Goal: Task Accomplishment & Management: Use online tool/utility

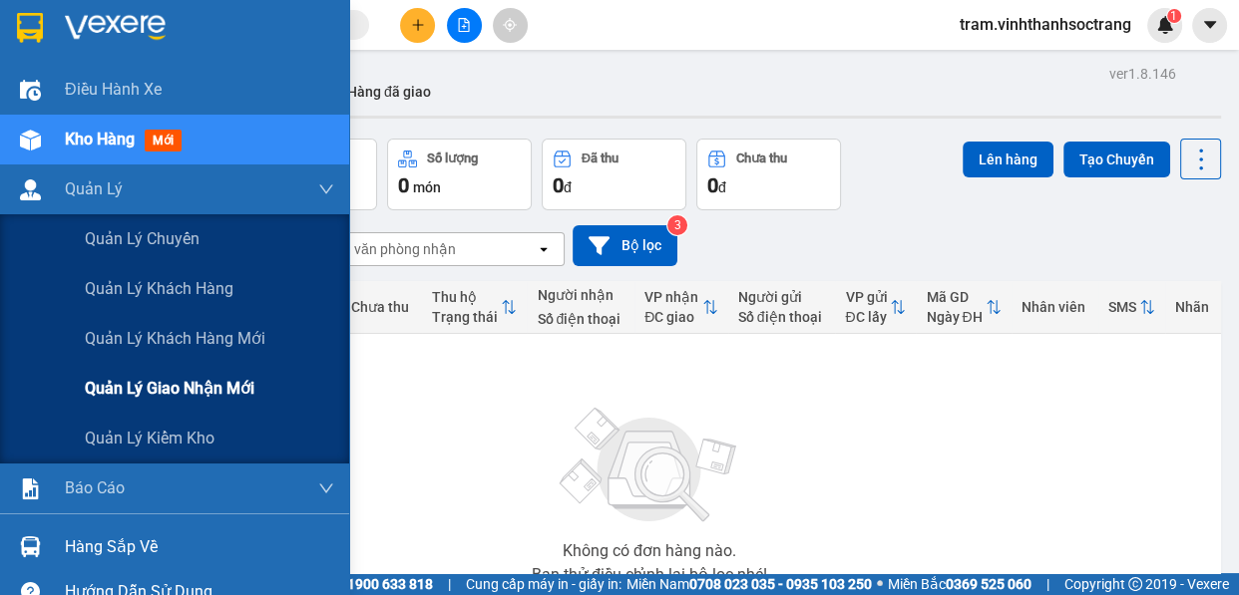
click at [197, 380] on span "Quản lý giao nhận mới" at bounding box center [170, 388] width 170 height 25
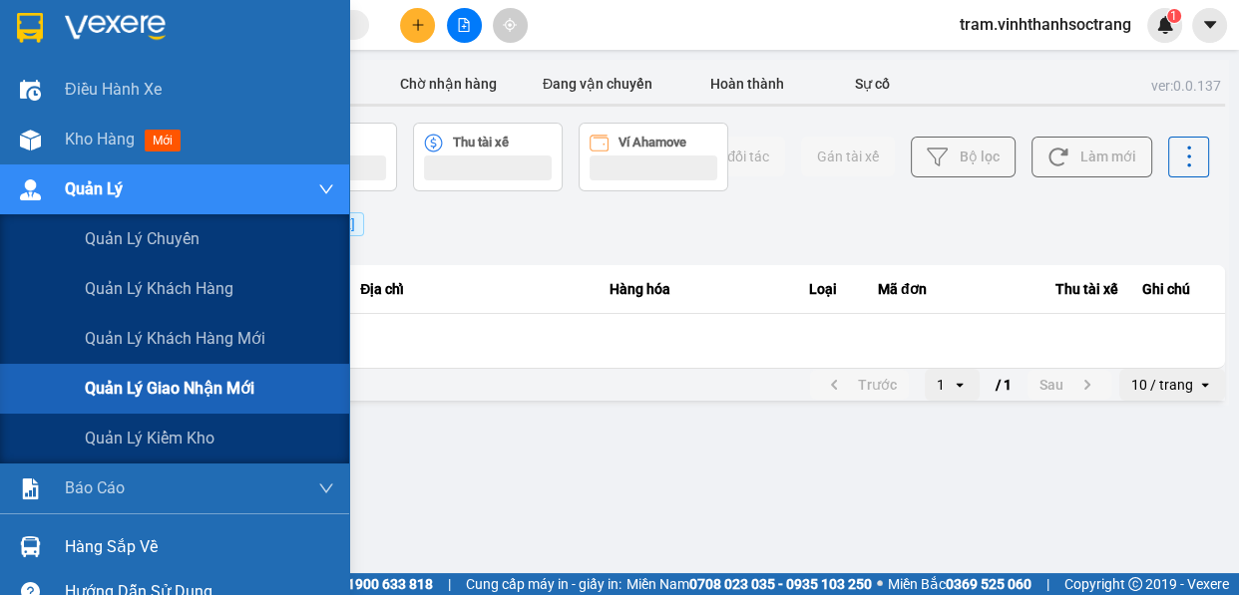
click at [198, 577] on div "Hướng dẫn sử dụng" at bounding box center [199, 592] width 269 height 30
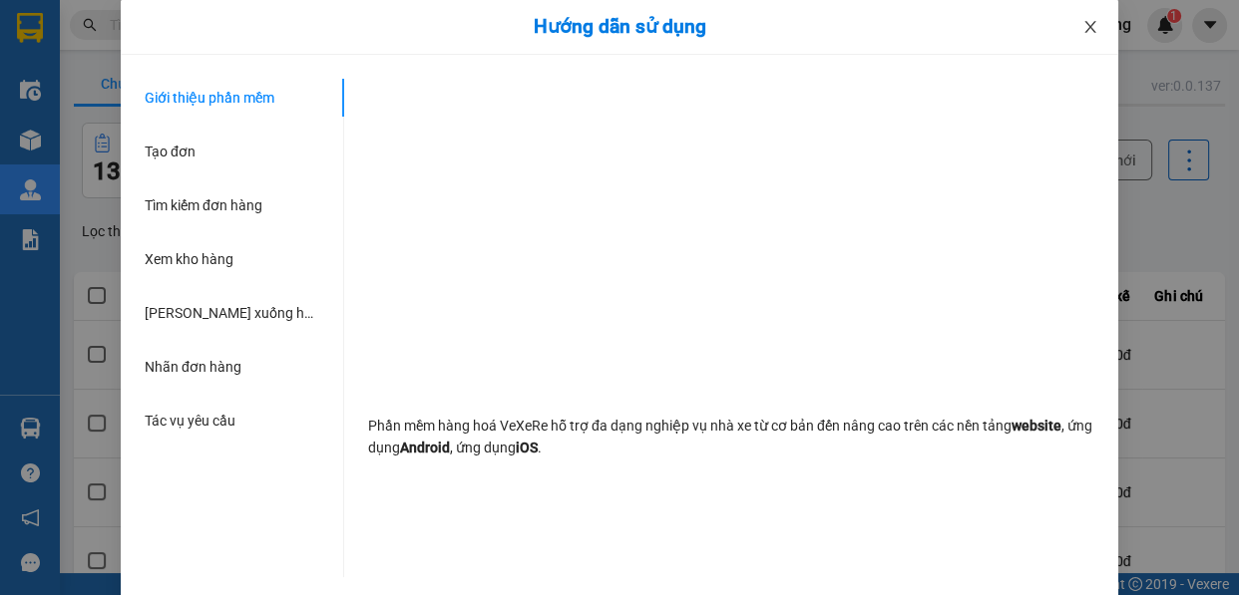
click at [1087, 33] on icon "close" at bounding box center [1089, 27] width 11 height 12
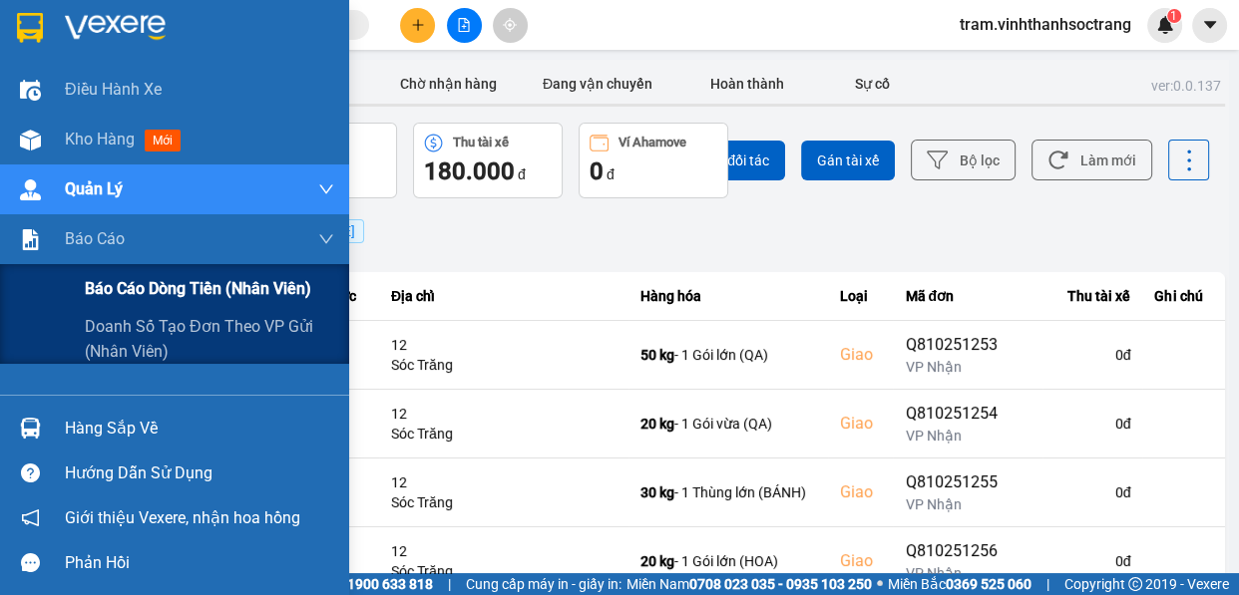
click at [157, 280] on span "Báo cáo dòng tiền (nhân viên)" at bounding box center [198, 288] width 226 height 25
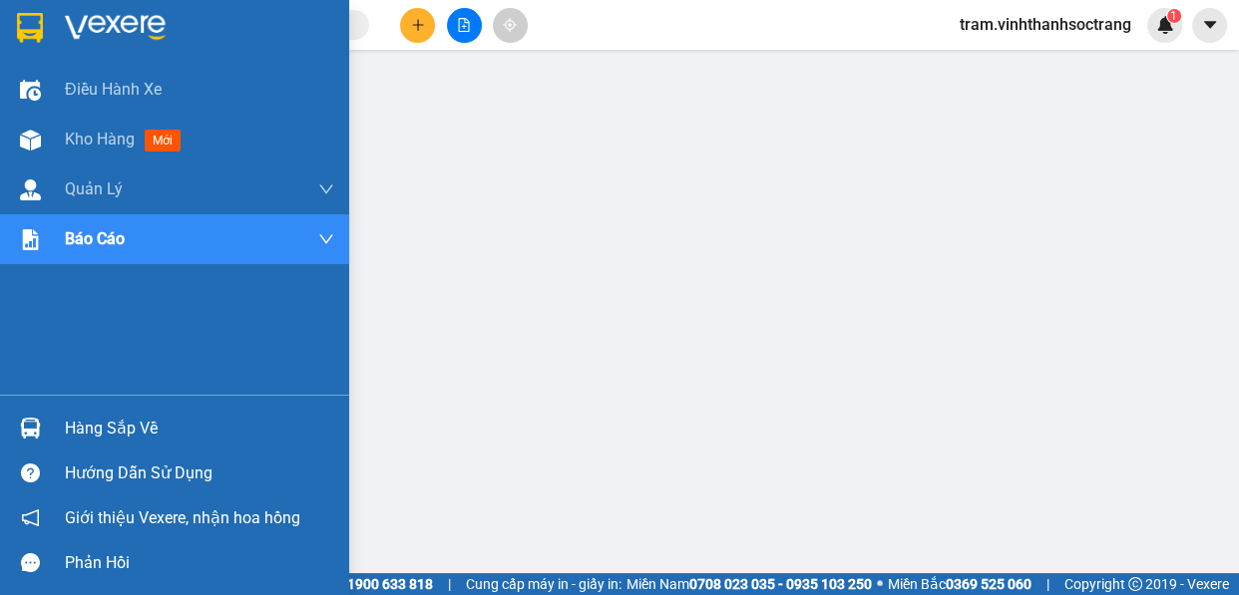
click at [27, 40] on img at bounding box center [30, 28] width 26 height 30
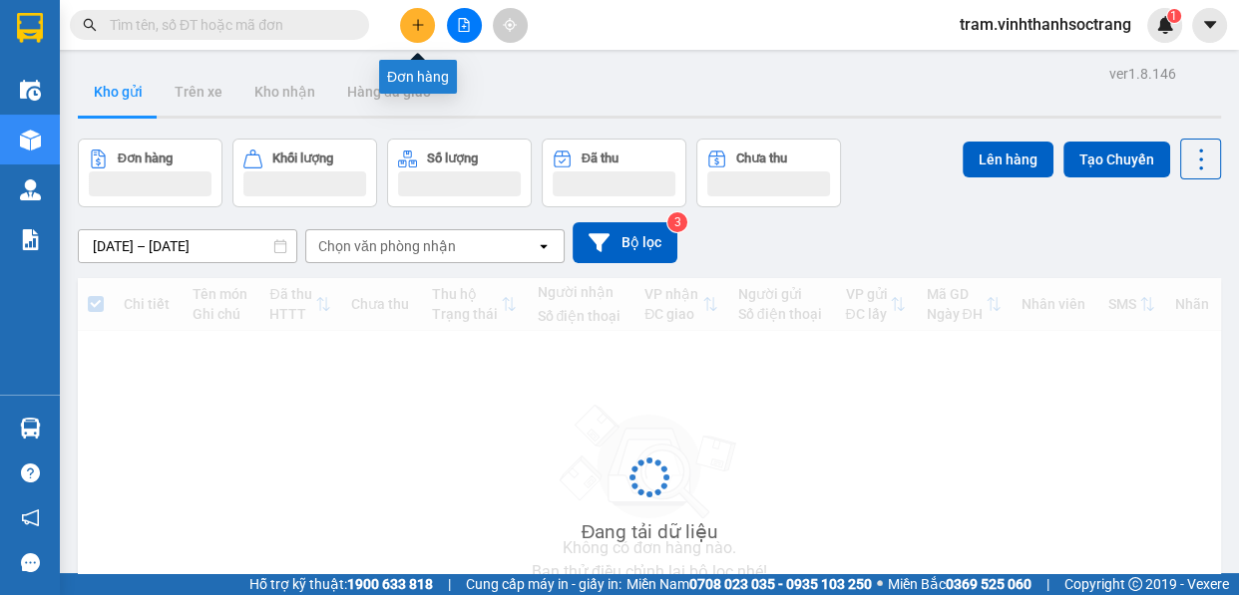
click at [418, 27] on icon "plus" at bounding box center [417, 24] width 1 height 11
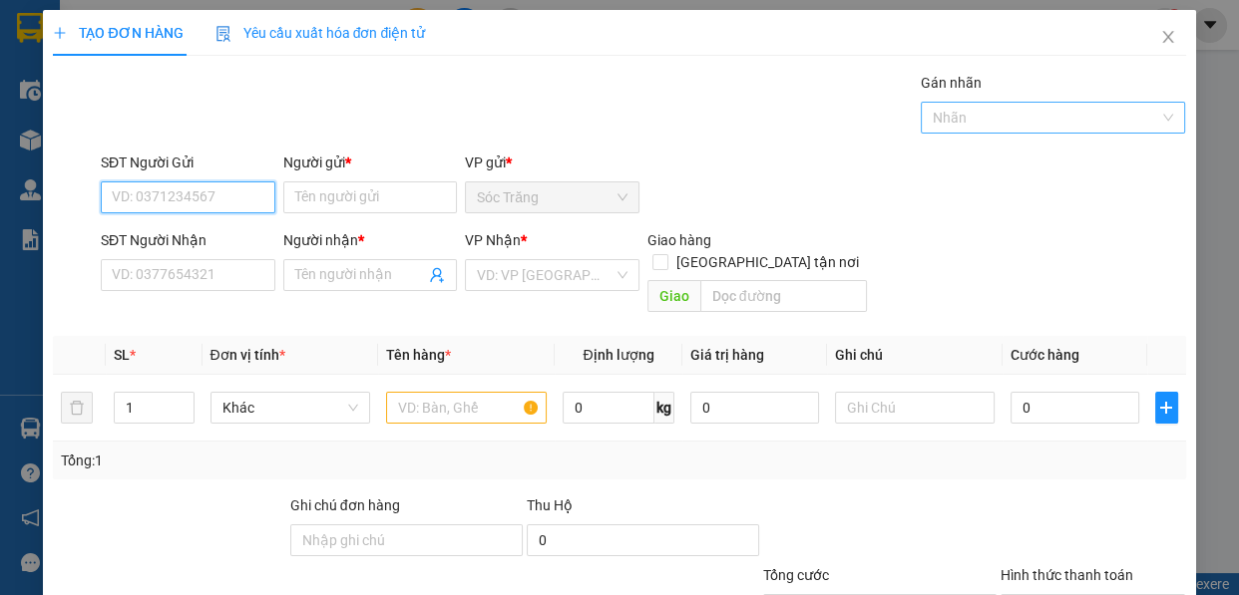
click at [949, 124] on div at bounding box center [1043, 118] width 235 height 24
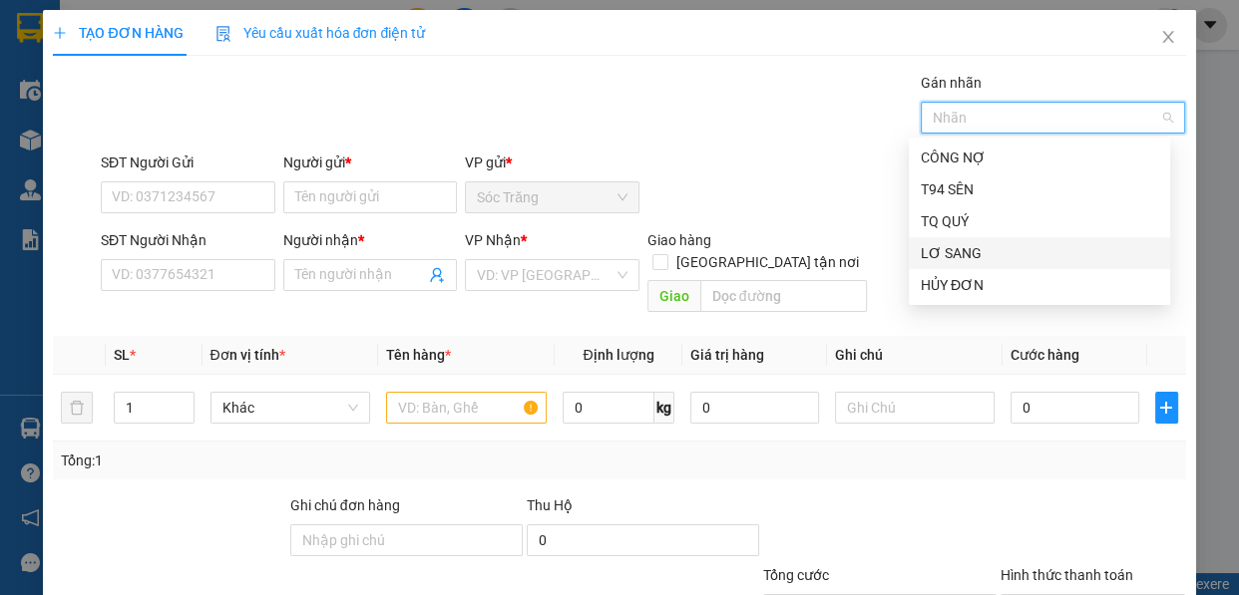
click at [972, 249] on div "LƠ SANG" at bounding box center [1039, 253] width 237 height 22
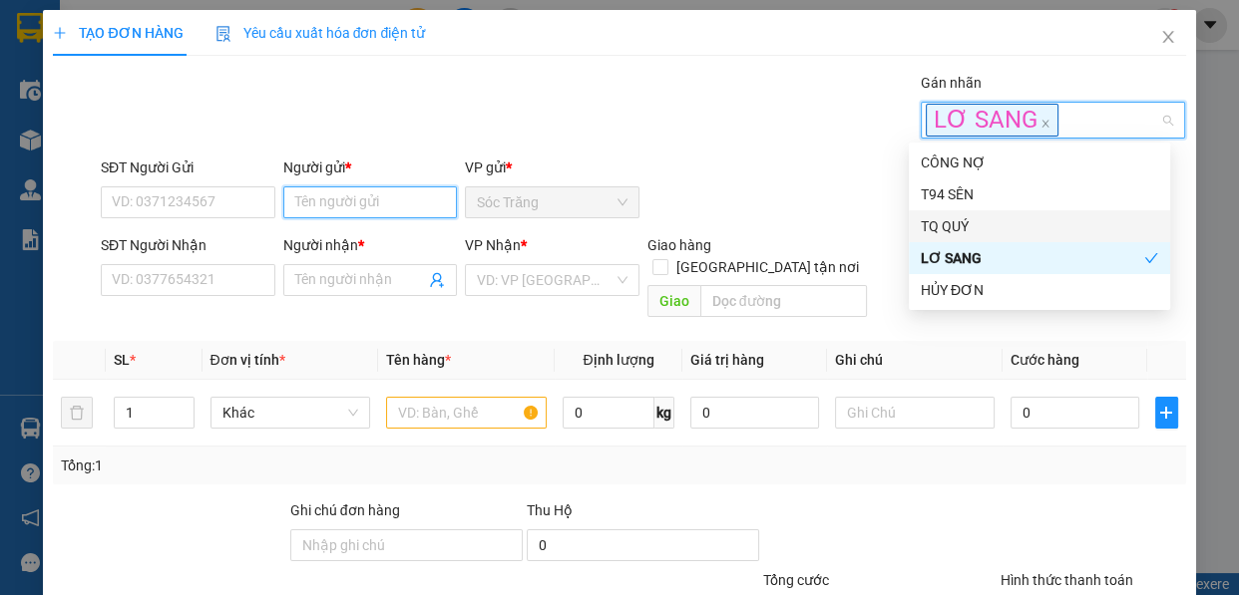
click at [287, 202] on input "Người gửi *" at bounding box center [370, 203] width 175 height 32
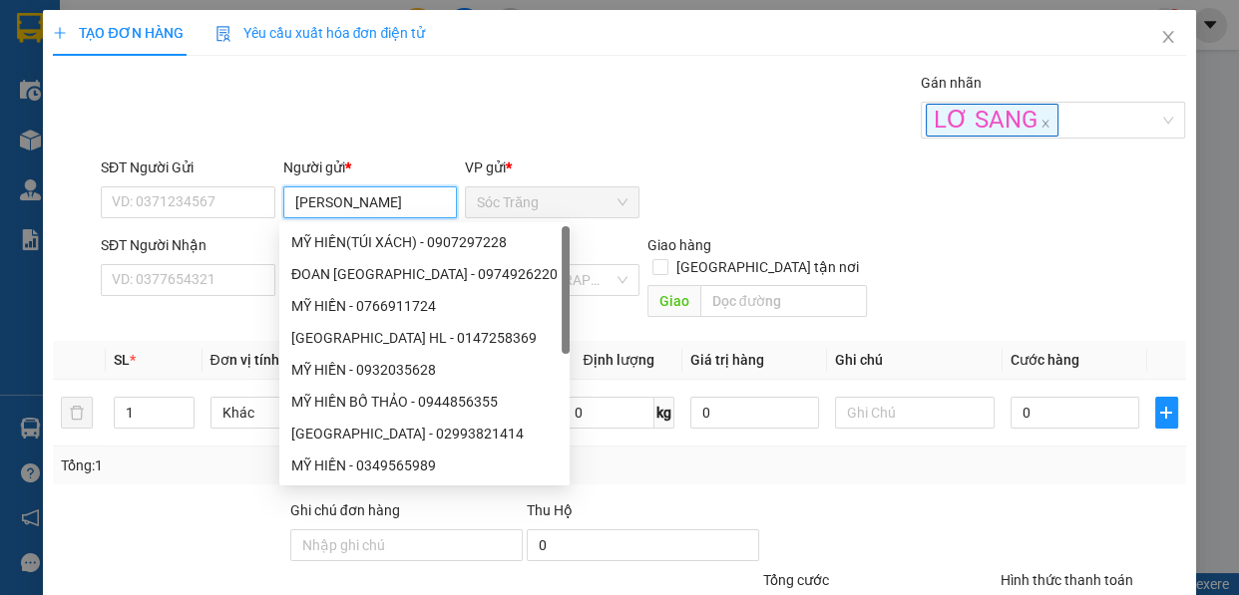
type input "[PERSON_NAME]"
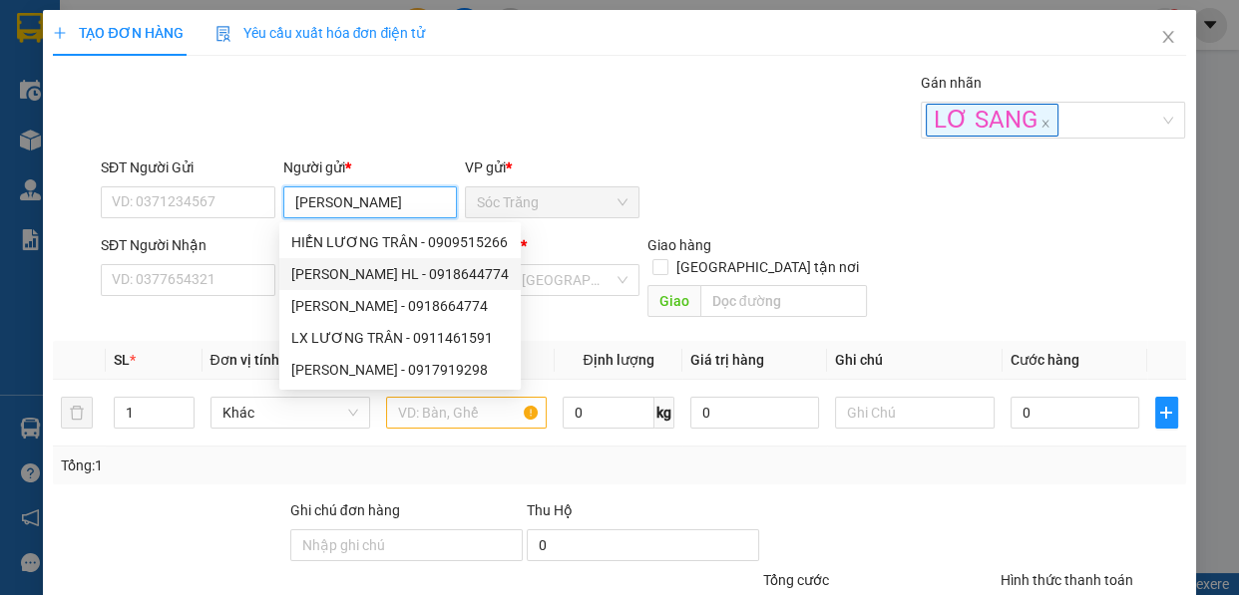
type input "0918644774"
type input "LƯƠNG TRÂN HL"
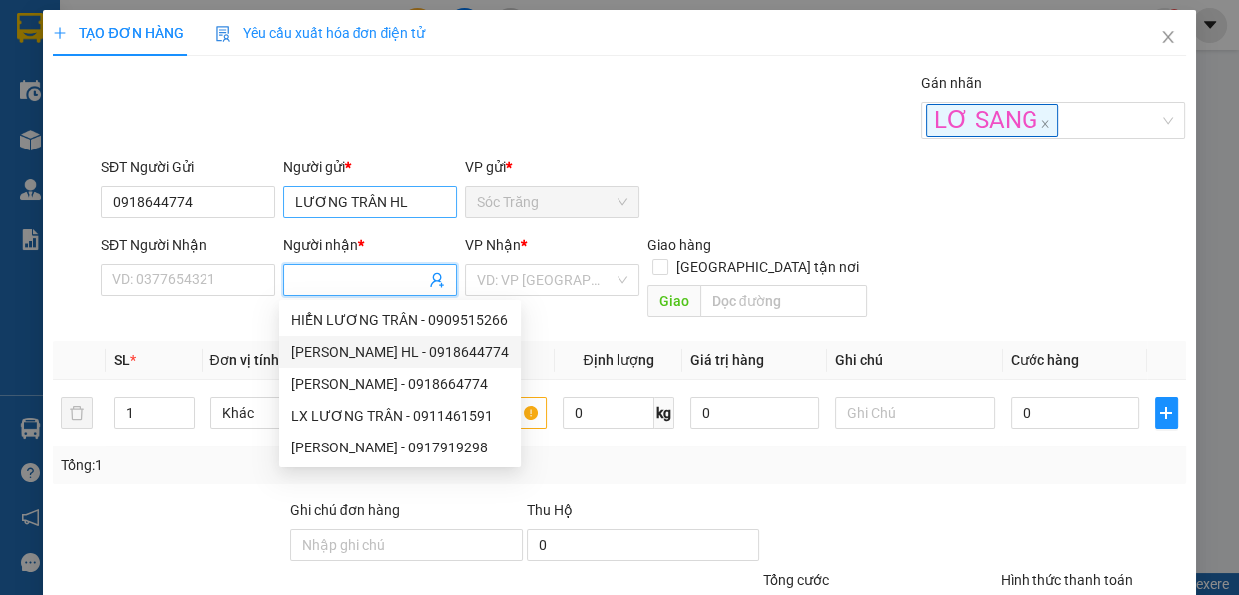
type input "0918644774"
type input "LƯƠNG TRÂN HL"
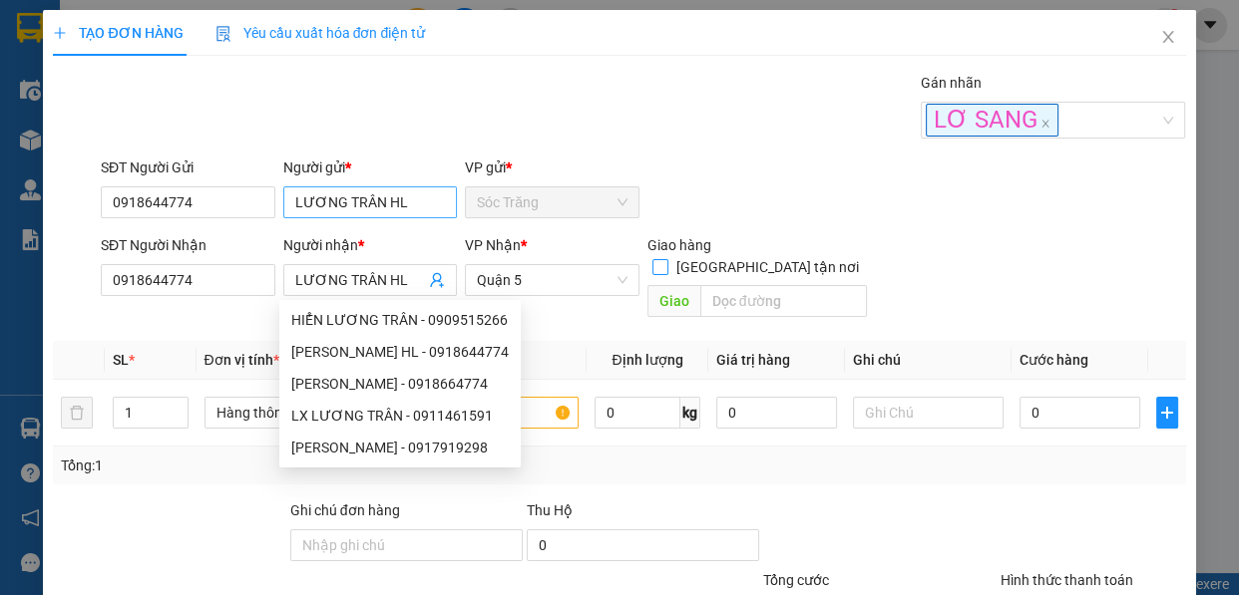
click at [652, 259] on input "[GEOGRAPHIC_DATA] tận nơi" at bounding box center [659, 266] width 14 height 14
checkbox input "true"
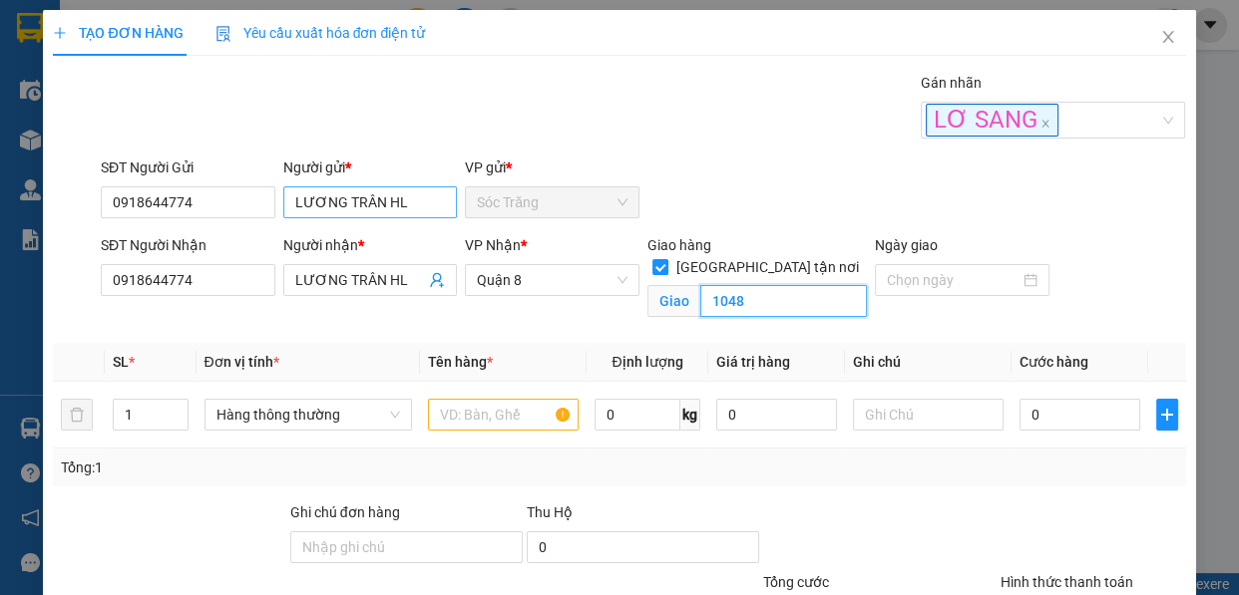
type input "1048"
type input "5"
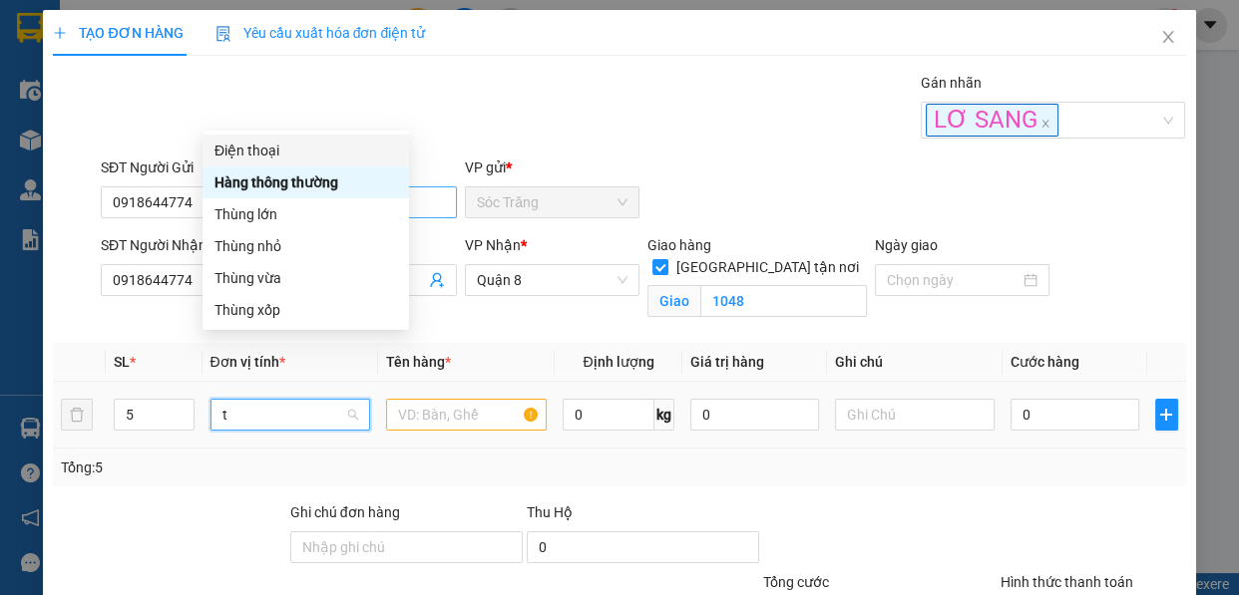
type input "th"
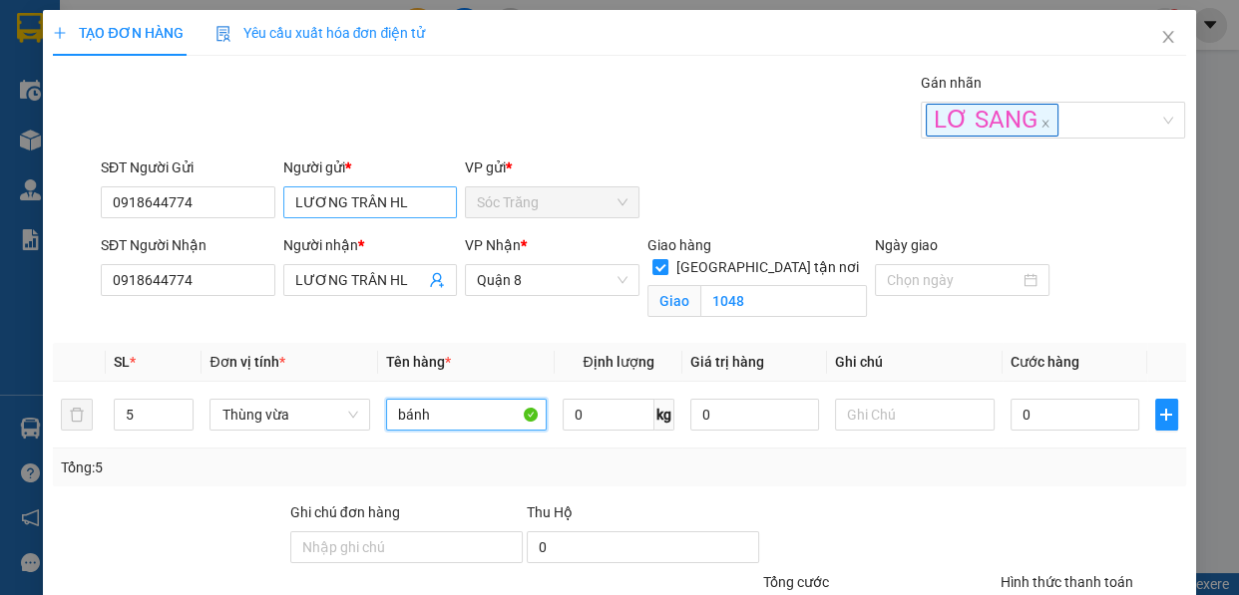
type input "bánh"
type input "50"
type input "6"
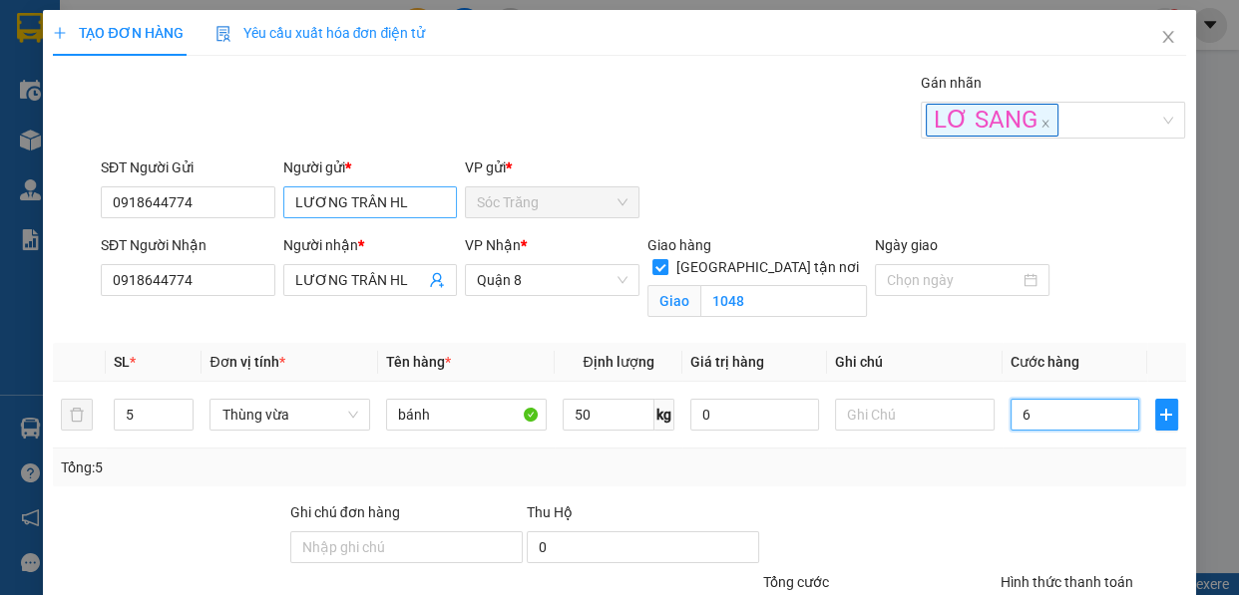
type input "60"
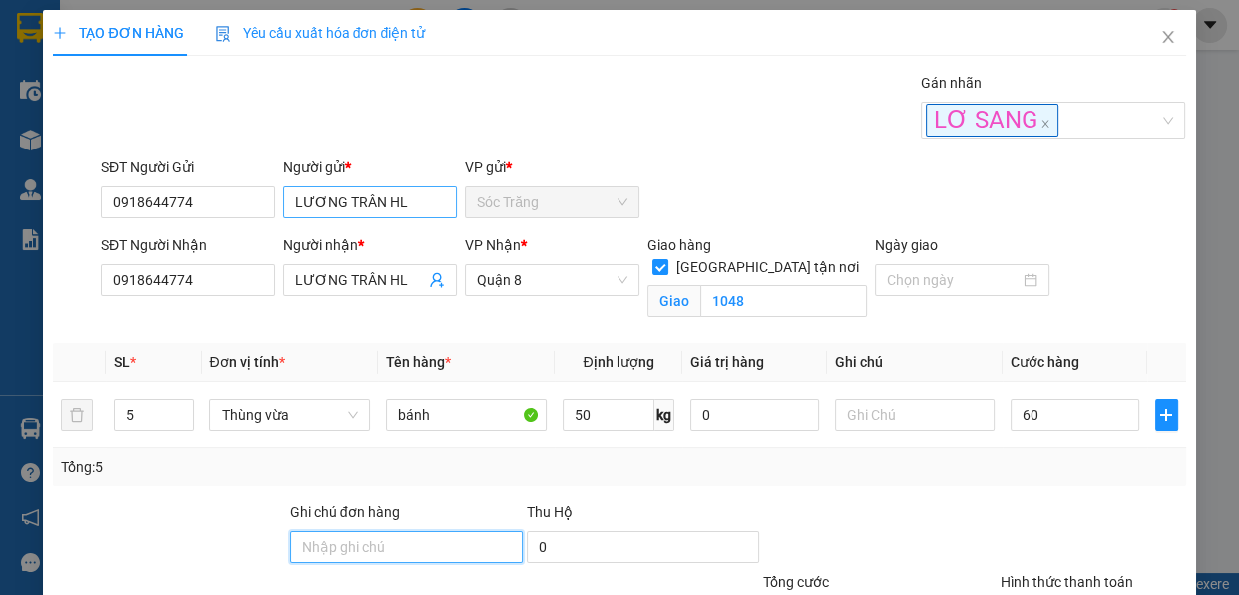
type input "60.000"
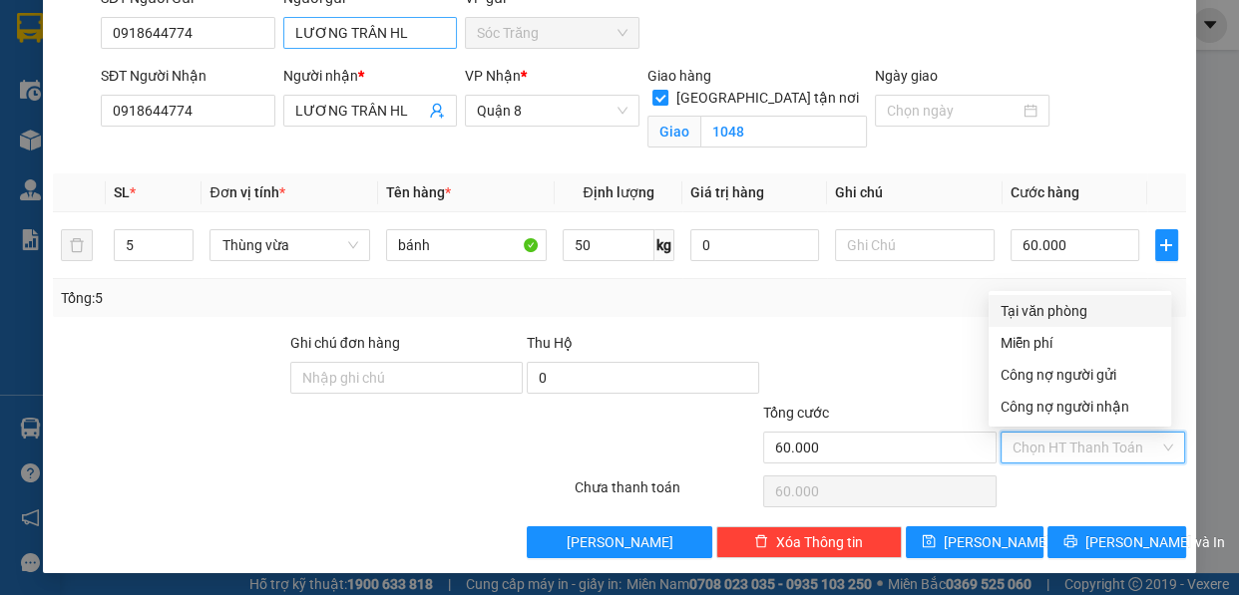
type input "0"
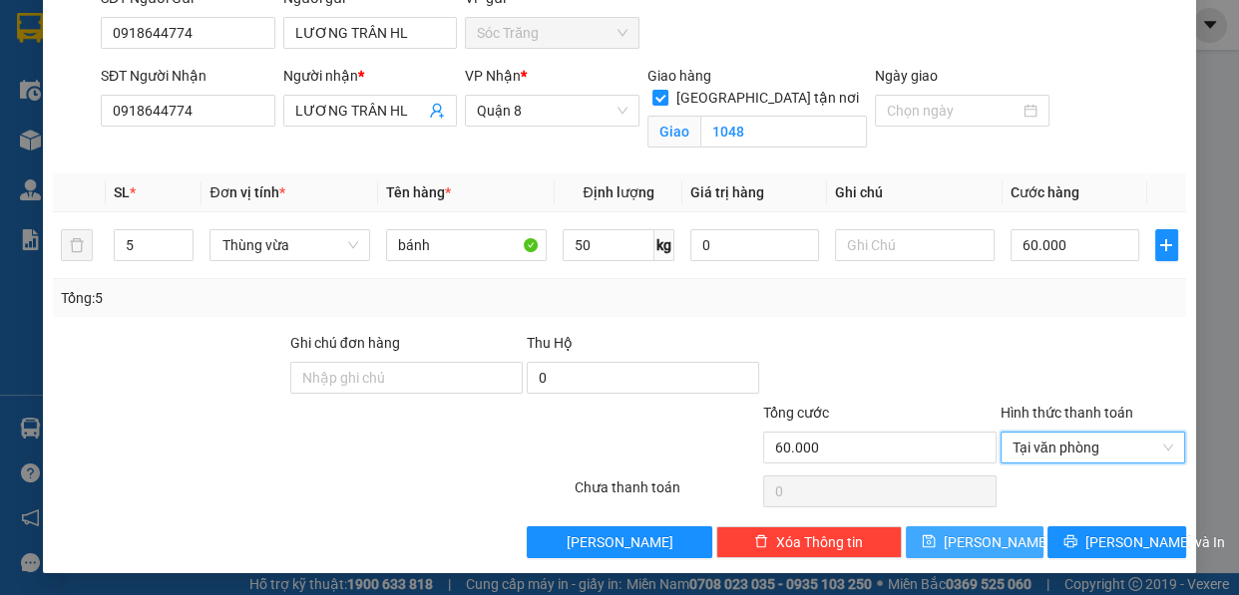
click at [936, 543] on icon "save" at bounding box center [929, 542] width 14 height 14
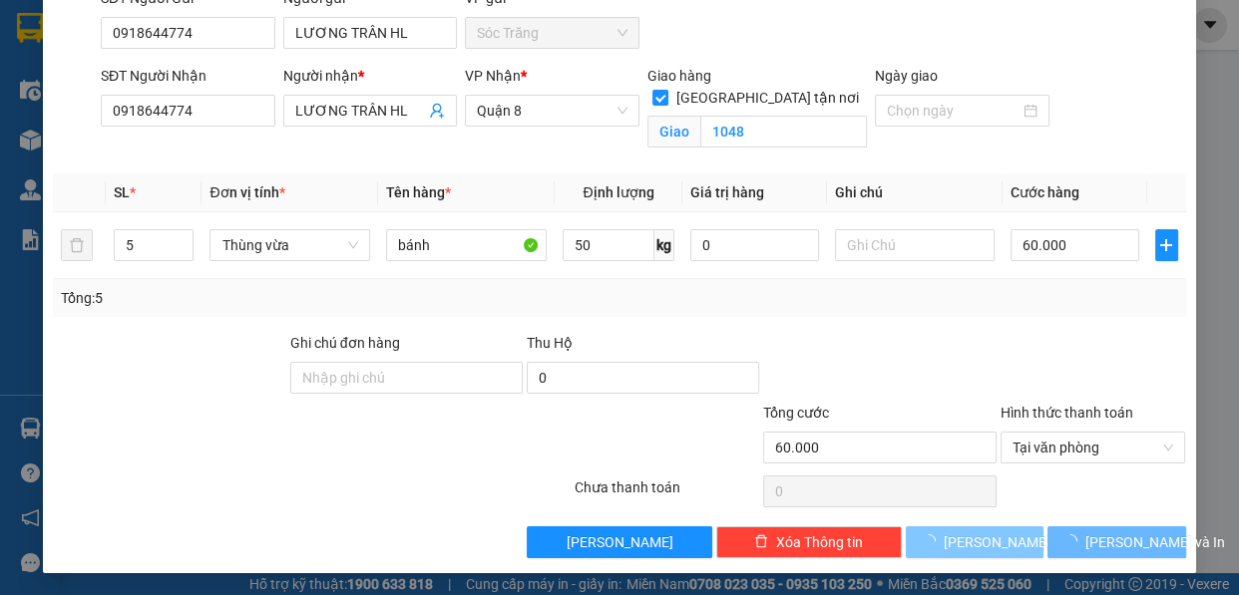
checkbox input "false"
type input "1"
type input "0"
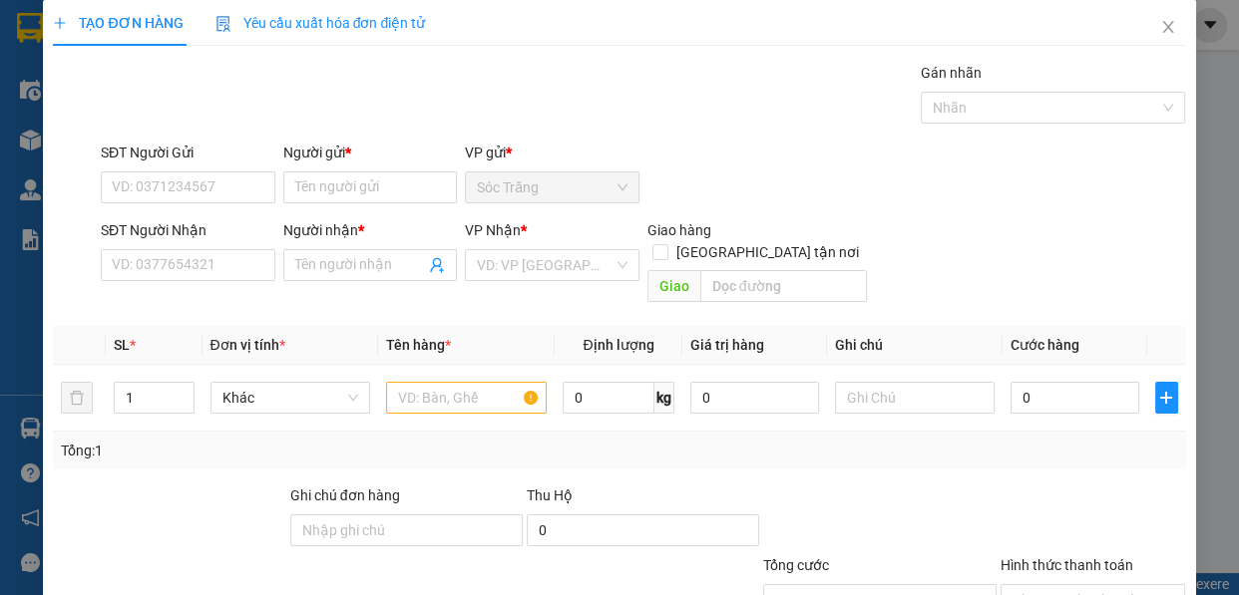
scroll to position [0, 0]
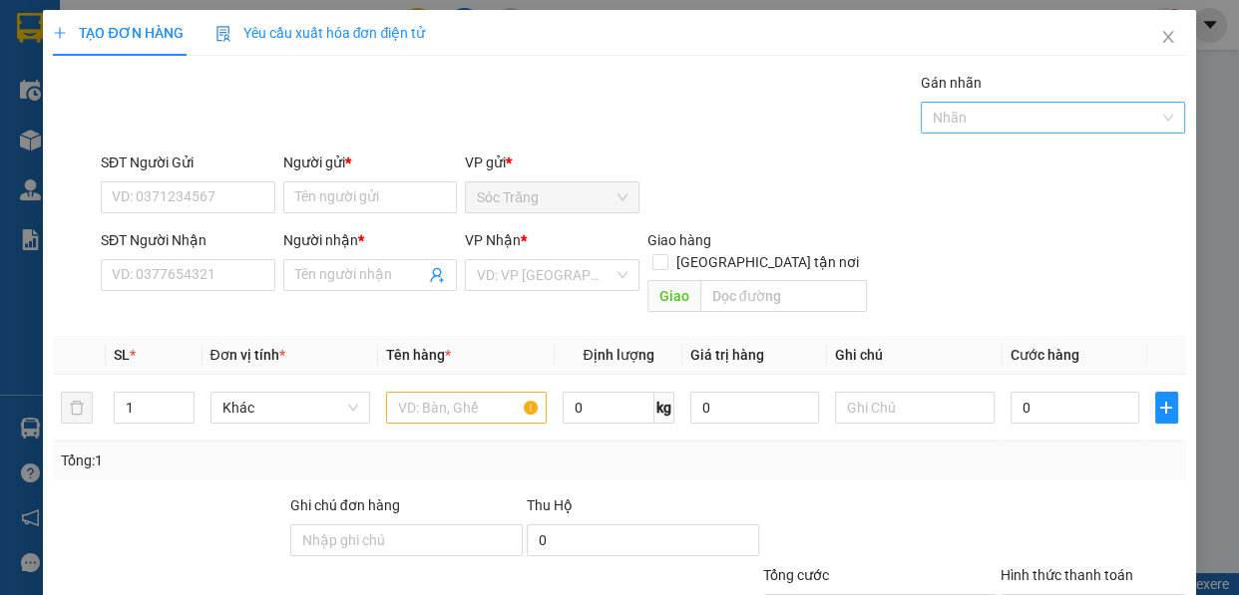
click at [1016, 121] on div at bounding box center [1043, 118] width 235 height 24
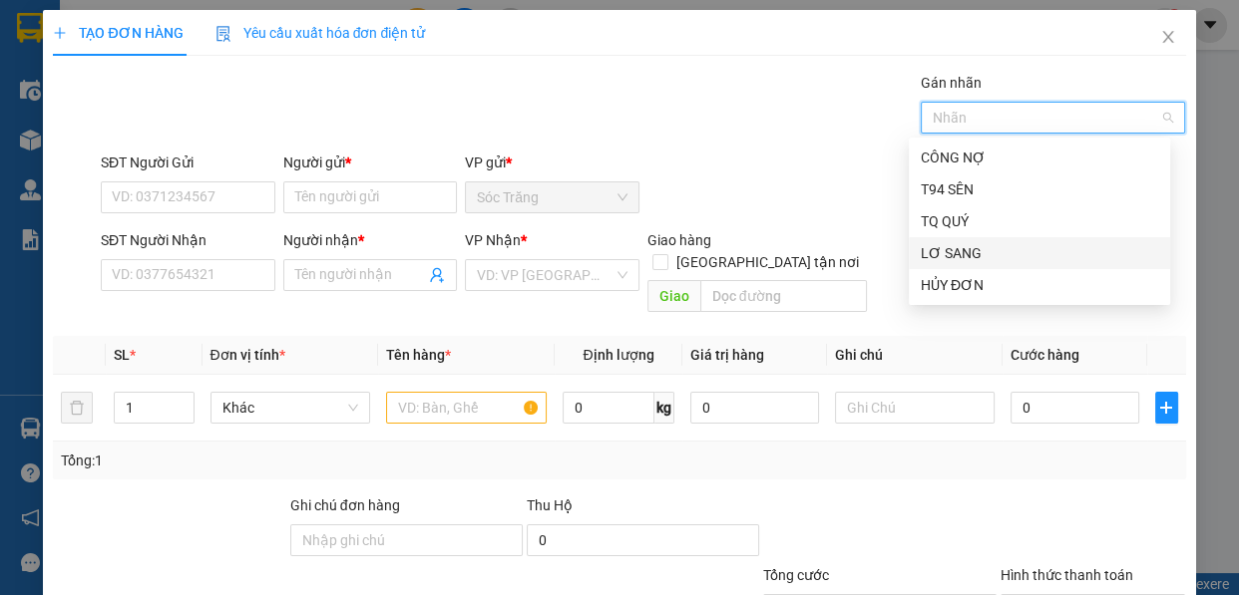
click at [985, 245] on div "LƠ SANG" at bounding box center [1039, 253] width 237 height 22
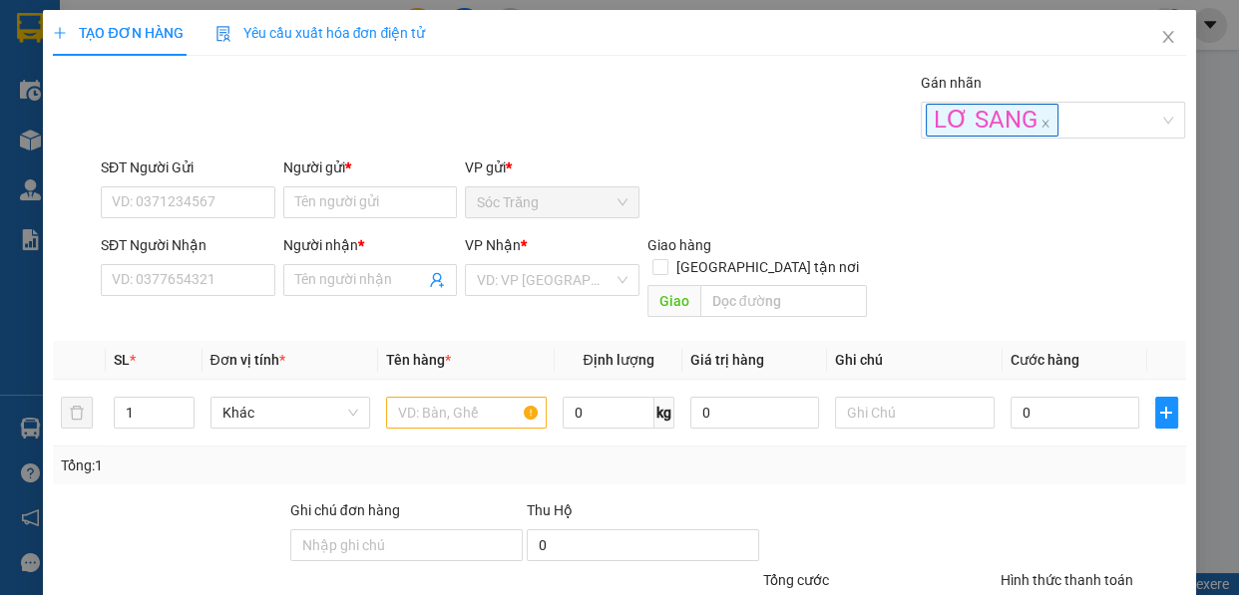
click at [365, 224] on div "Người gửi * Tên người gửi" at bounding box center [370, 192] width 175 height 70
click at [373, 216] on input "Người gửi *" at bounding box center [370, 203] width 175 height 32
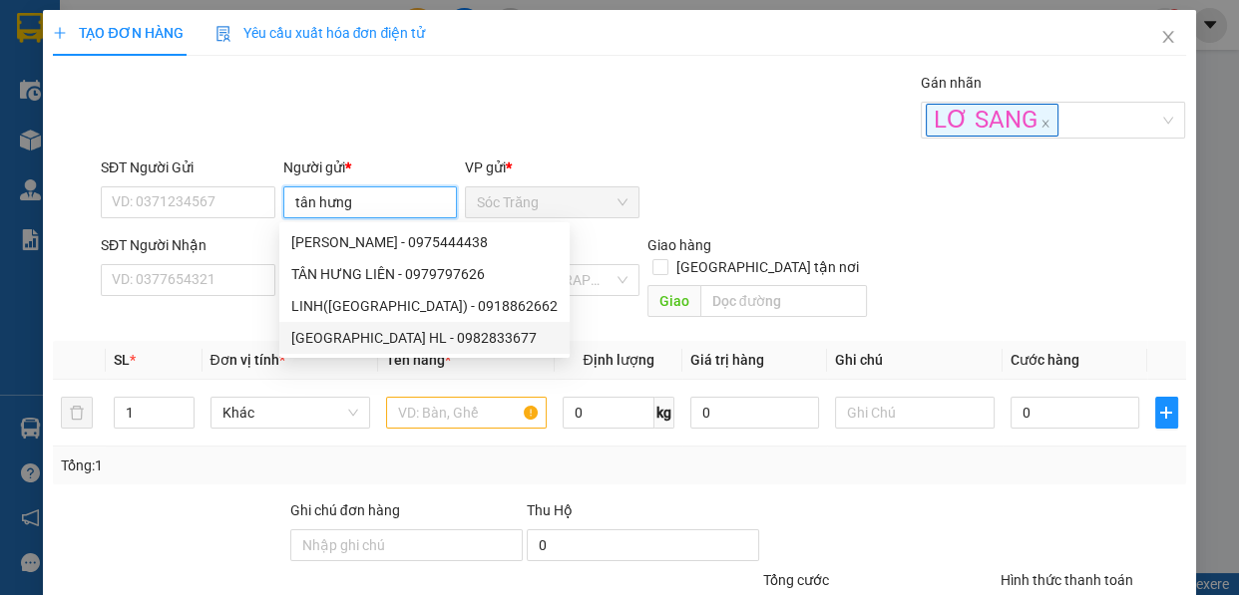
type input "TÂN HƯNG HL"
type input "0982833677"
type input "TÂN HƯNG HL"
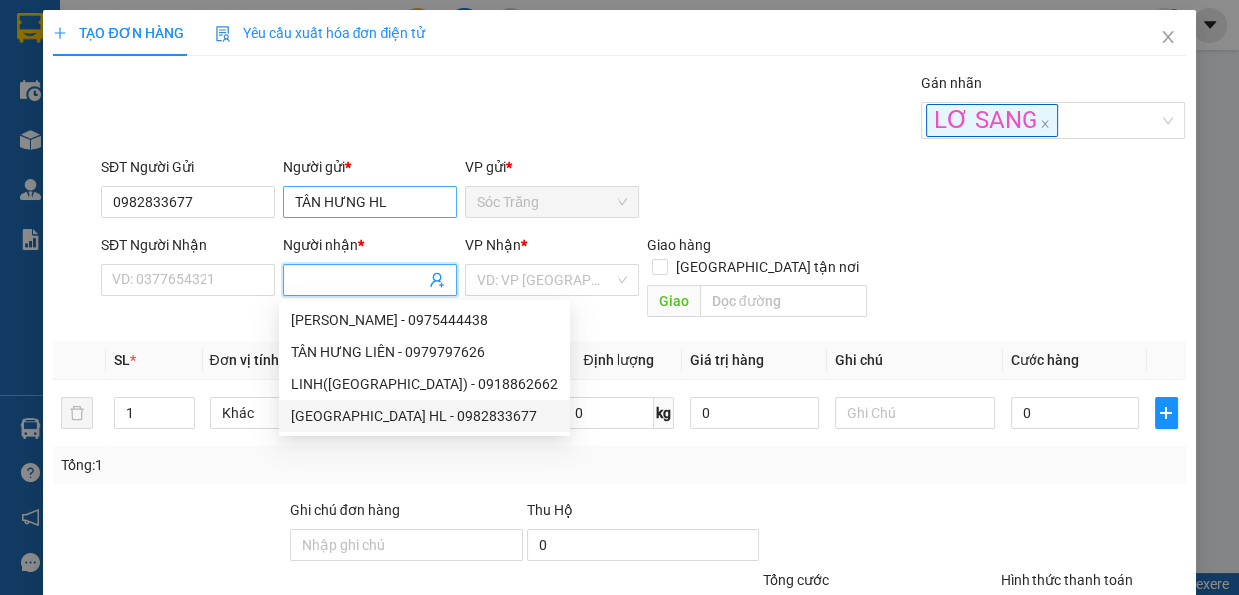
type input "0982833677"
type input "TÂN HƯNG HL"
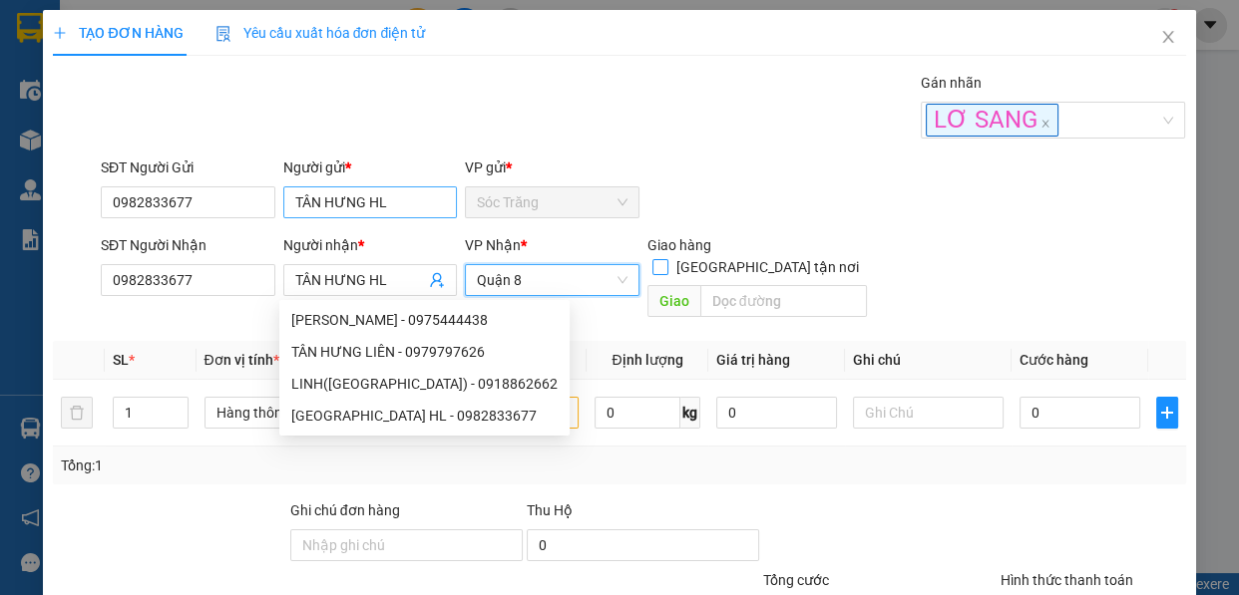
click at [652, 259] on input "[GEOGRAPHIC_DATA] tận nơi" at bounding box center [659, 266] width 14 height 14
checkbox input "true"
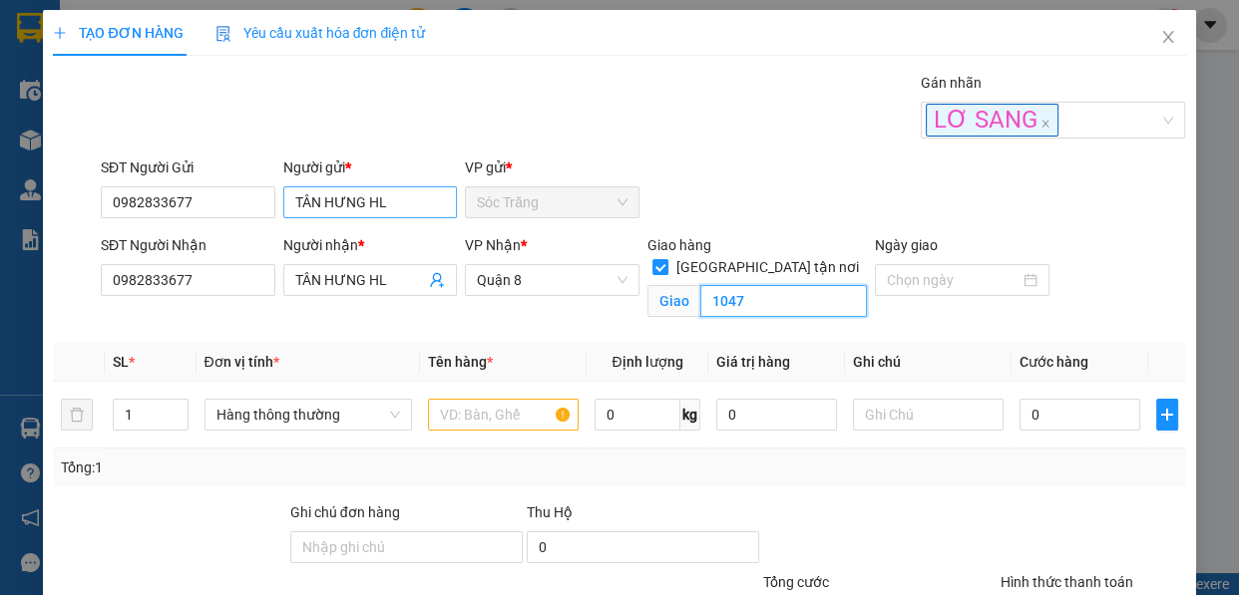
type input "1047"
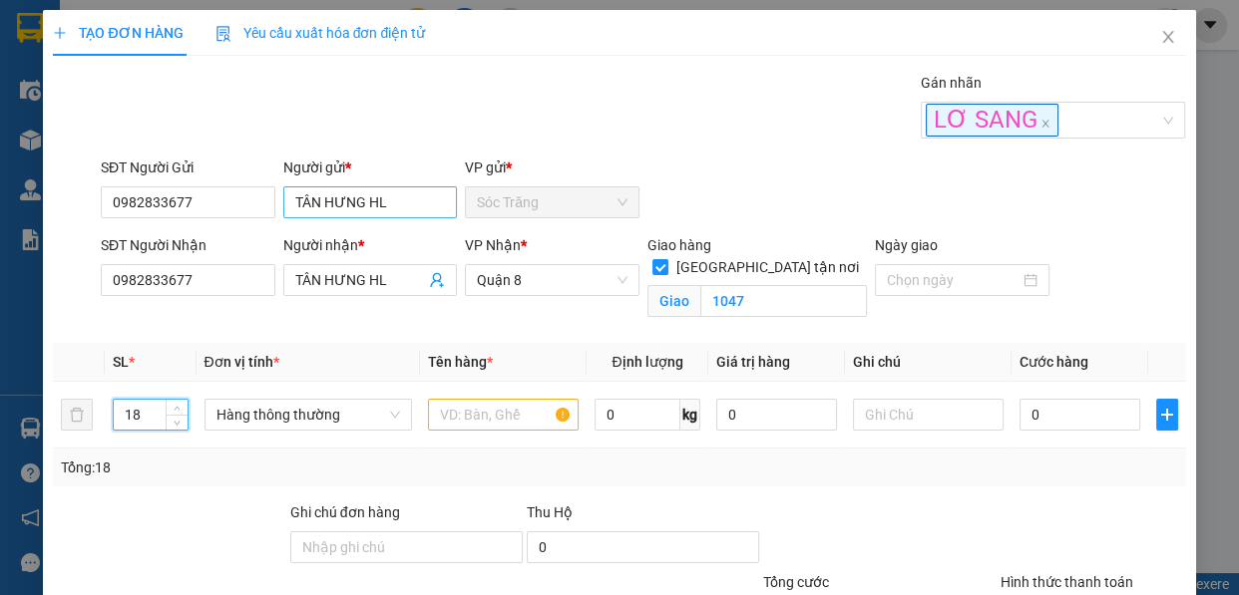
type input "18"
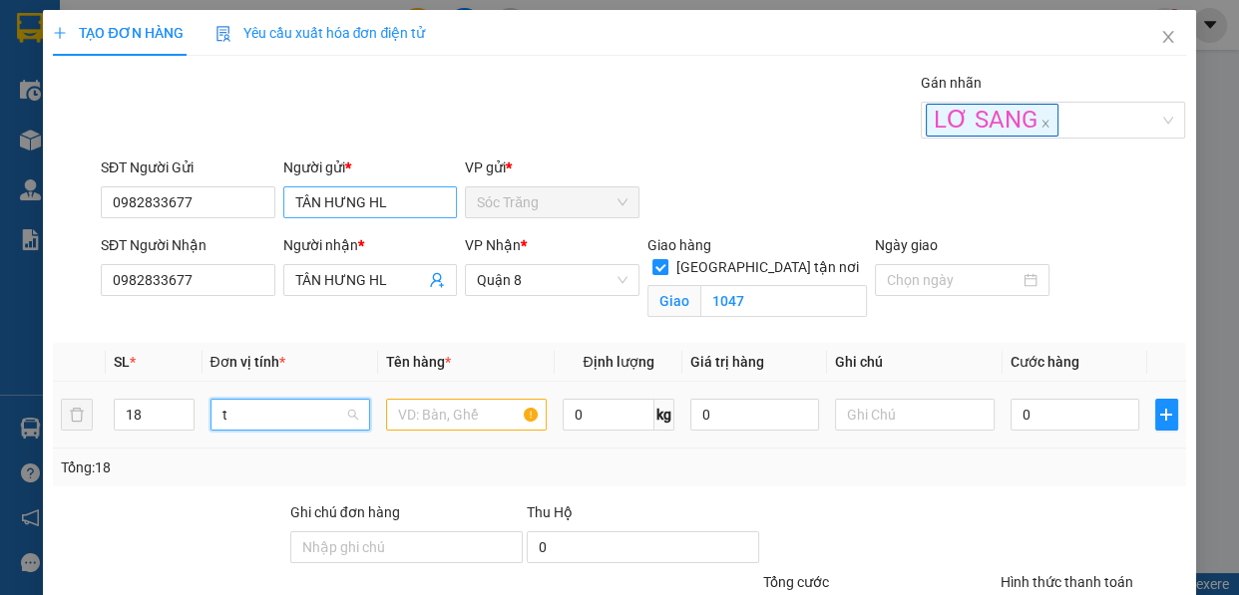
type input "th"
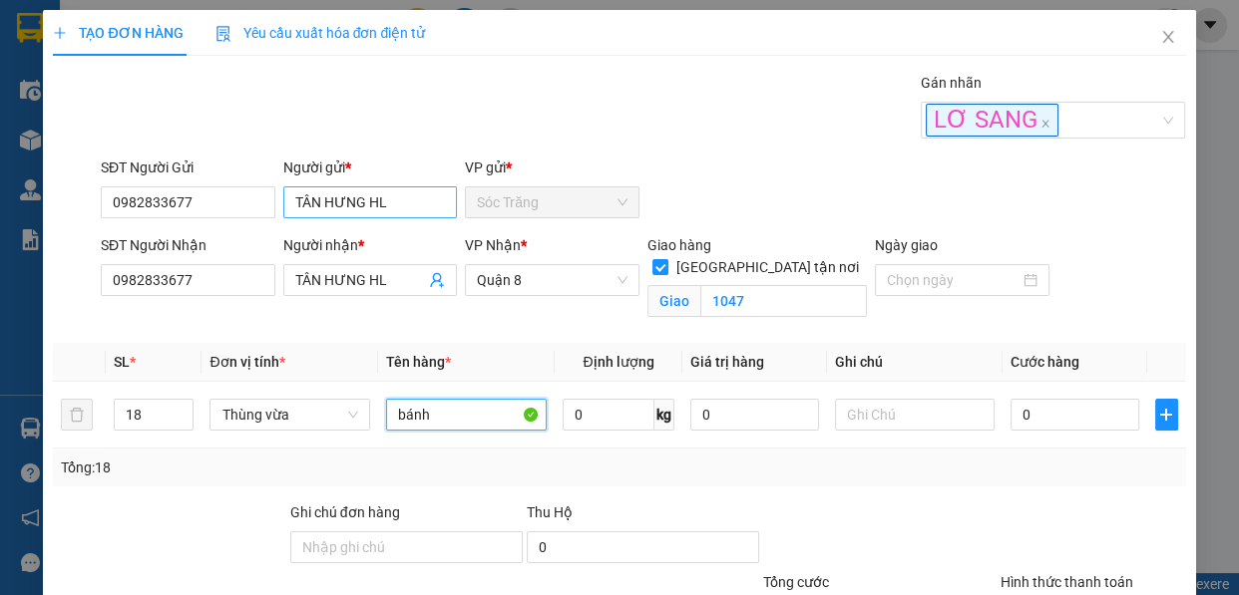
type input "bánh"
type input "180"
type input "320"
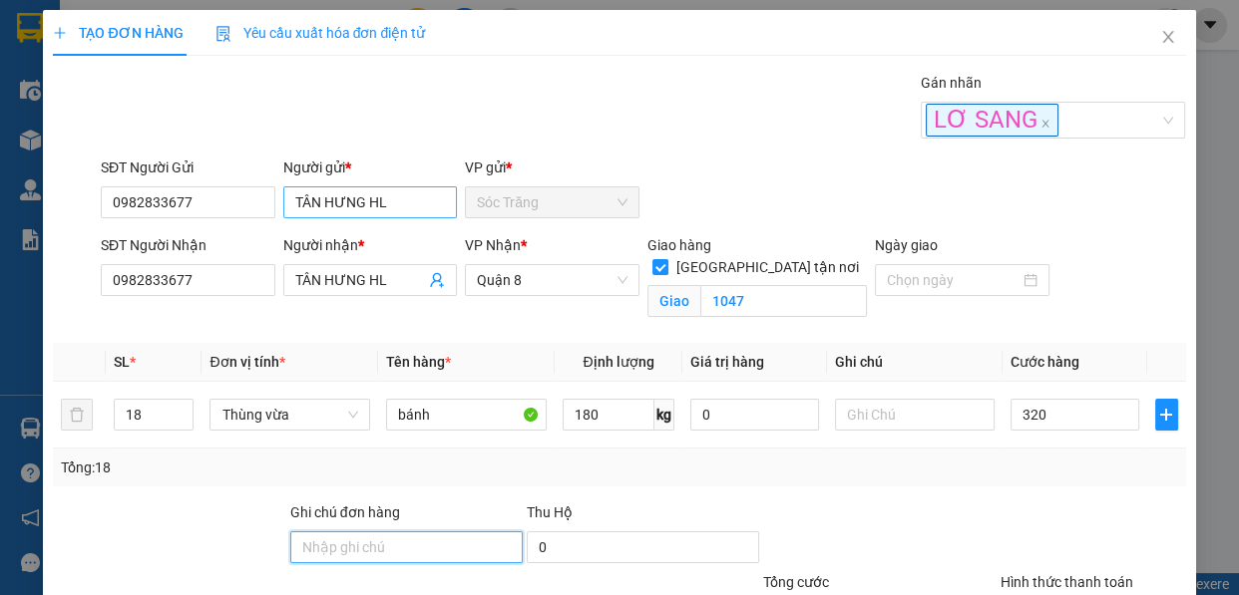
type input "320.000"
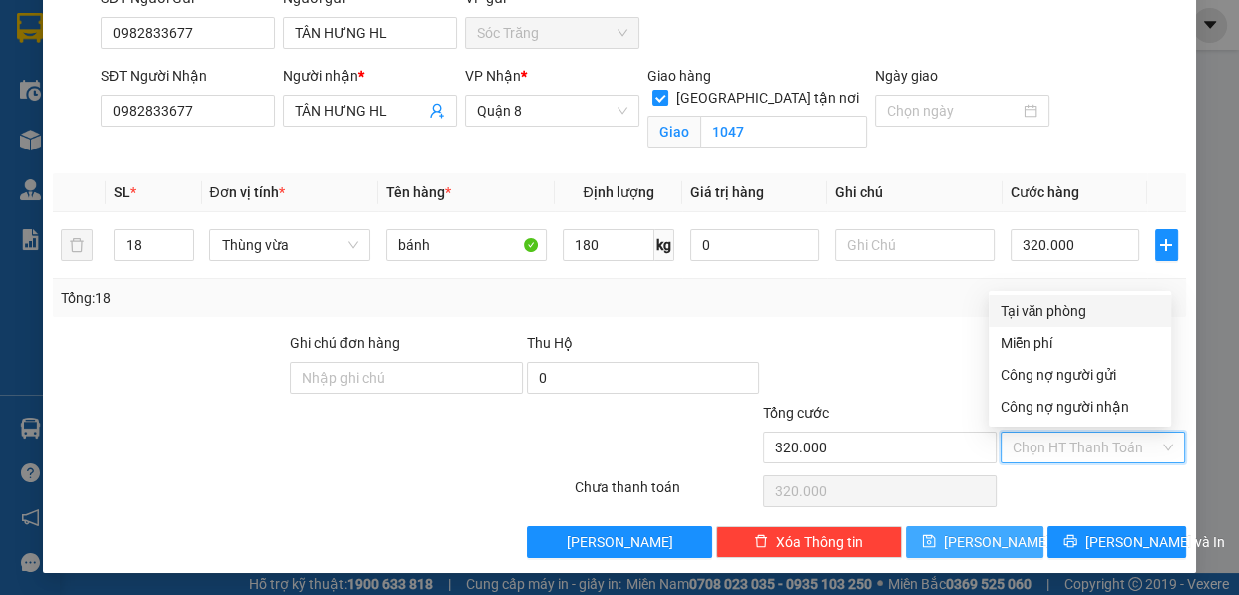
type input "0"
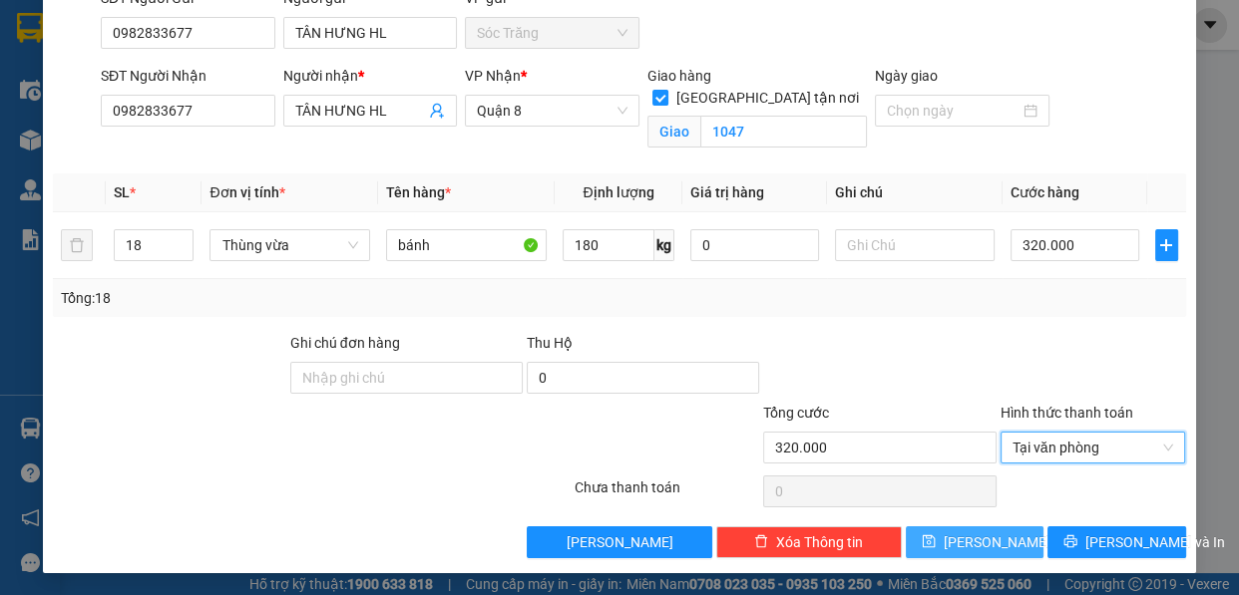
click at [955, 545] on button "[PERSON_NAME]" at bounding box center [975, 543] width 138 height 32
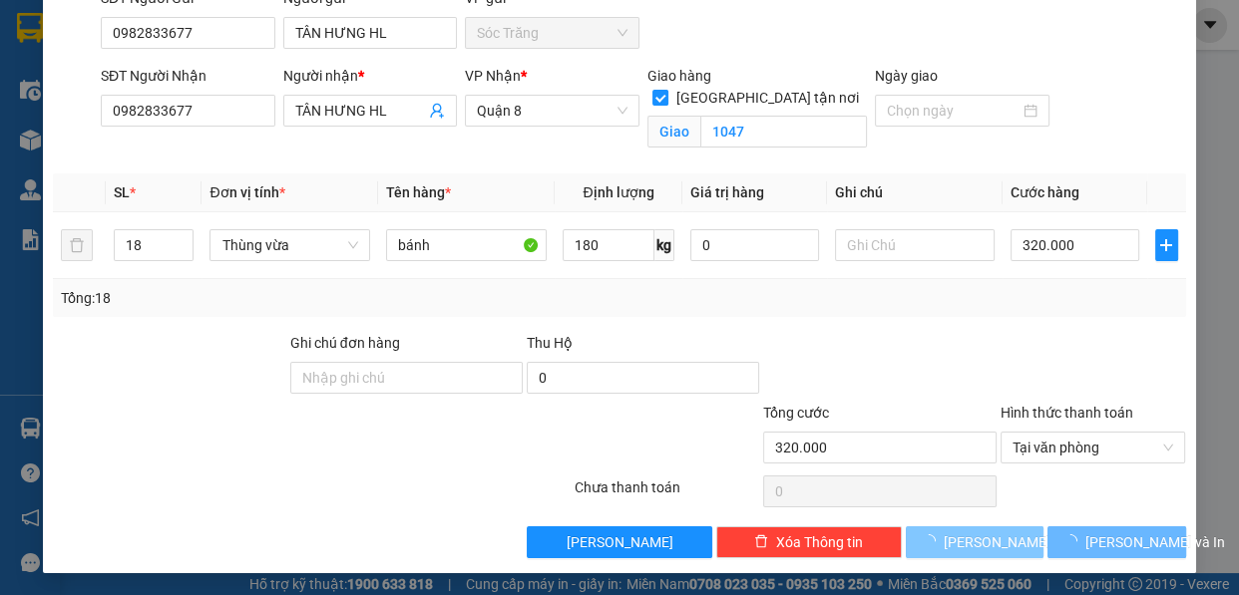
checkbox input "false"
type input "1"
type input "0"
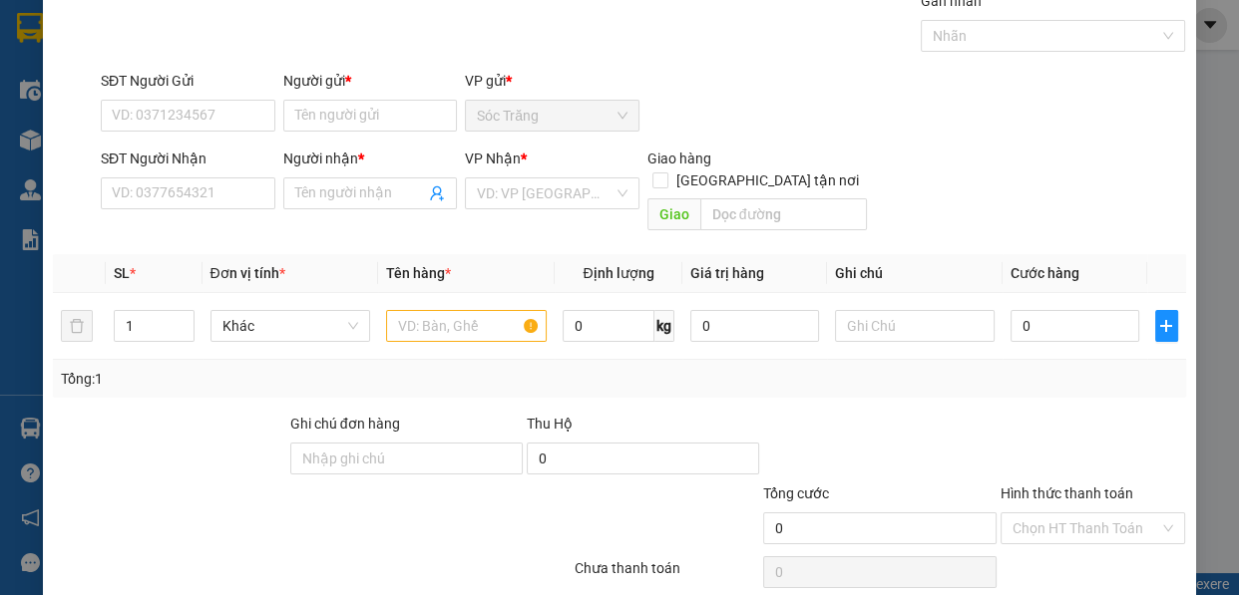
scroll to position [0, 0]
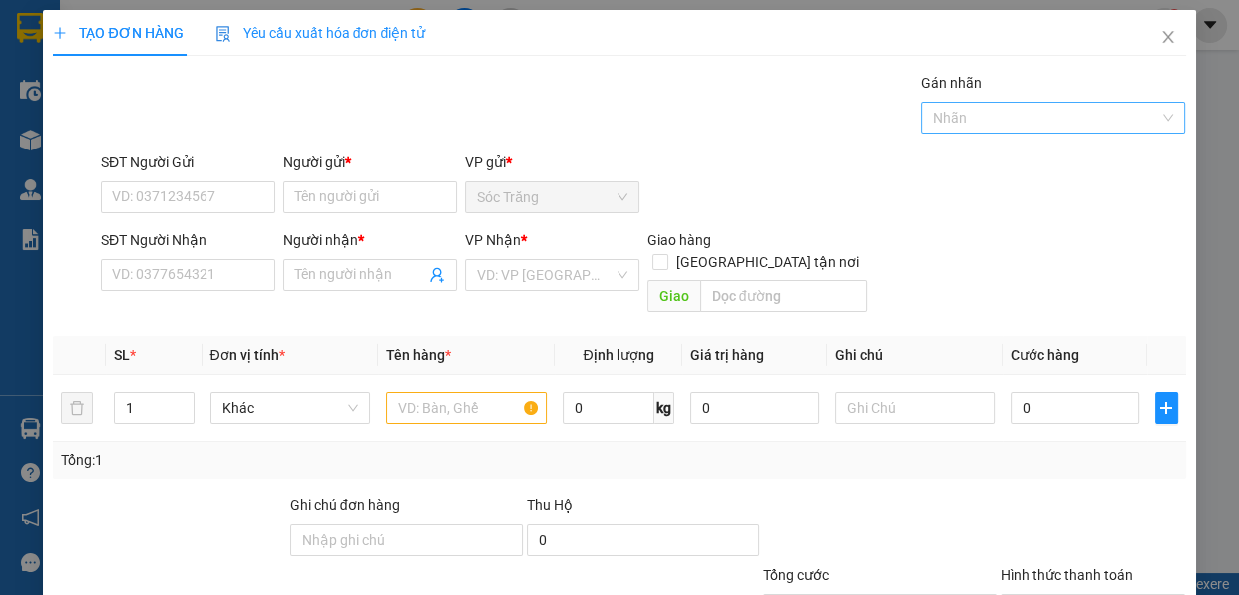
click at [926, 120] on div at bounding box center [931, 118] width 11 height 24
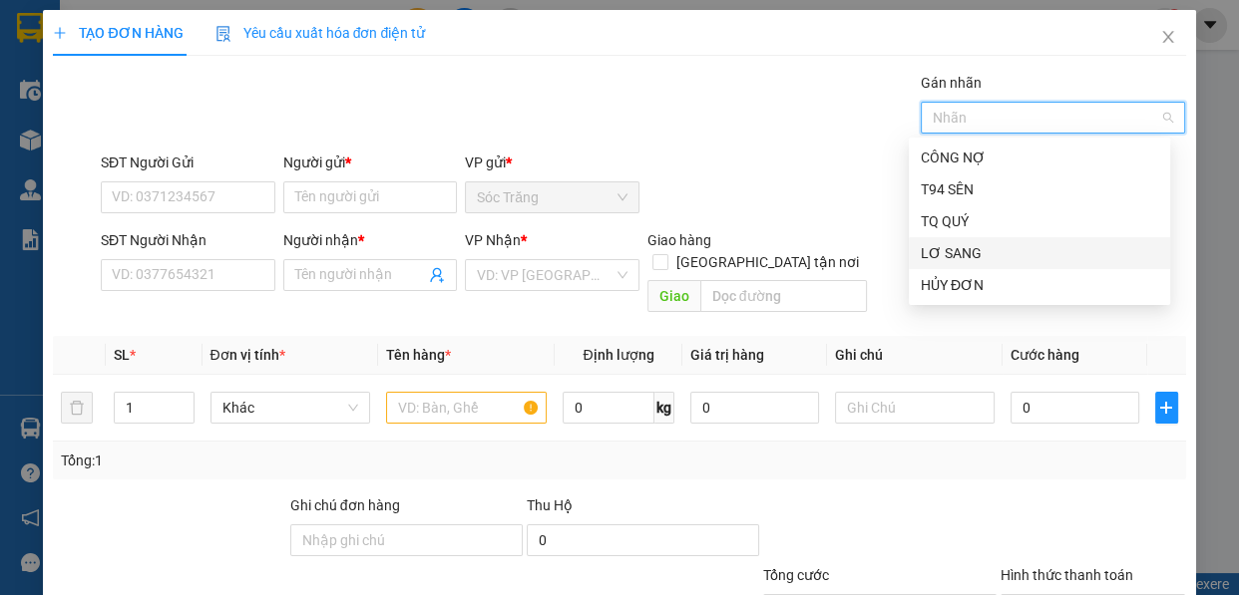
click at [949, 253] on div "LƠ SANG" at bounding box center [1039, 253] width 237 height 22
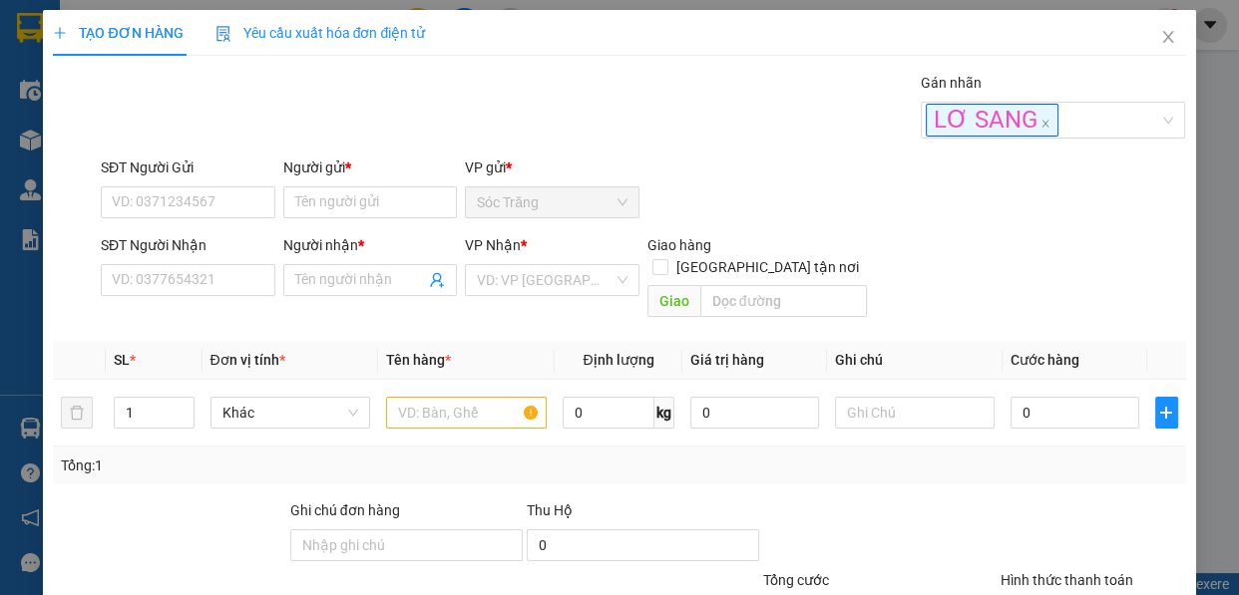
click at [371, 185] on div "Người gửi *" at bounding box center [370, 172] width 175 height 30
click at [370, 198] on input "Người gửi *" at bounding box center [370, 203] width 175 height 32
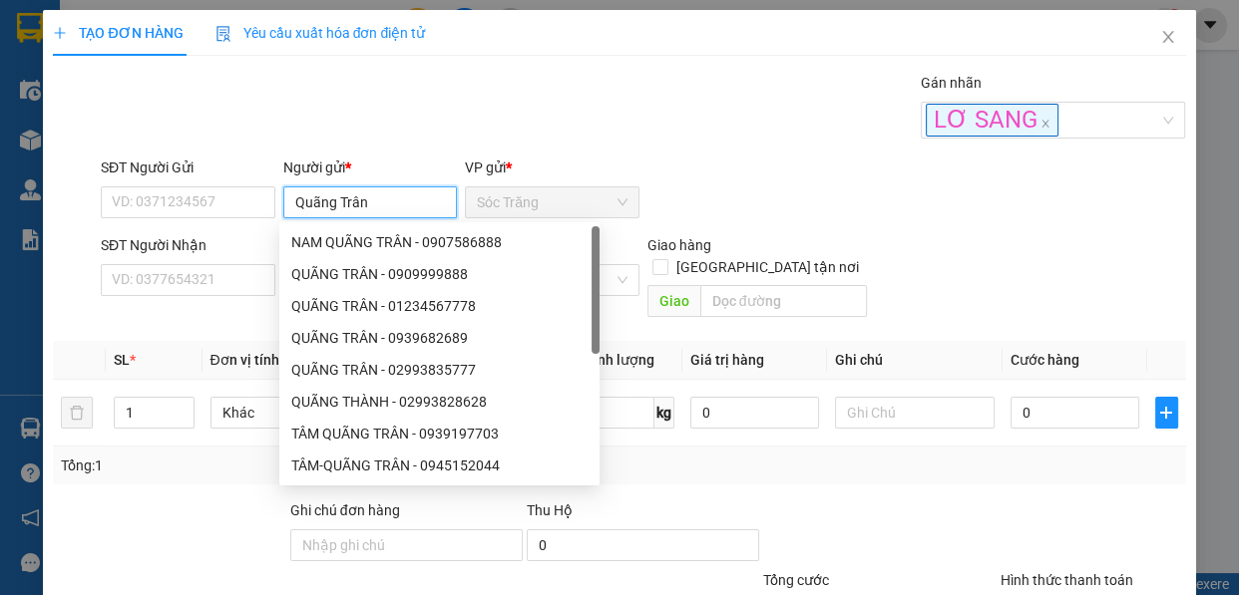
type input "Quãng Trân"
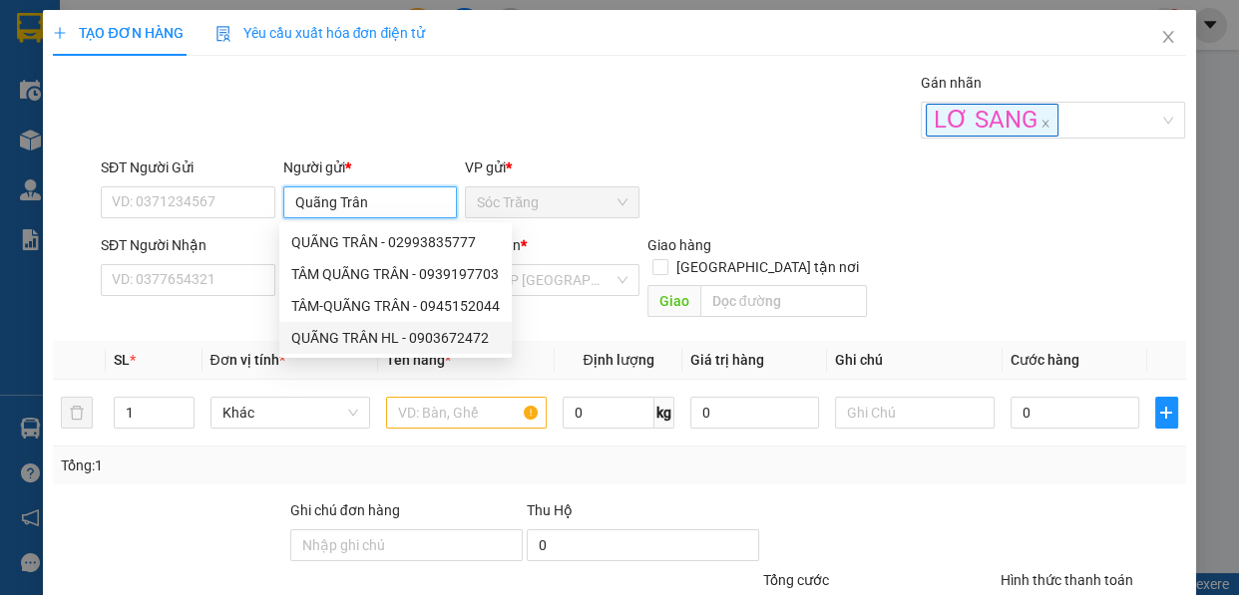
type input "0903672472"
type input "QUÃNG TRÂN HL"
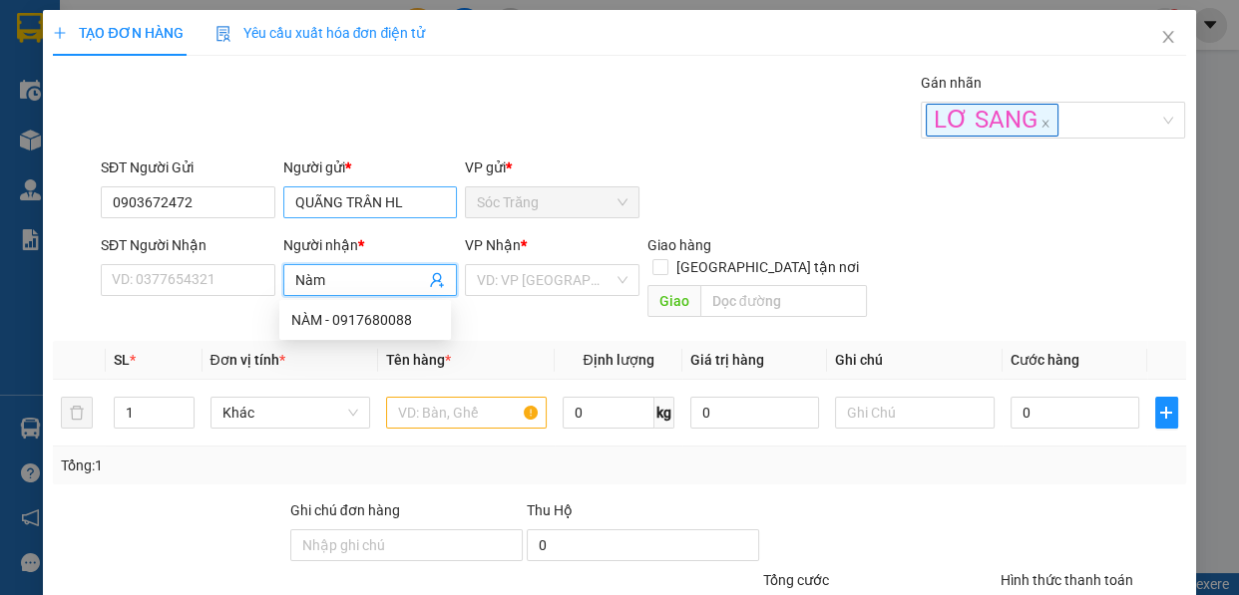
type input "Nàm"
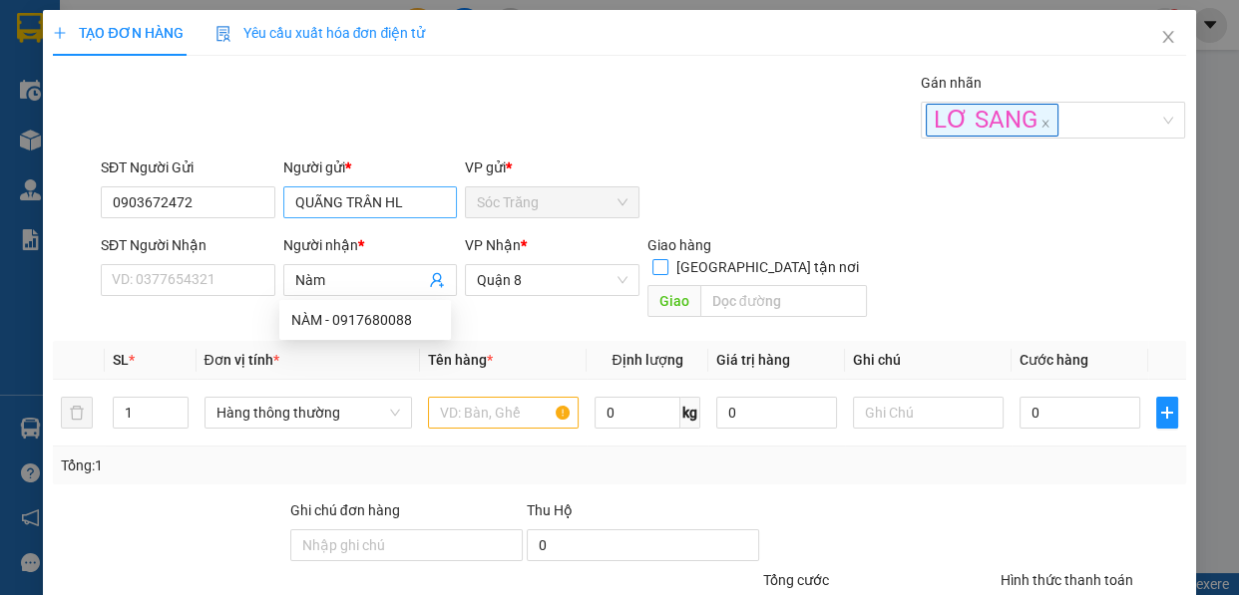
click at [652, 259] on input "[GEOGRAPHIC_DATA] tận nơi" at bounding box center [659, 266] width 14 height 14
checkbox input "true"
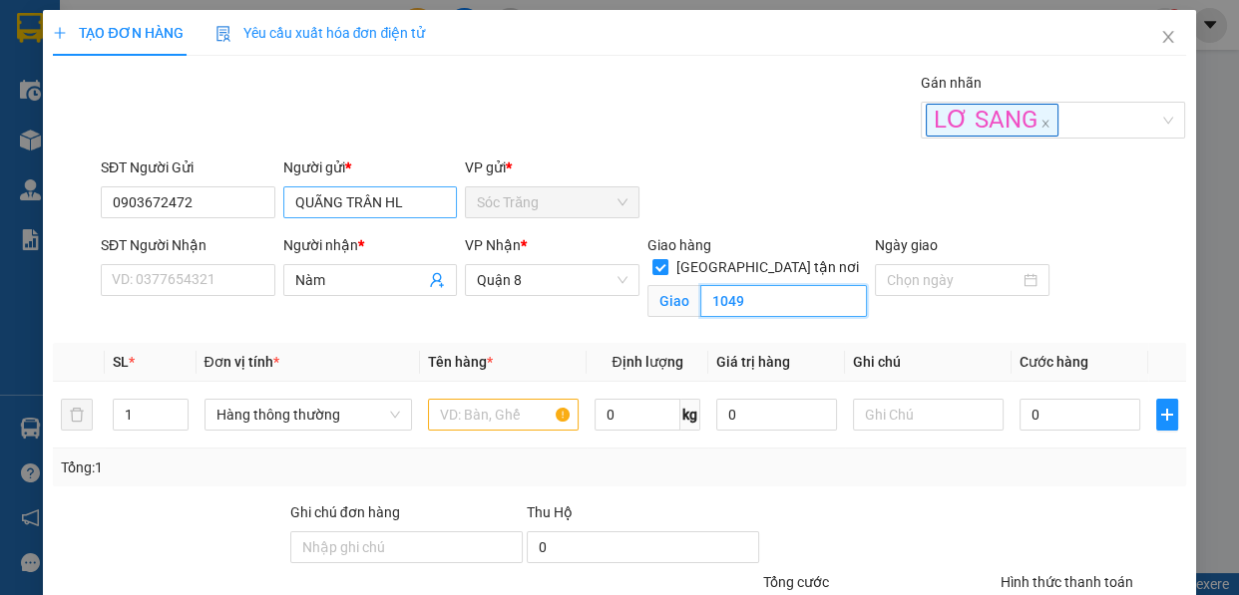
type input "1049"
type input "2"
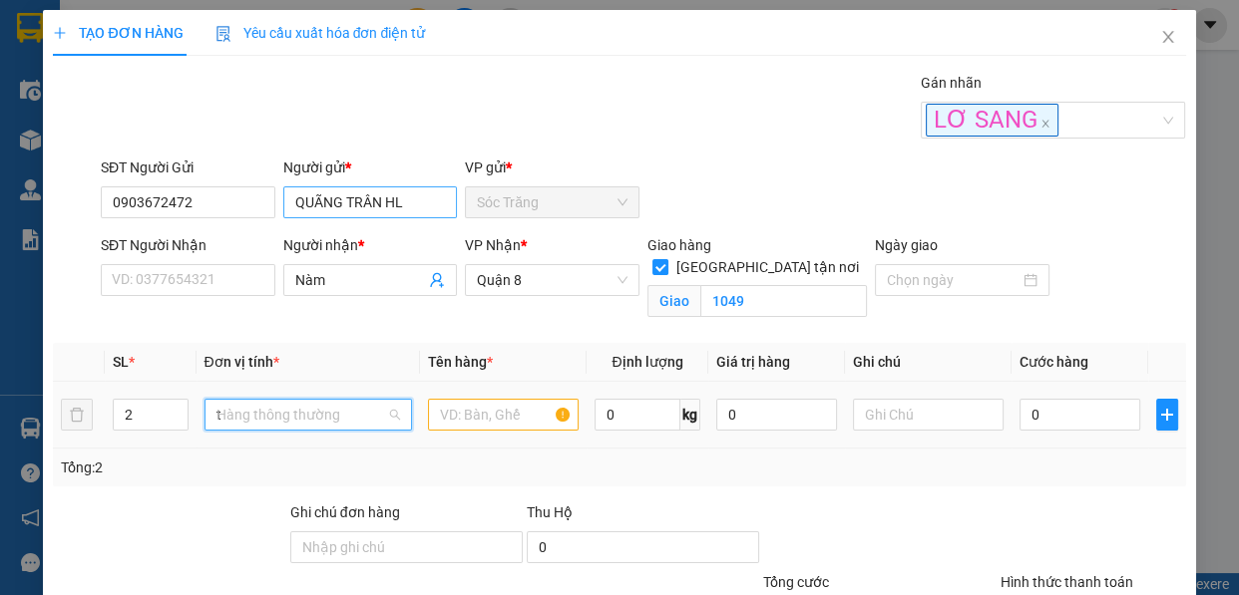
scroll to position [63, 0]
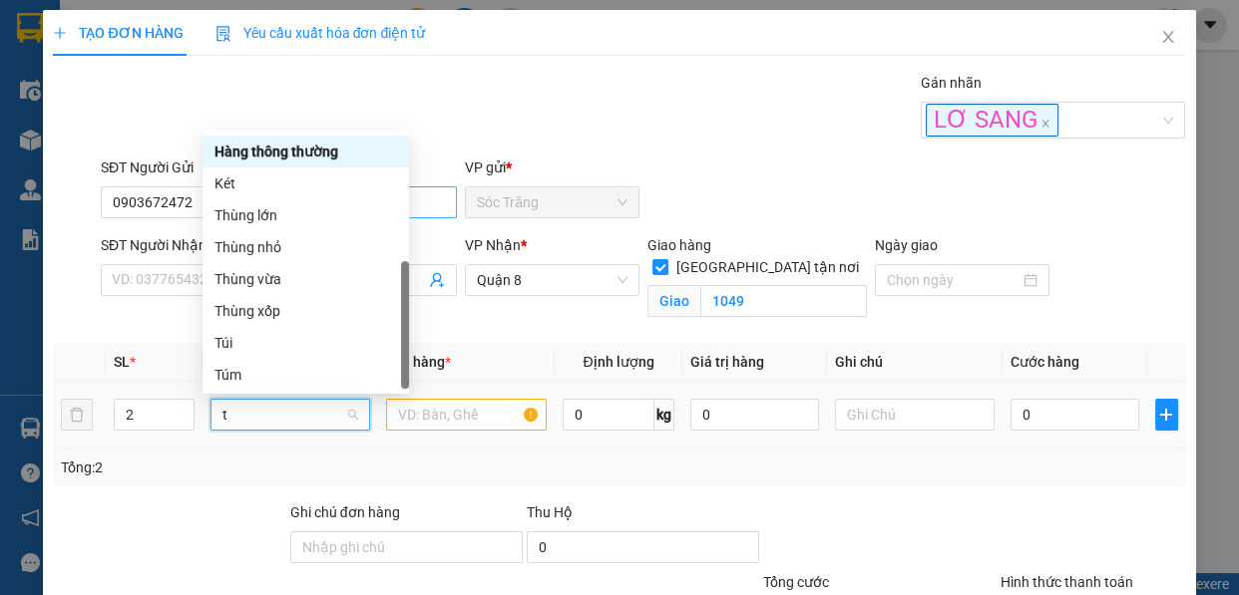
type input "th"
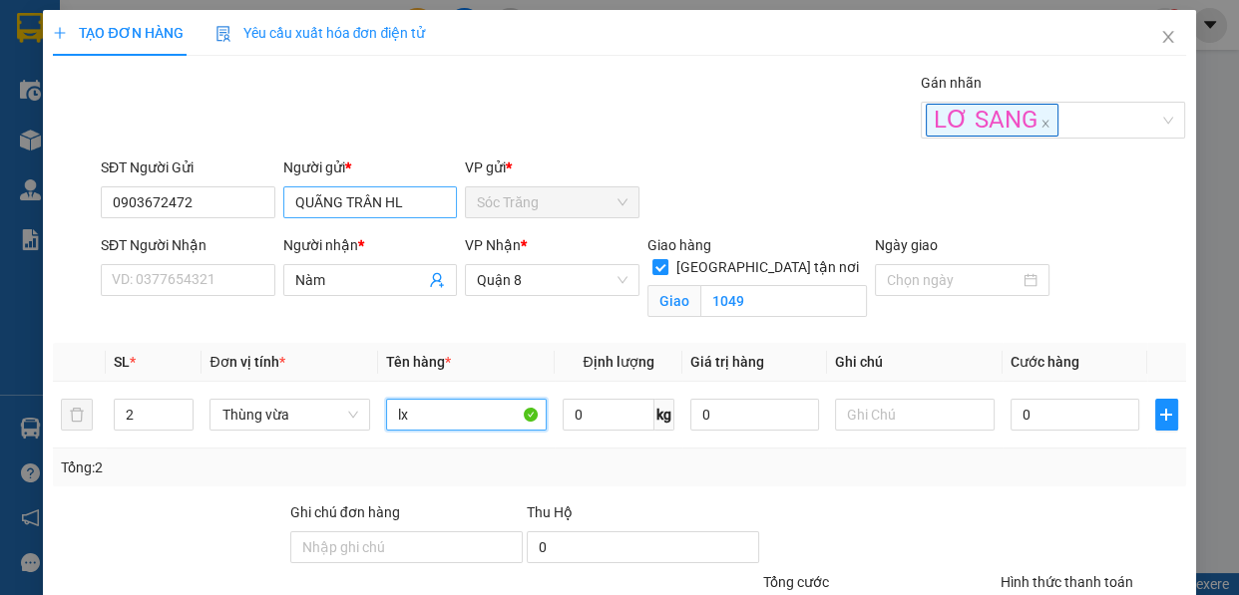
type input "lx"
type input "40"
type input "3"
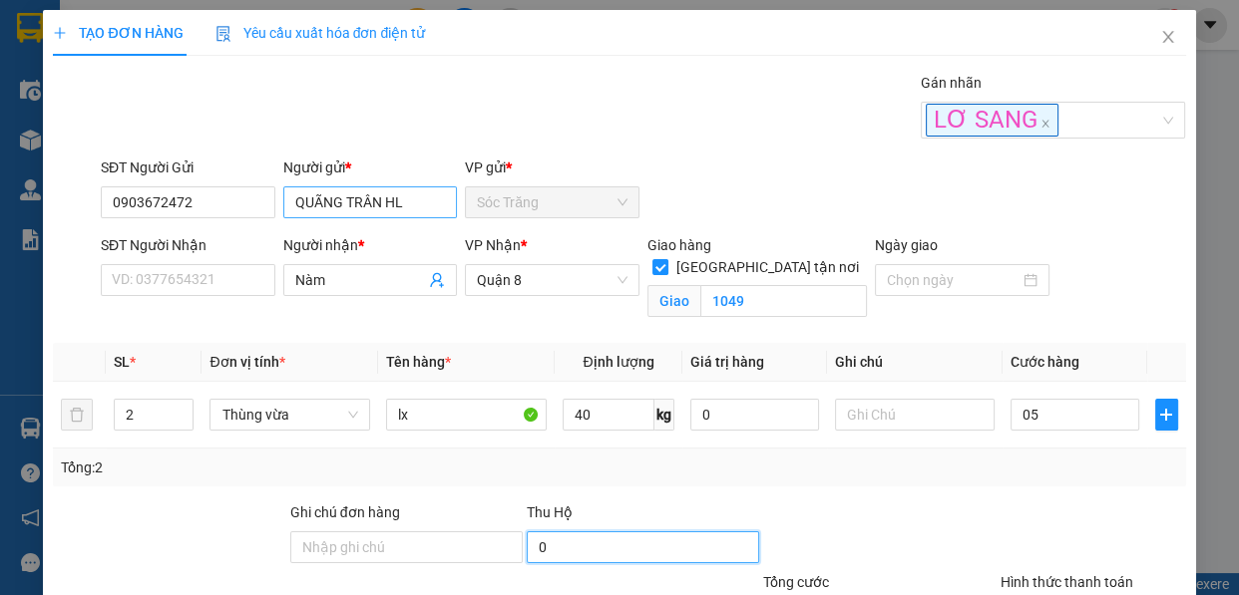
type input "5.000"
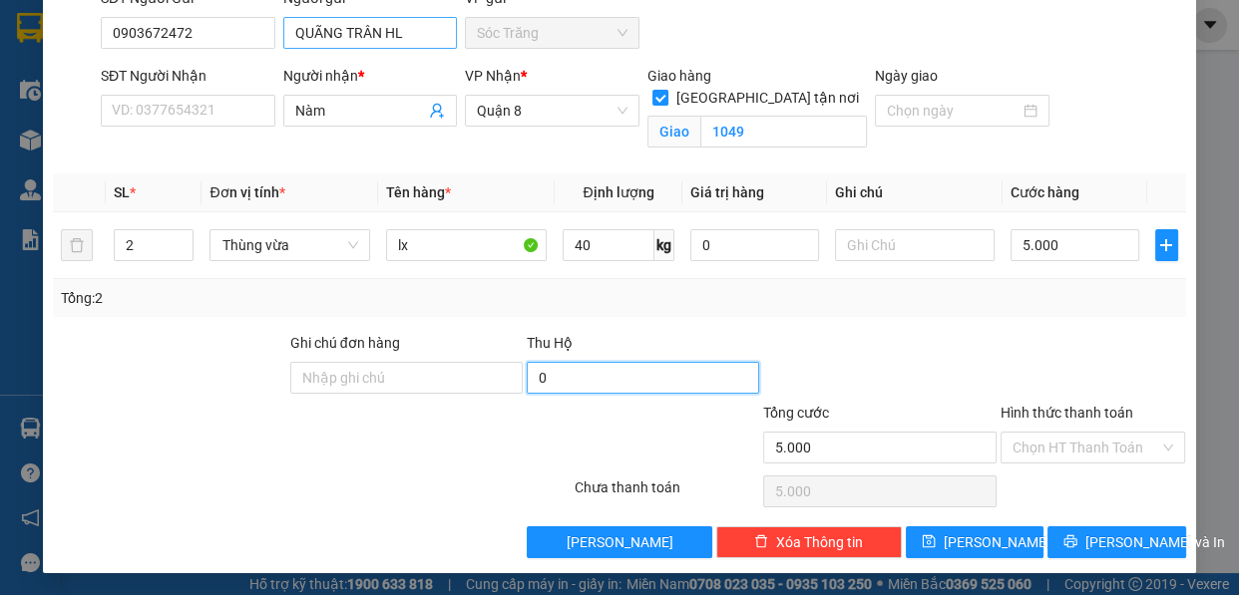
type input "0"
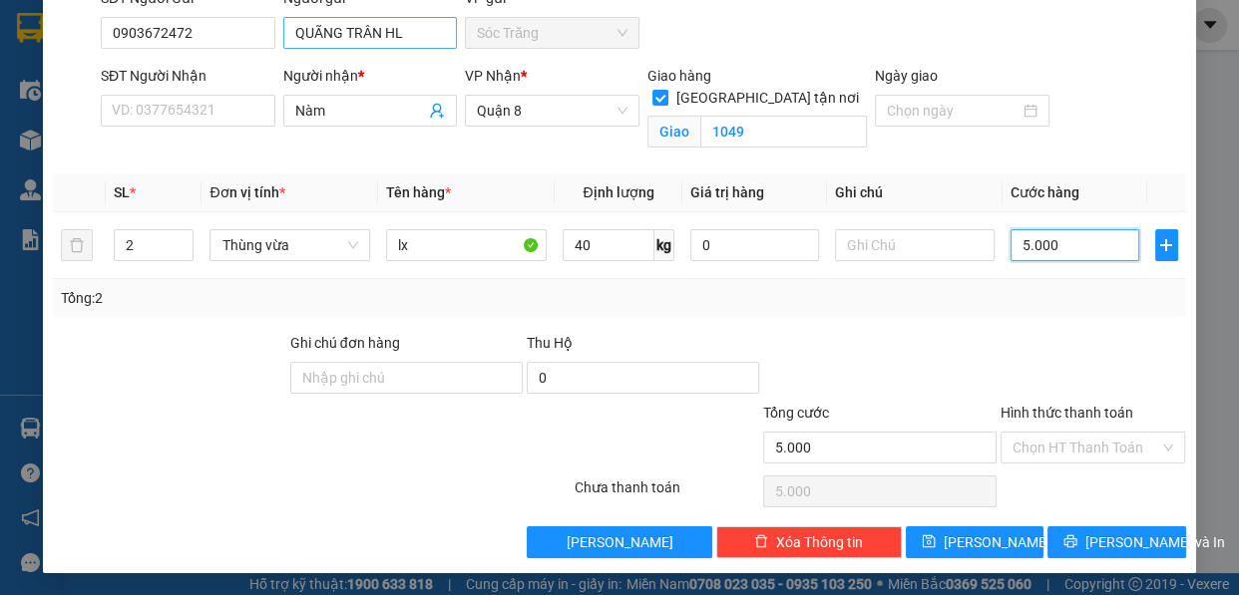
type input "3"
type input "35"
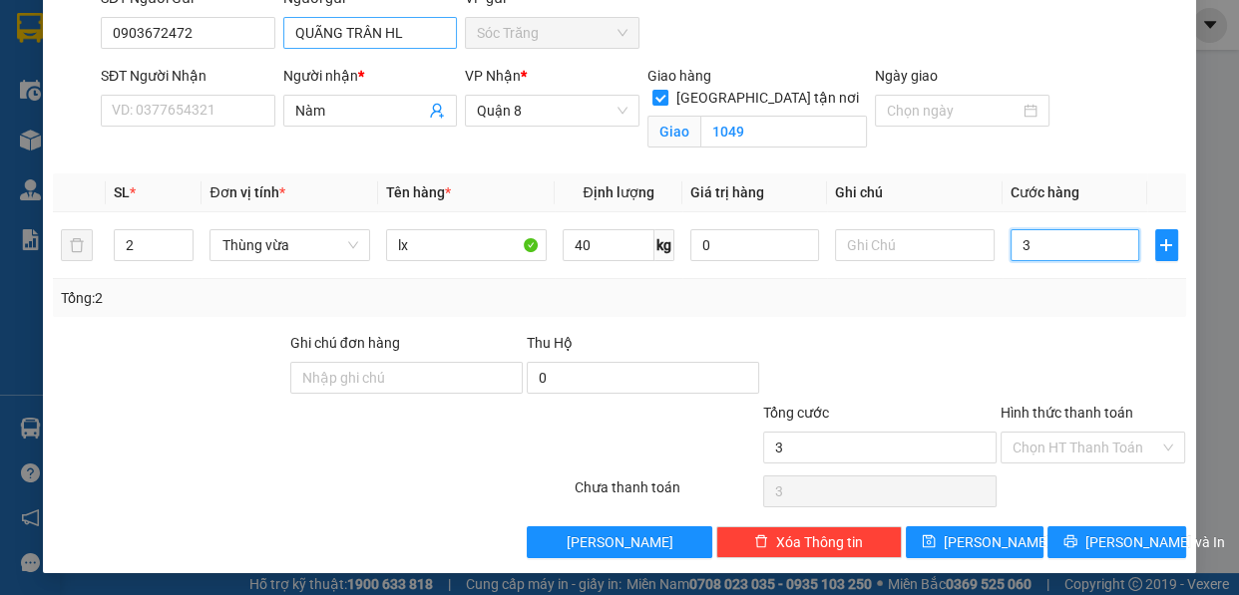
type input "35"
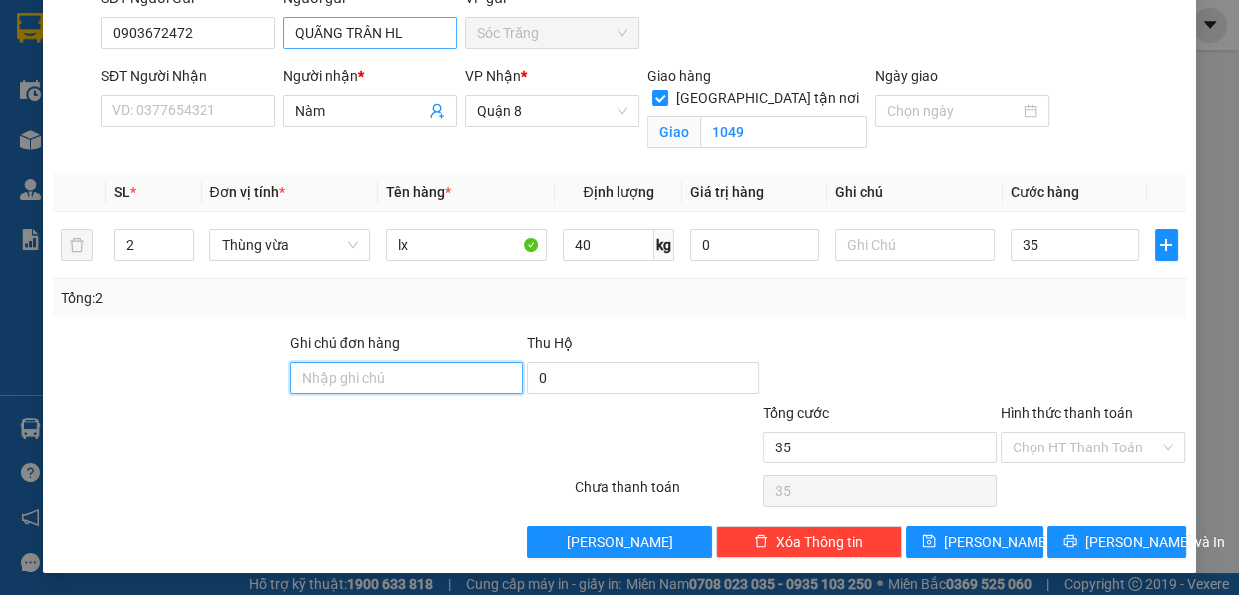
type input "35.000"
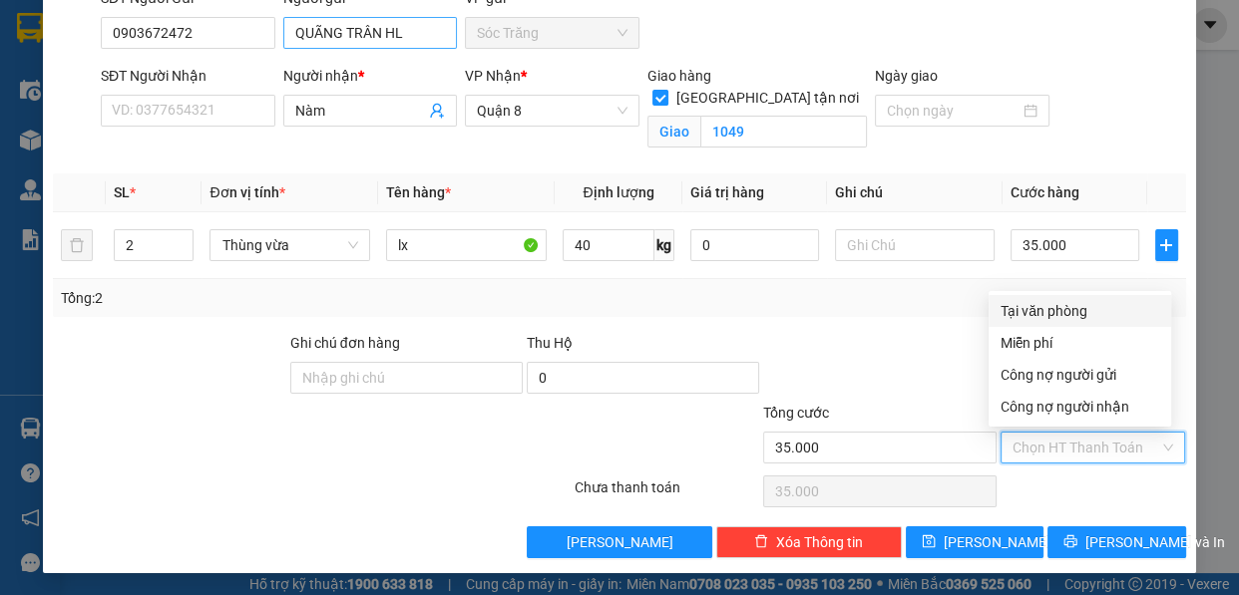
type input "0"
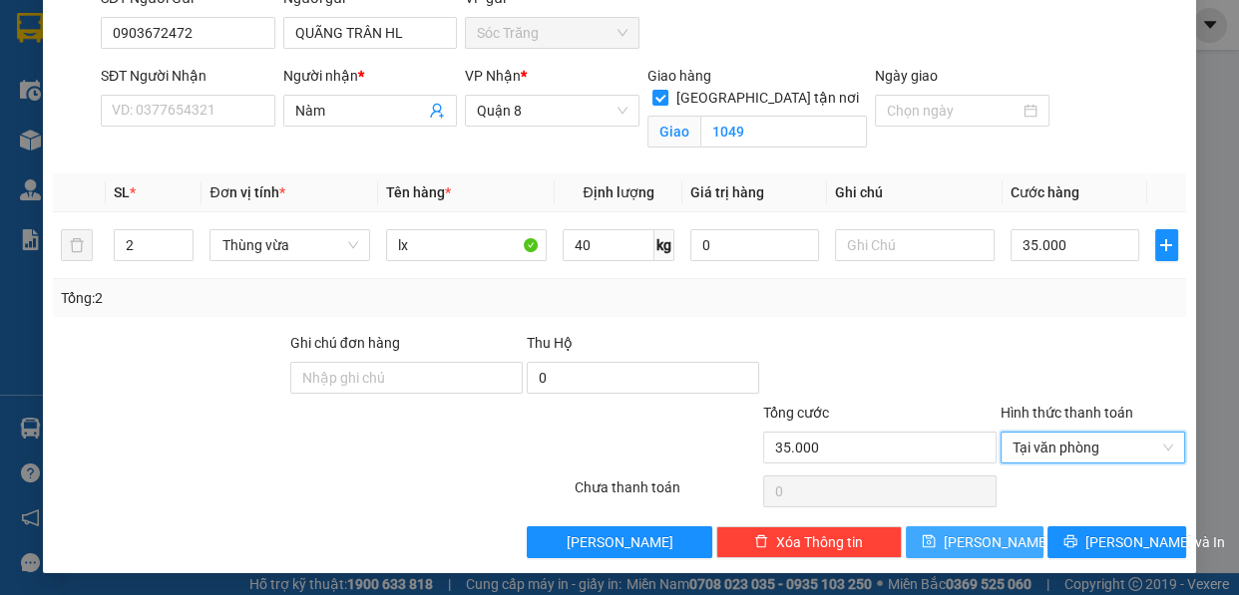
click at [917, 533] on button "[PERSON_NAME]" at bounding box center [975, 543] width 138 height 32
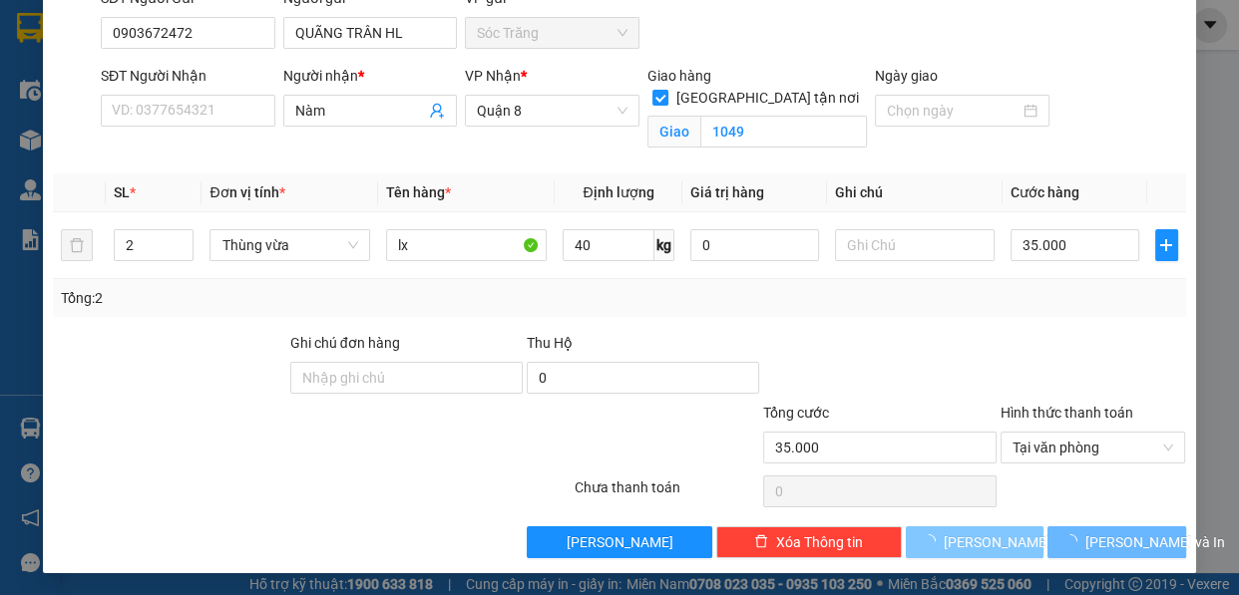
checkbox input "false"
type input "1"
type input "0"
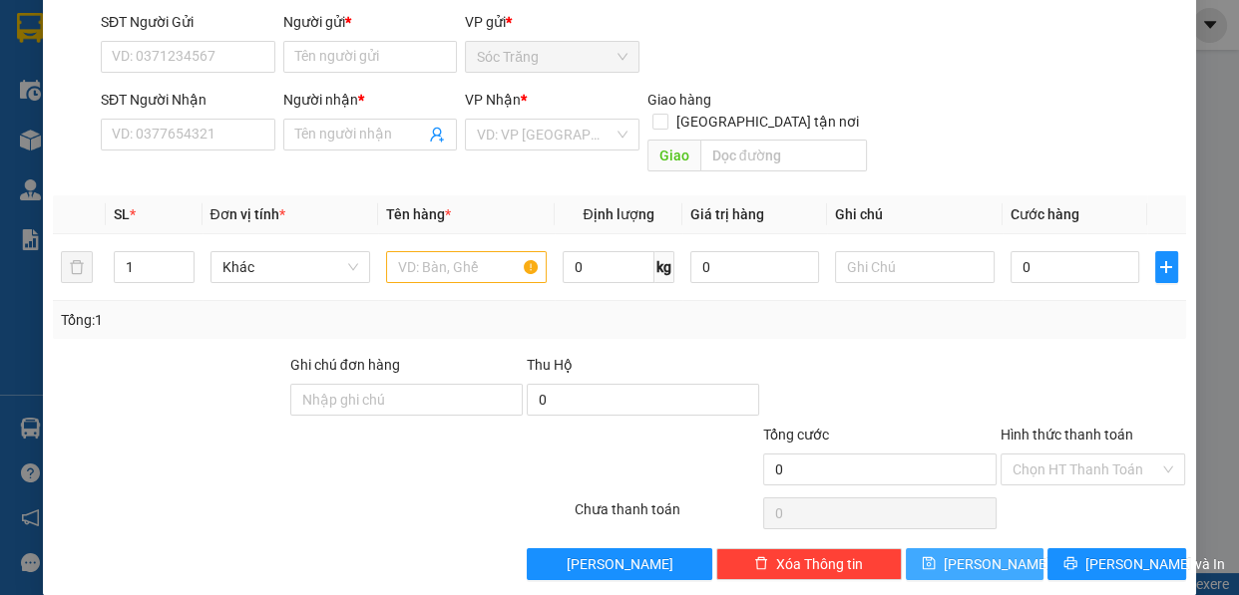
scroll to position [0, 0]
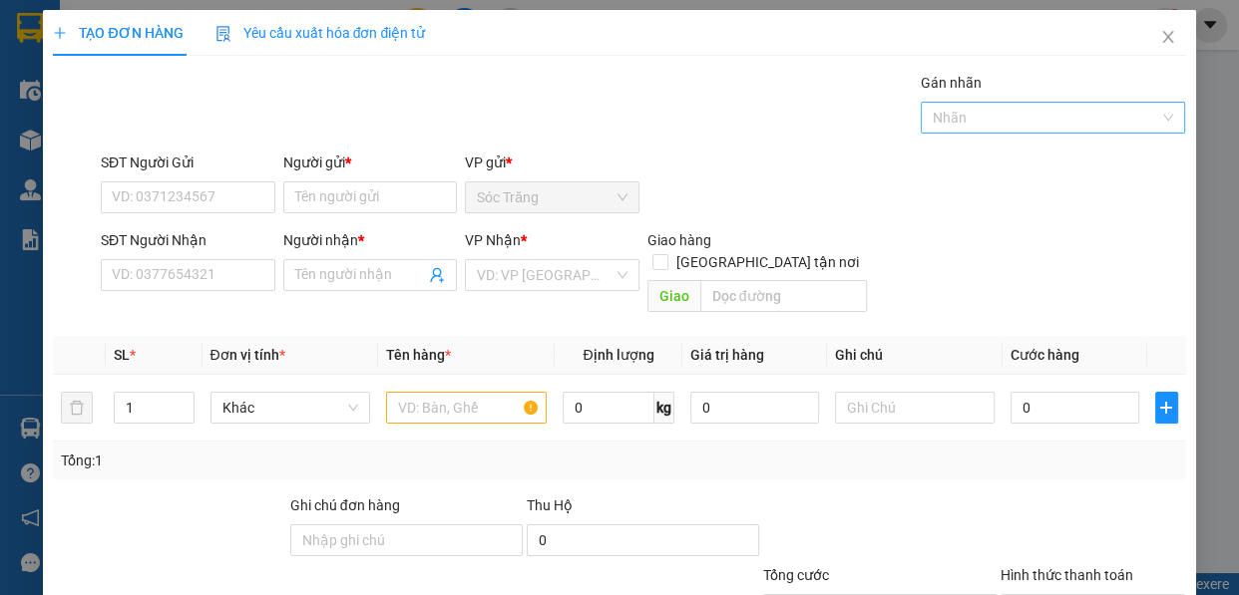
click at [960, 126] on div at bounding box center [1043, 118] width 235 height 24
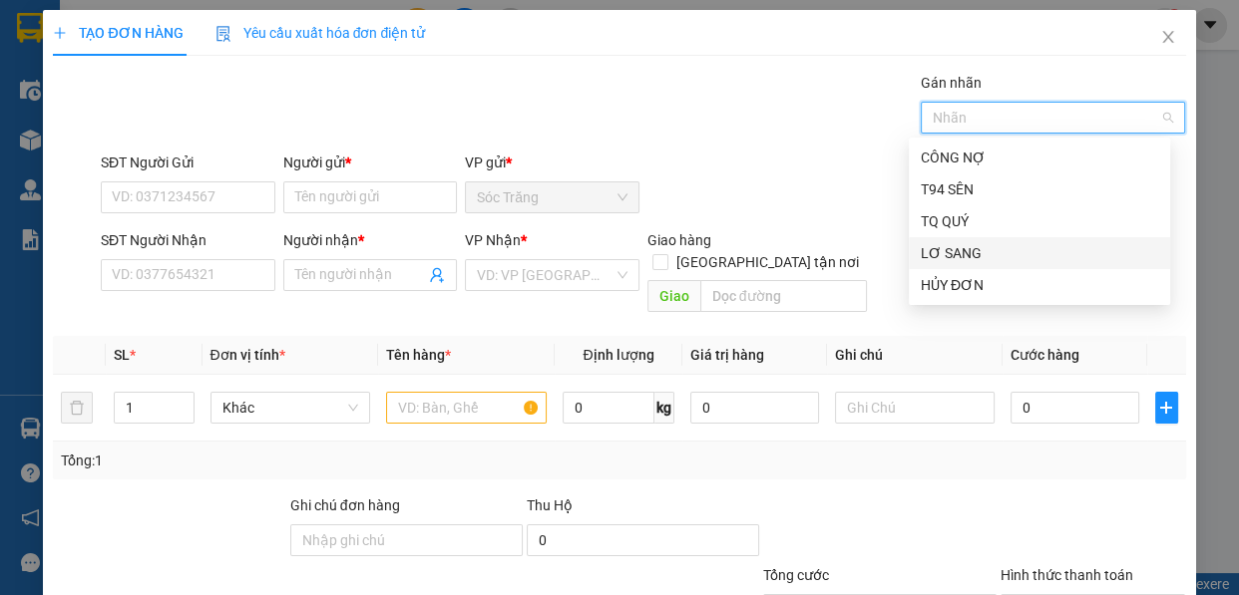
click at [952, 240] on div "LƠ SANG" at bounding box center [1039, 253] width 261 height 32
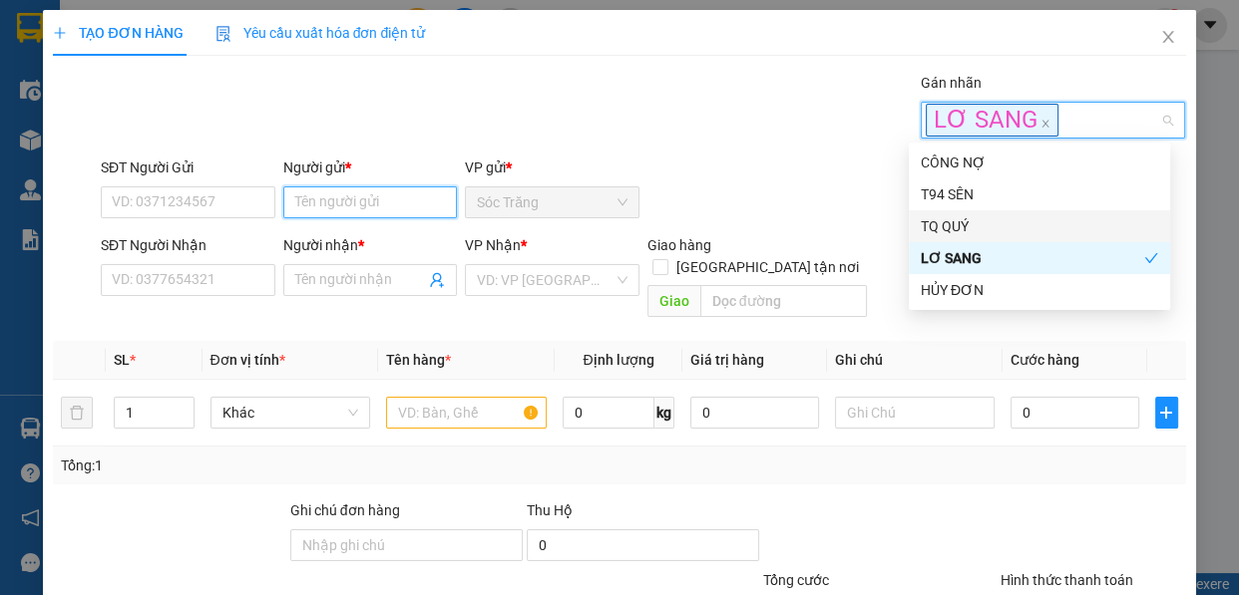
click at [382, 203] on input "Người gửi *" at bounding box center [370, 203] width 175 height 32
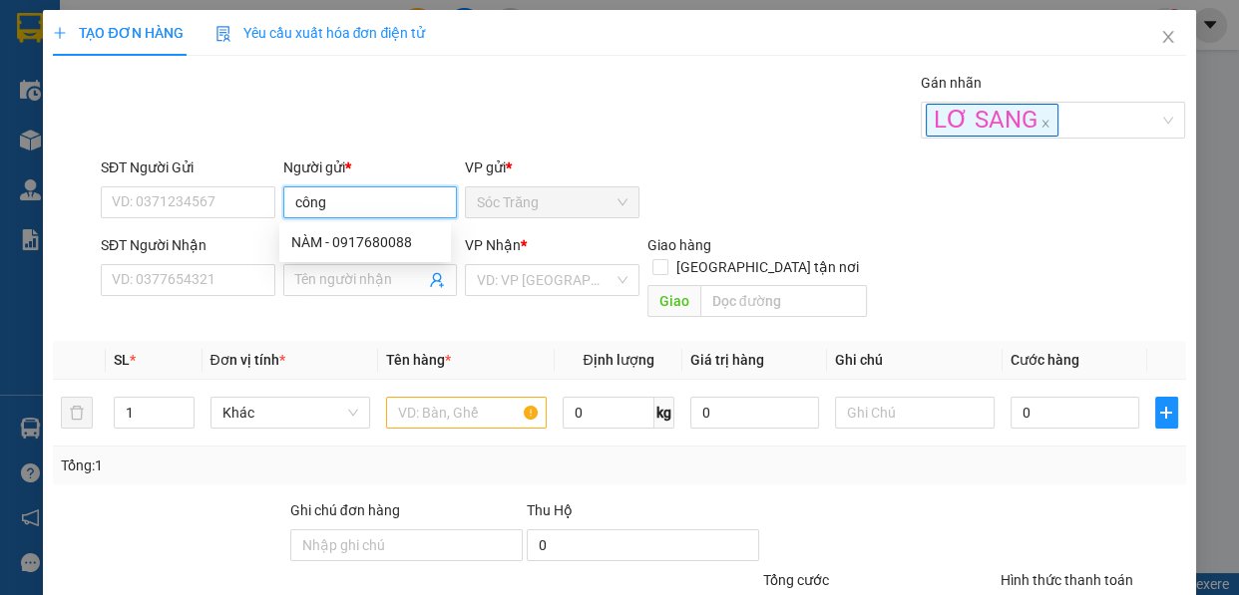
type input "công l"
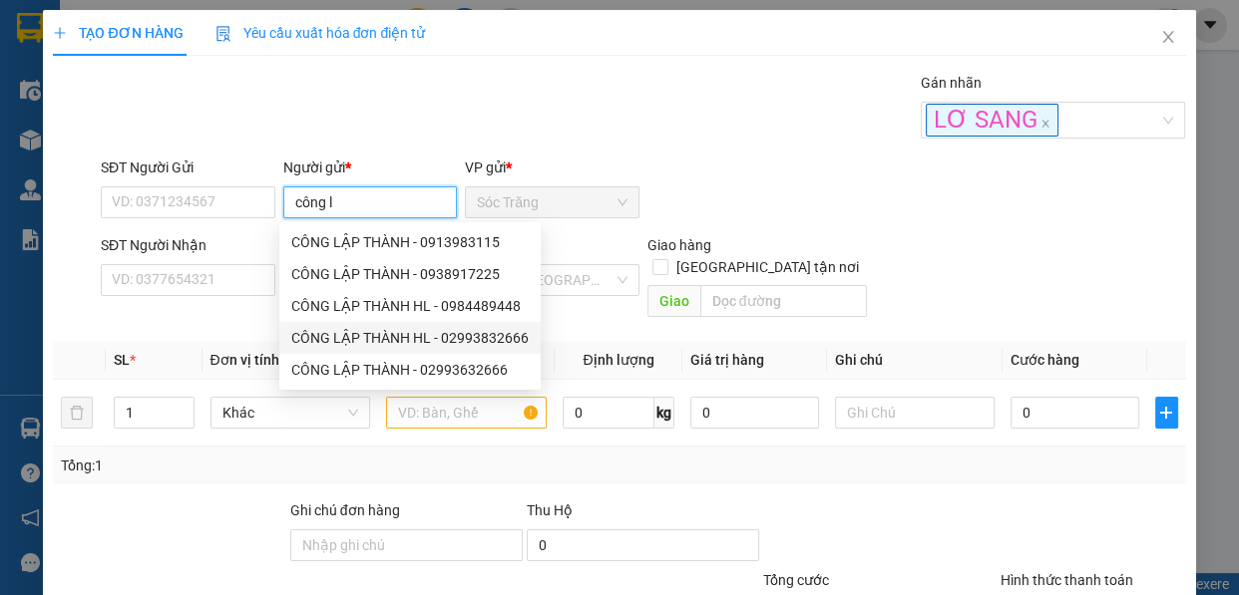
type input "02993832666"
type input "CÔNG LẬP THÀNH HL"
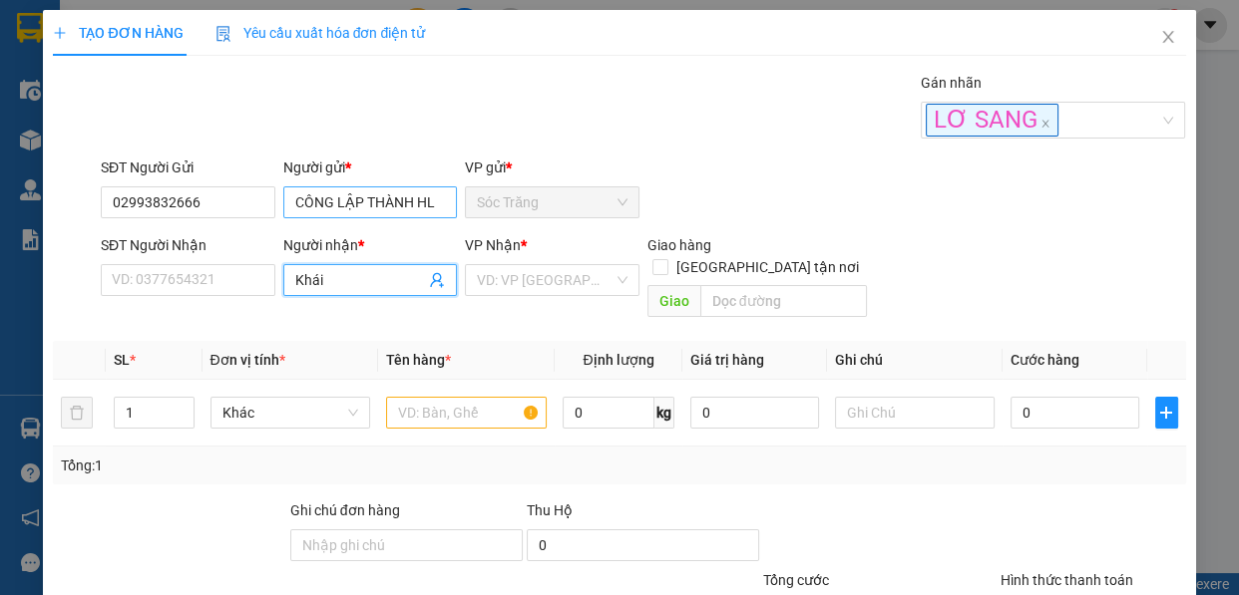
type input "Khái"
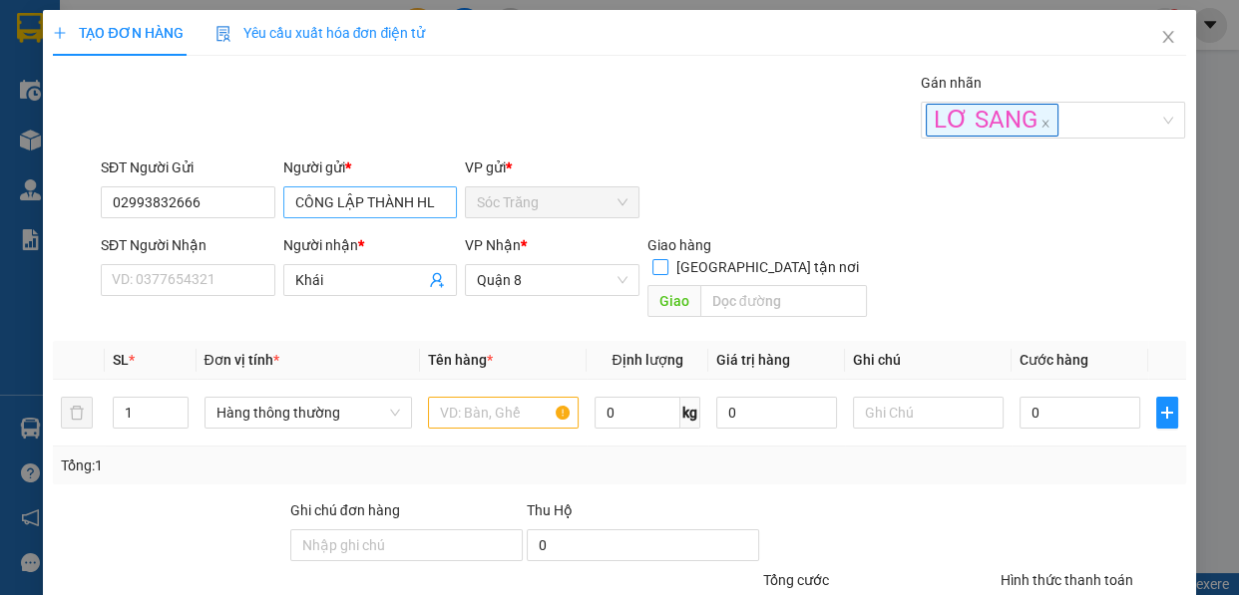
click at [652, 259] on input "[GEOGRAPHIC_DATA] tận nơi" at bounding box center [659, 266] width 14 height 14
checkbox input "true"
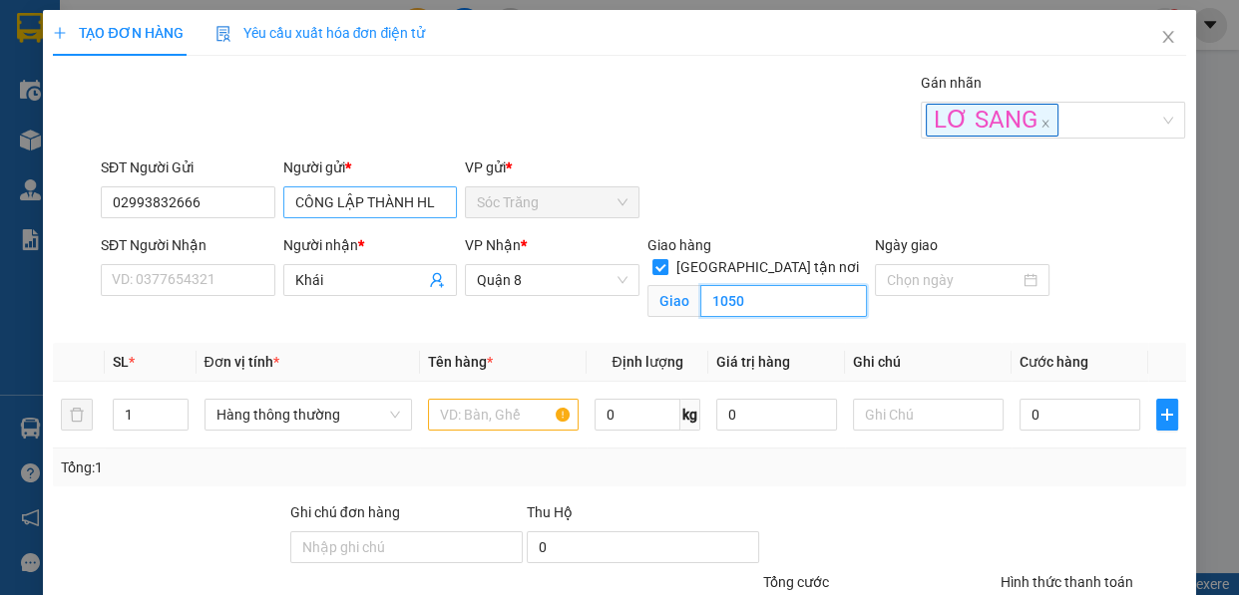
type input "1050"
type input "2"
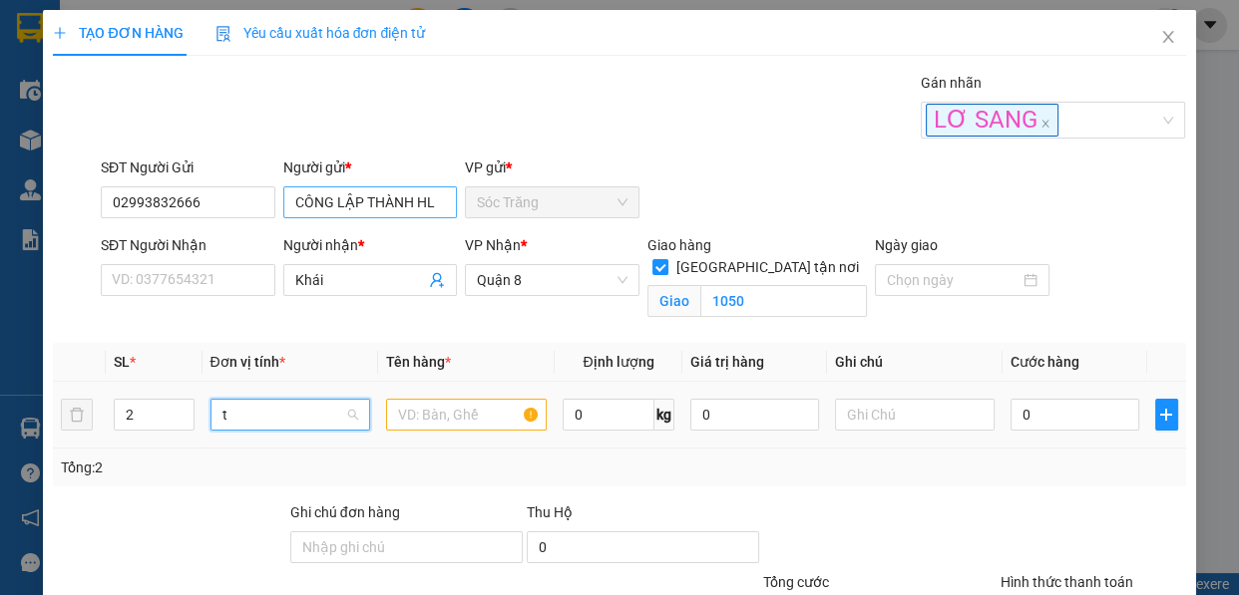
type input "th"
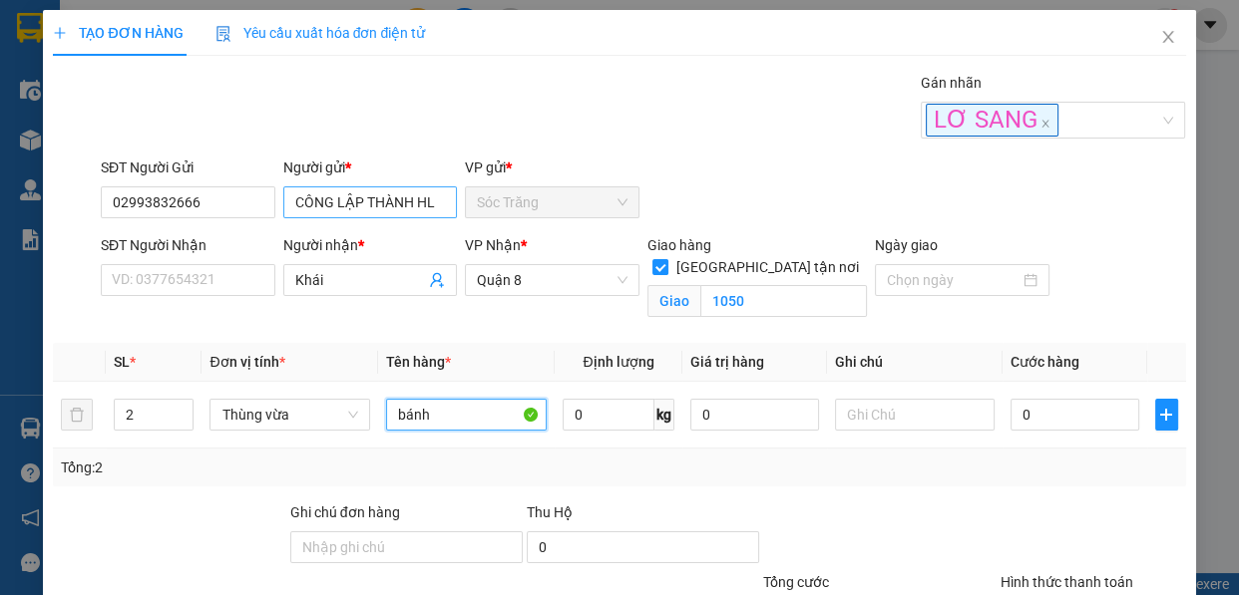
type input "bánh"
type input "20"
type input "4"
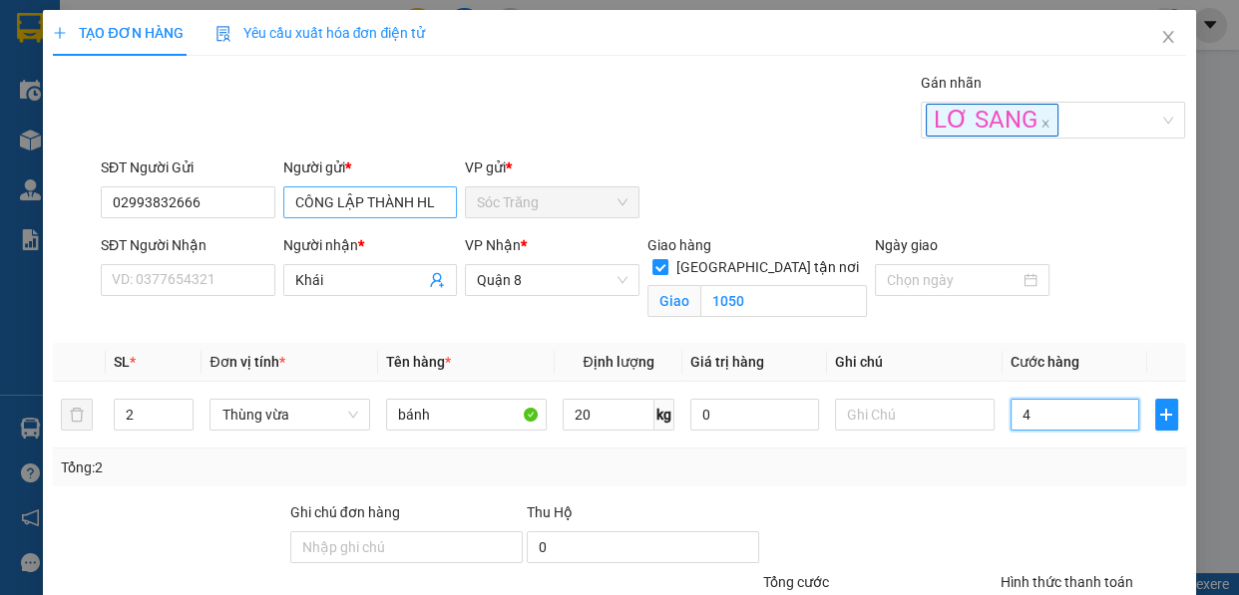
type input "40"
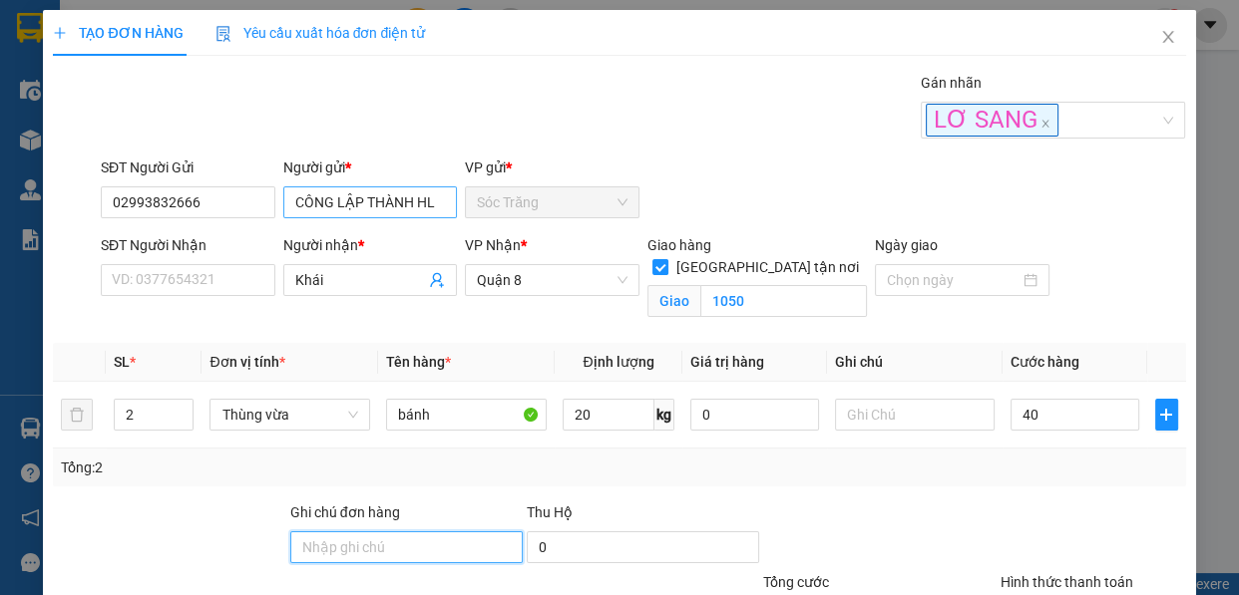
type input "40.000"
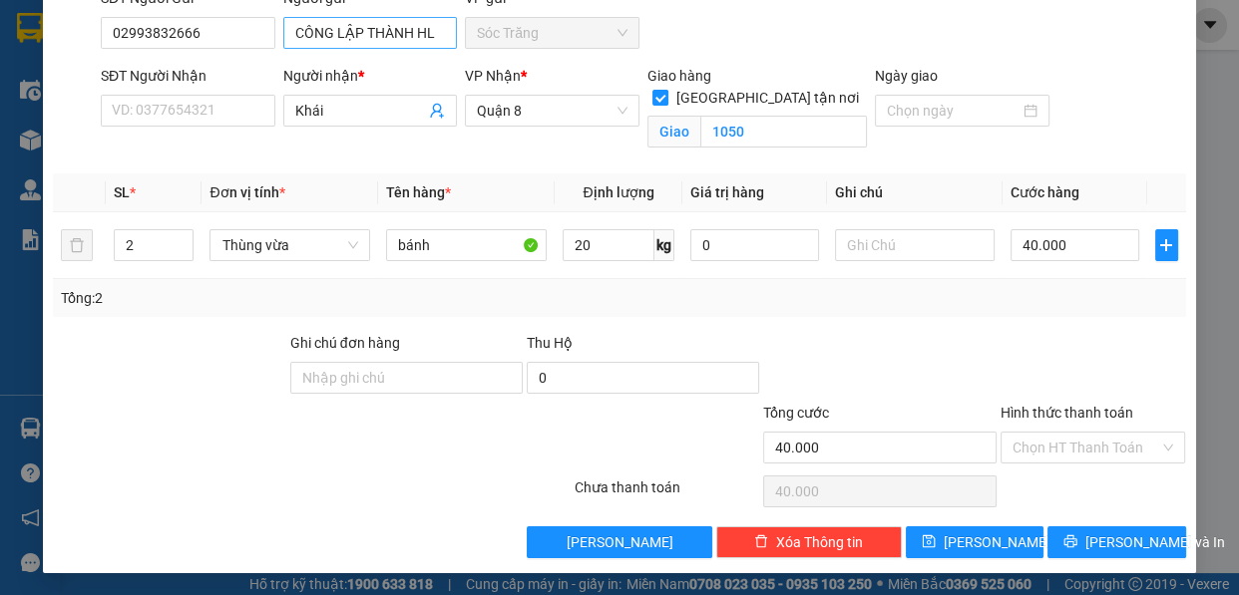
type input "0"
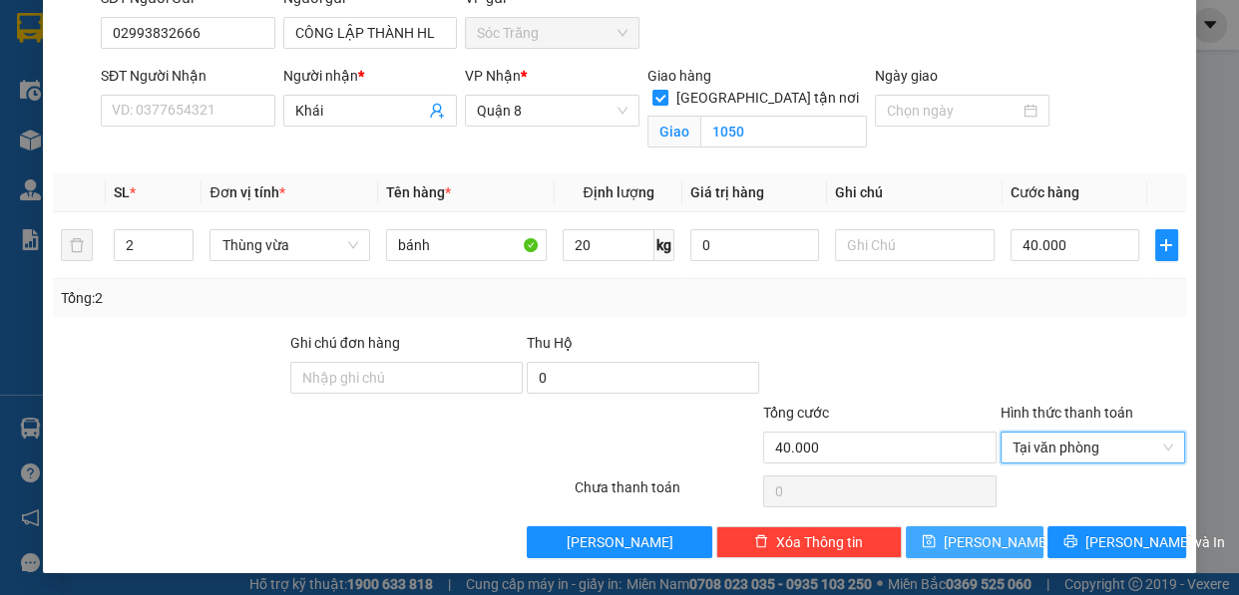
click at [974, 549] on span "[PERSON_NAME]" at bounding box center [997, 543] width 107 height 22
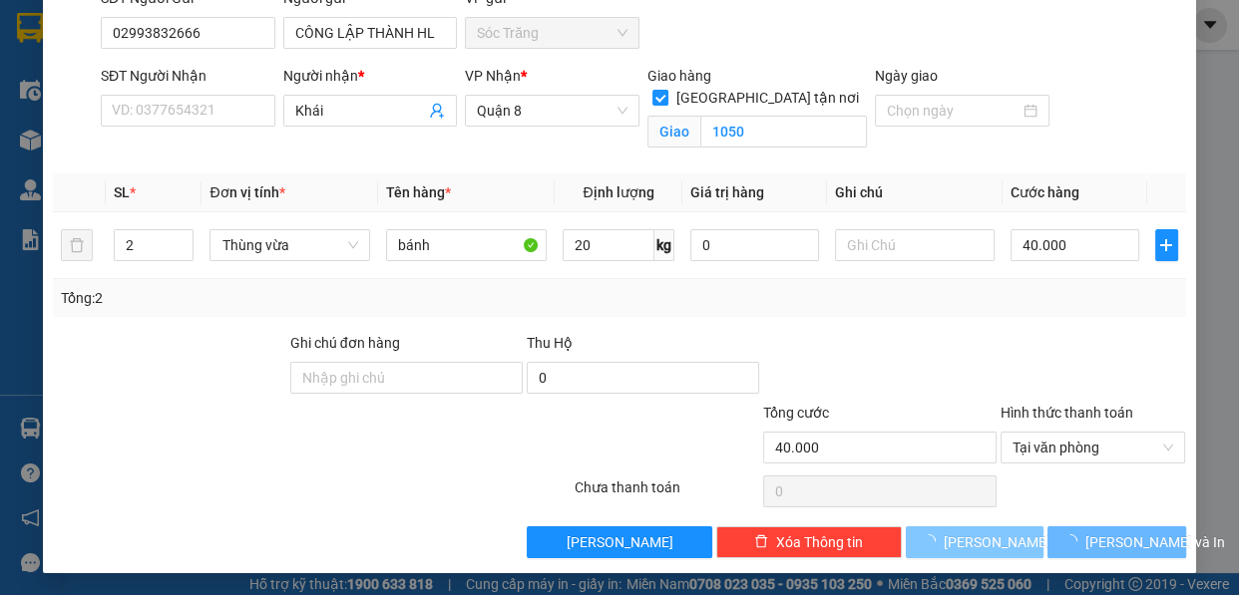
checkbox input "false"
type input "1"
type input "0"
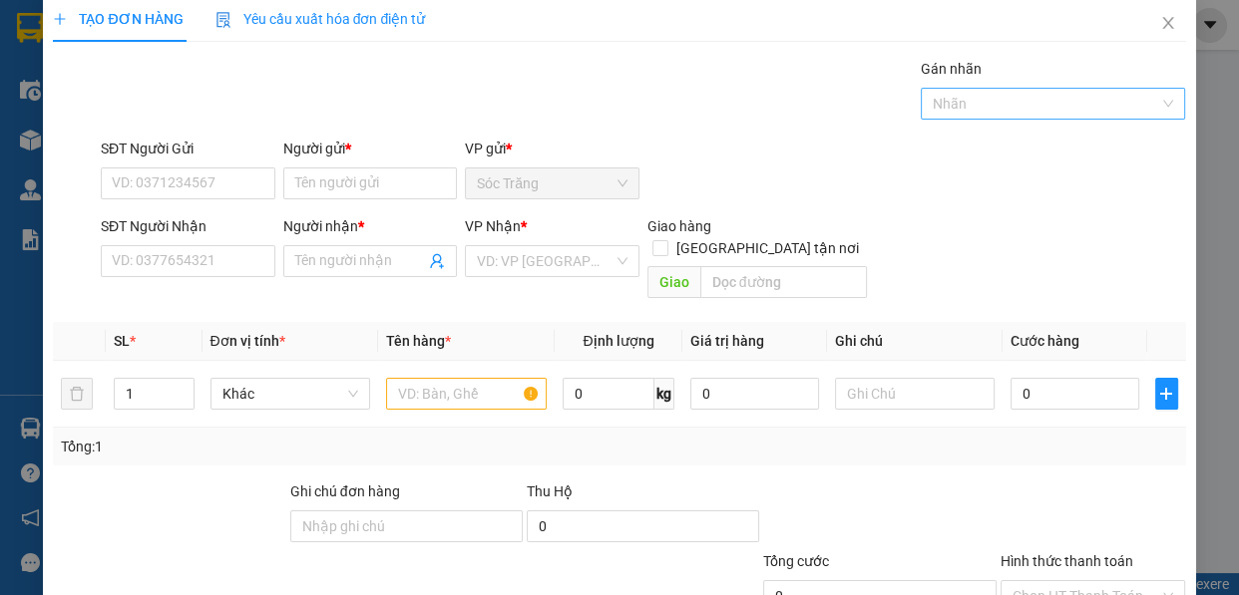
scroll to position [0, 0]
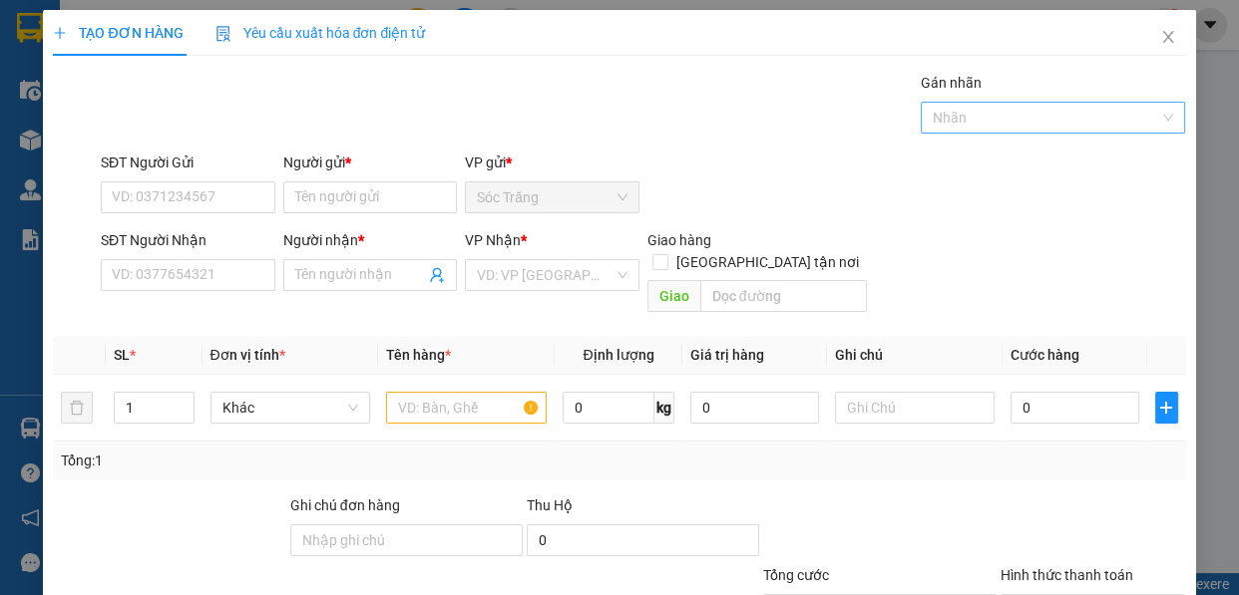
click at [995, 109] on div at bounding box center [1043, 118] width 235 height 24
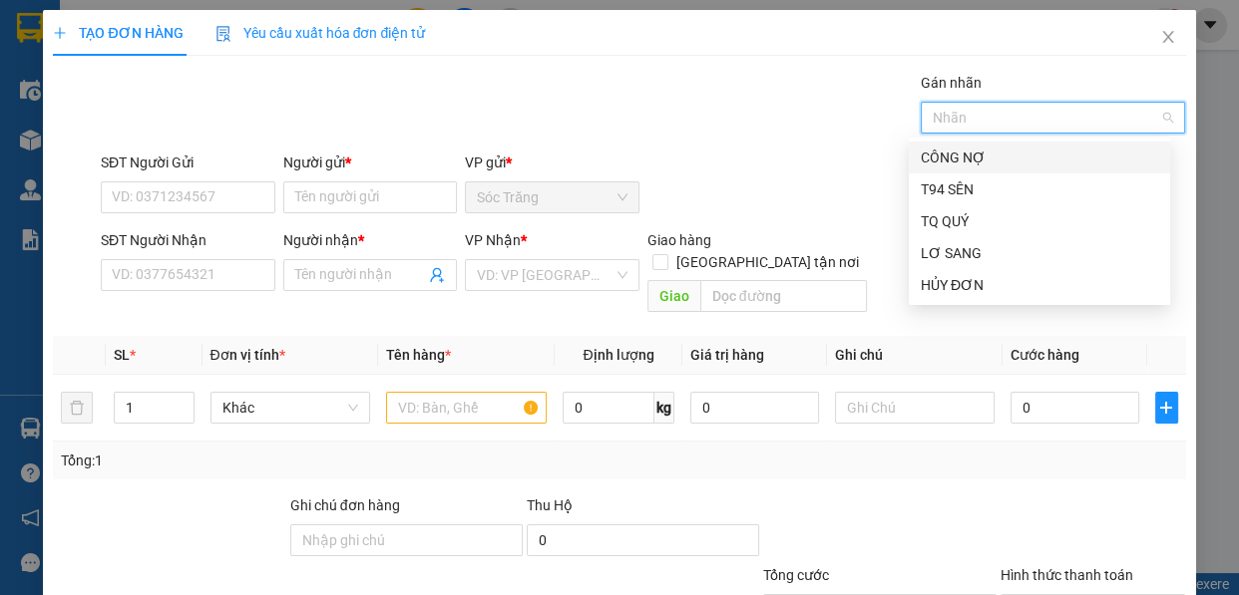
click at [972, 150] on div "CÔNG NỢ" at bounding box center [1039, 158] width 237 height 22
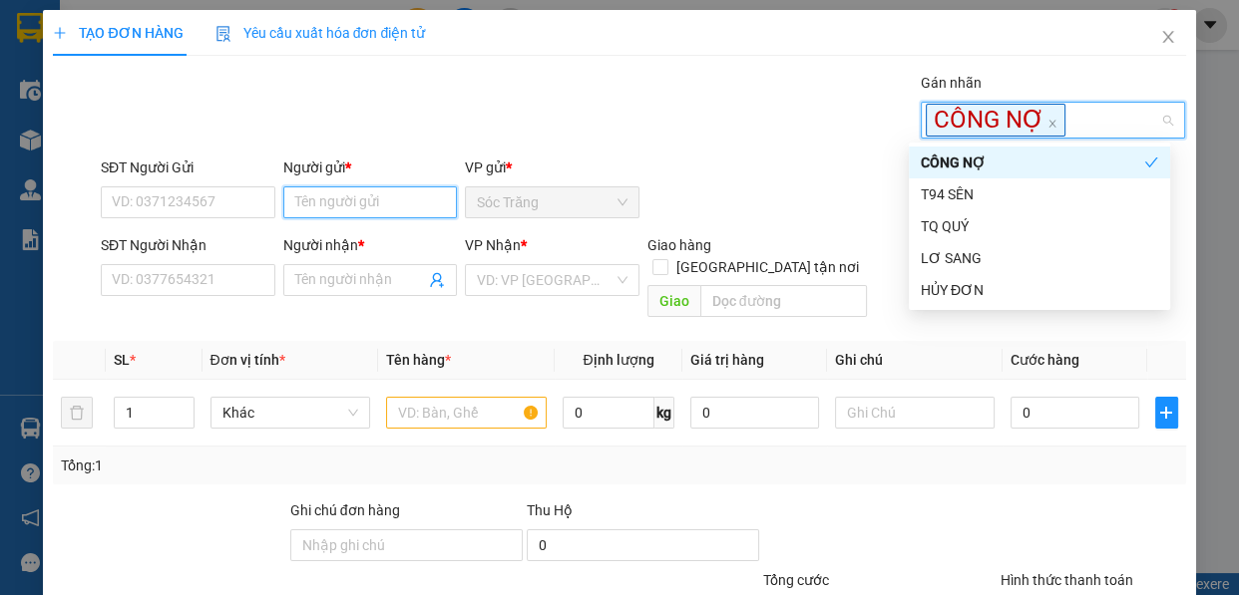
click at [364, 191] on input "Người gửi *" at bounding box center [370, 203] width 175 height 32
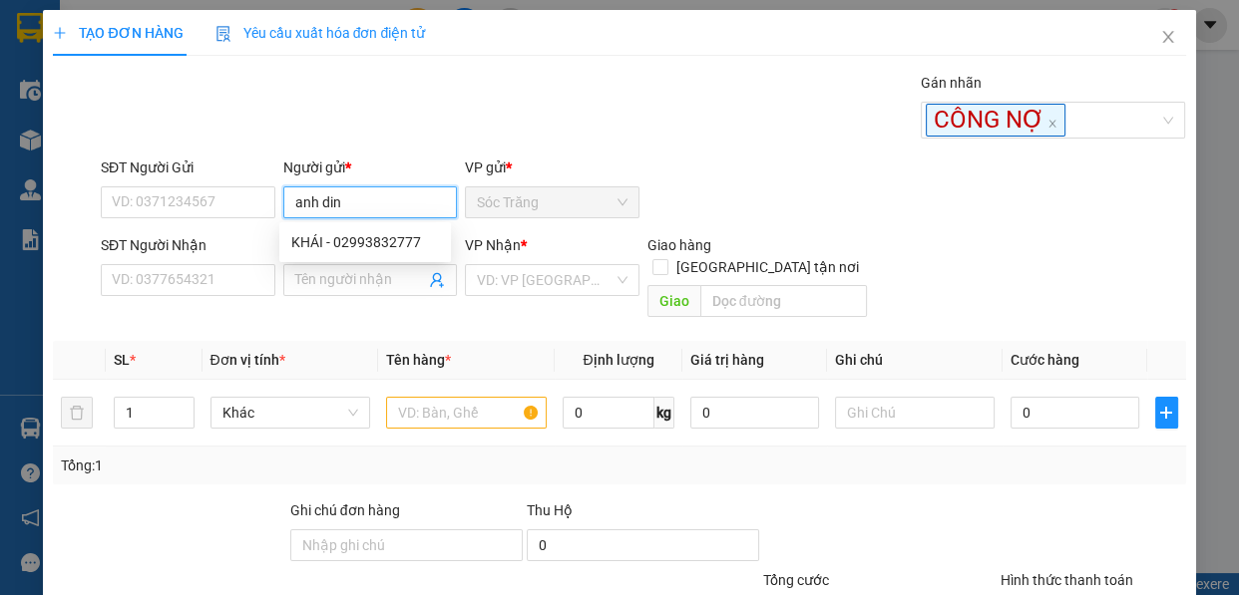
type input "[PERSON_NAME]"
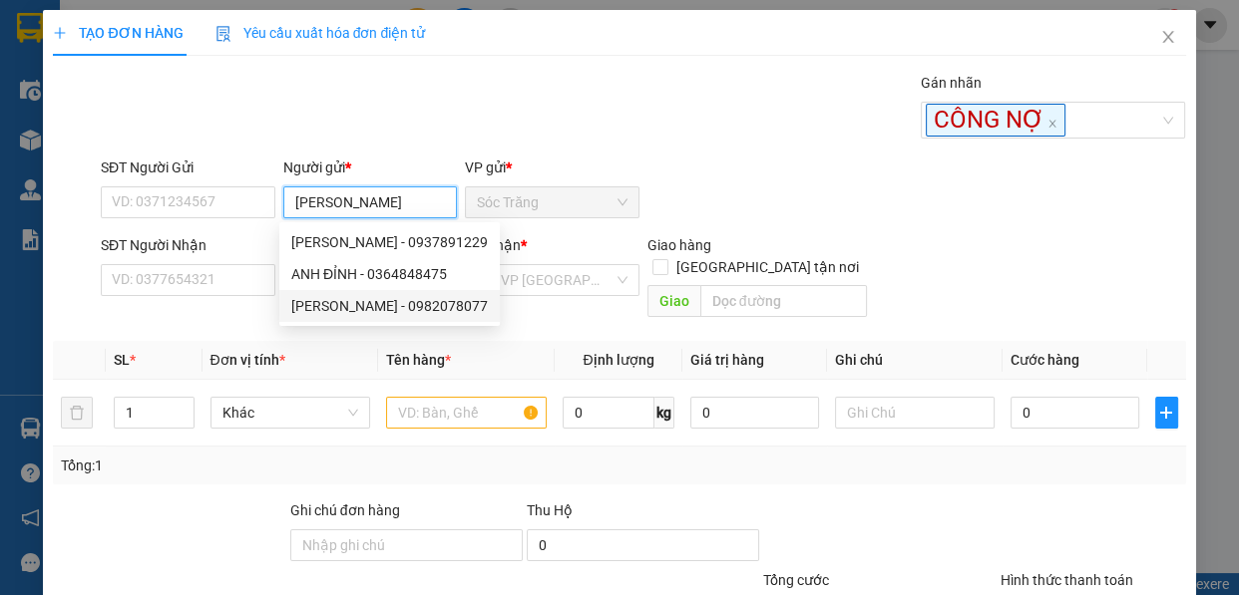
type input "0982078077"
type input "[PERSON_NAME]"
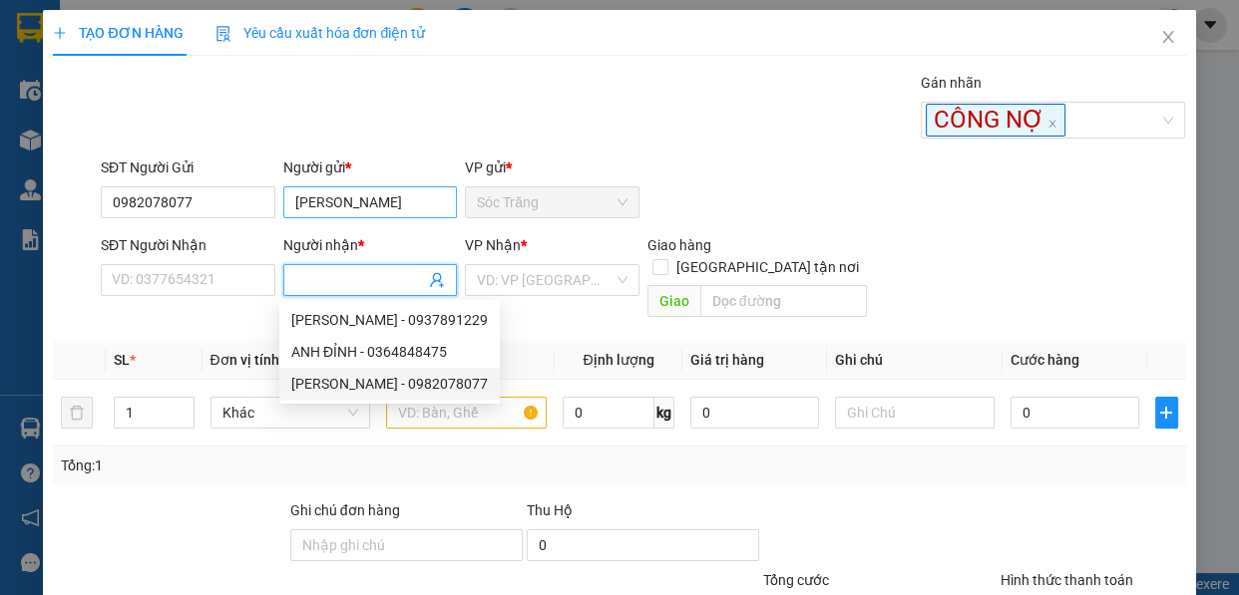
type input "[PERSON_NAME]"
type input "0982078077"
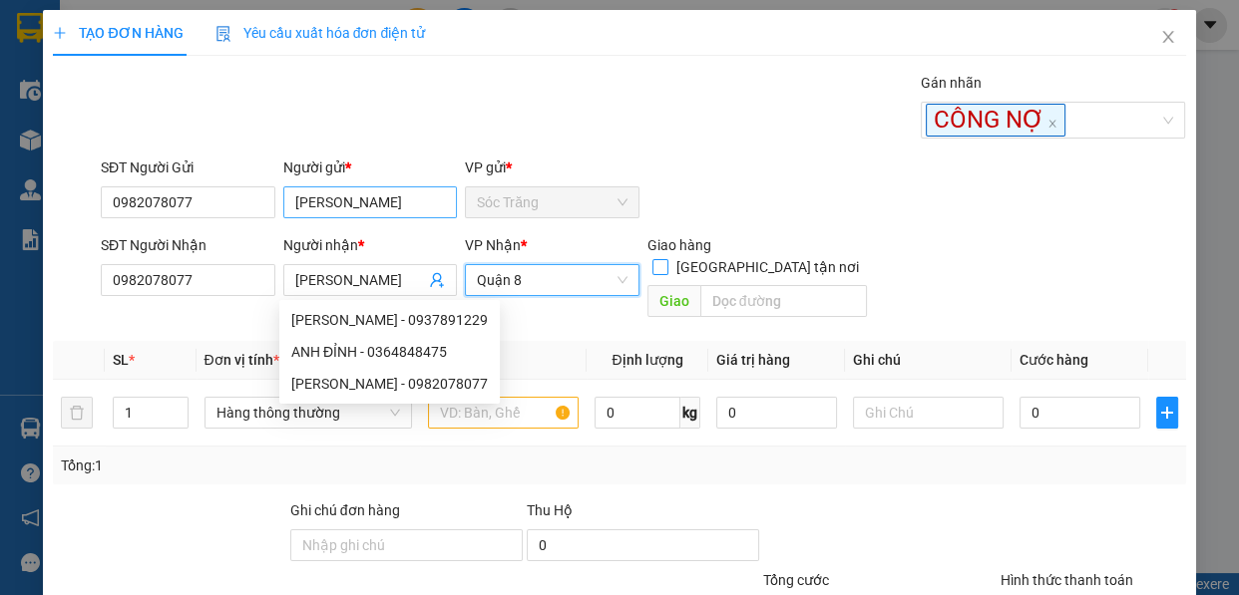
click at [652, 259] on input "[GEOGRAPHIC_DATA] tận nơi" at bounding box center [659, 266] width 14 height 14
checkbox input "true"
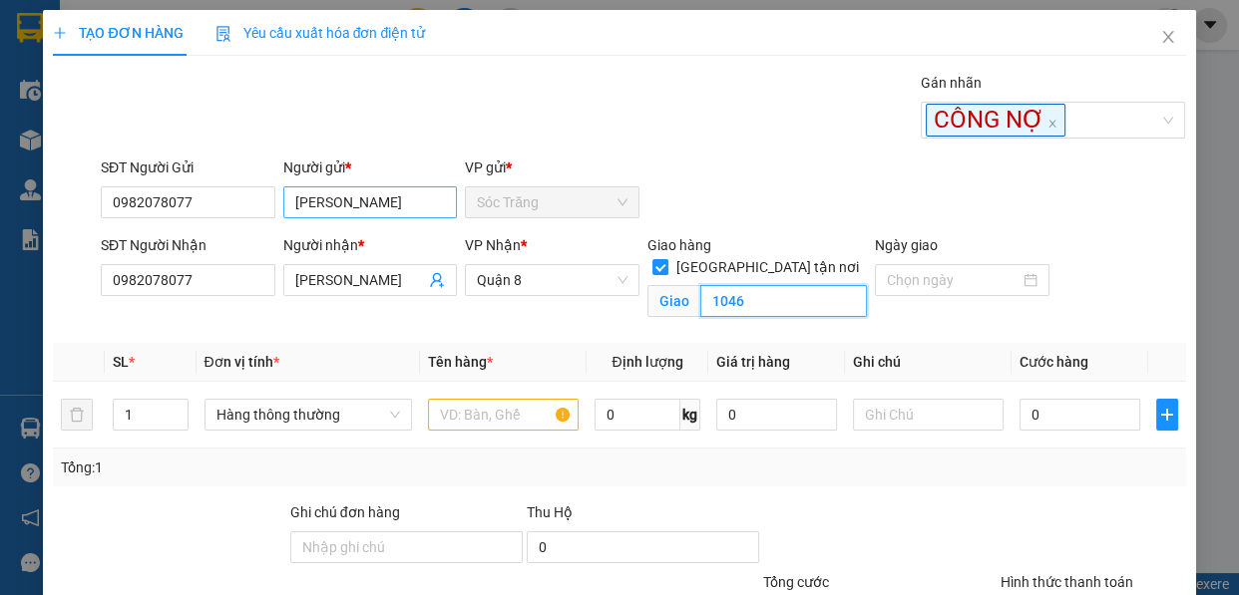
type input "1046"
type input "5"
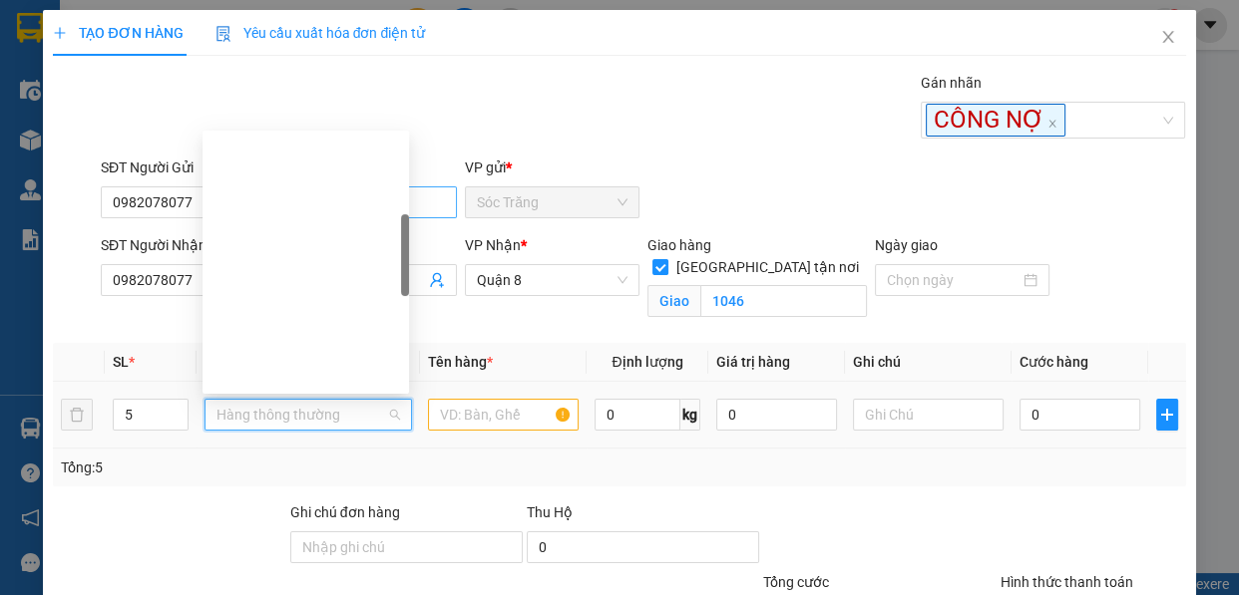
scroll to position [319, 0]
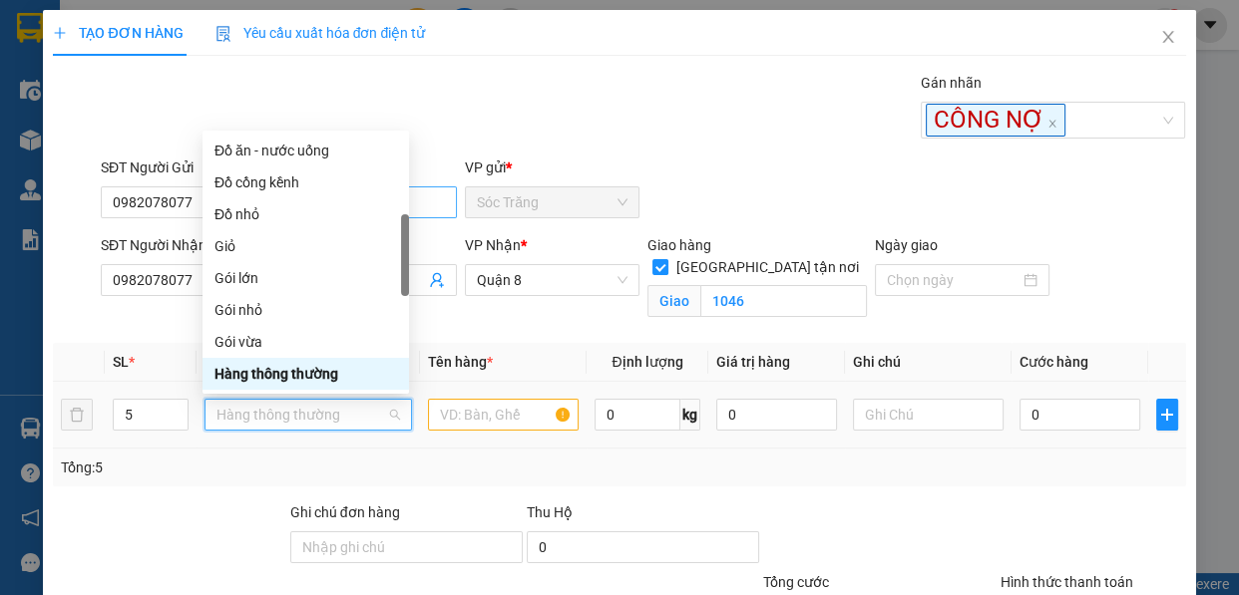
type input "b"
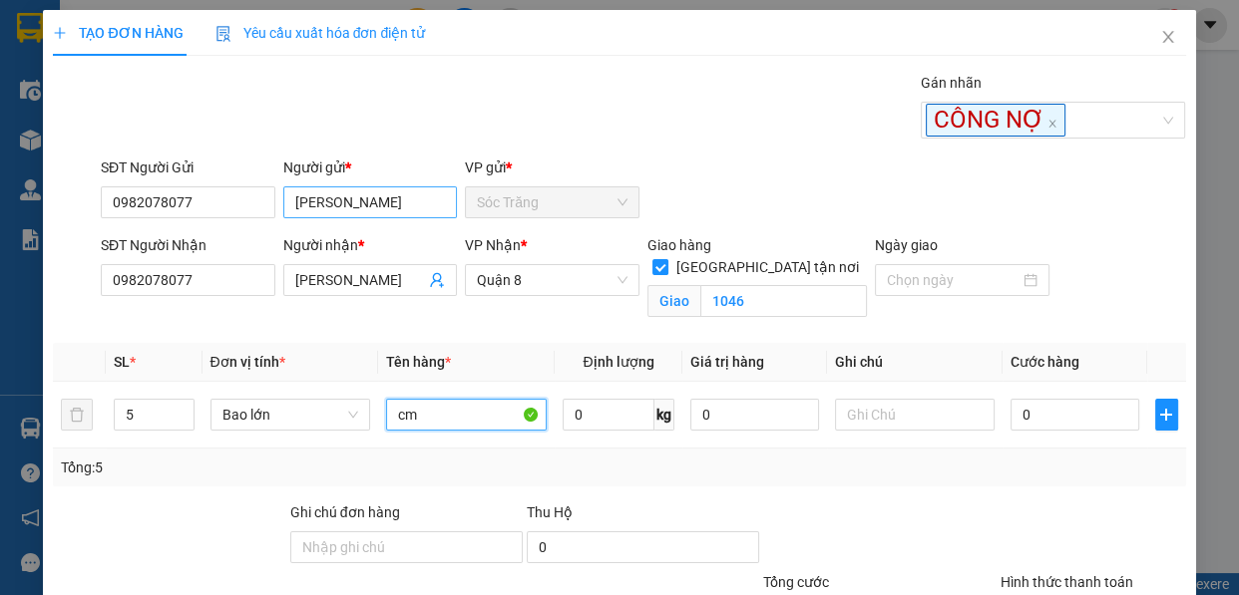
type input "cm"
type input "250"
type input "2"
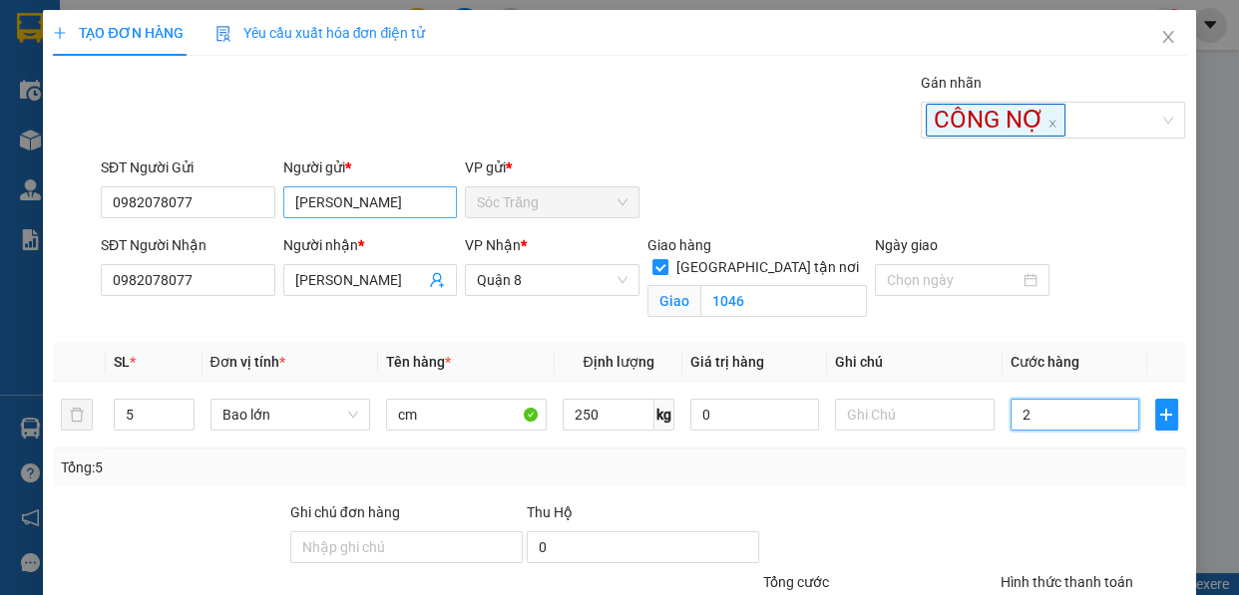
type input "20"
type input "200"
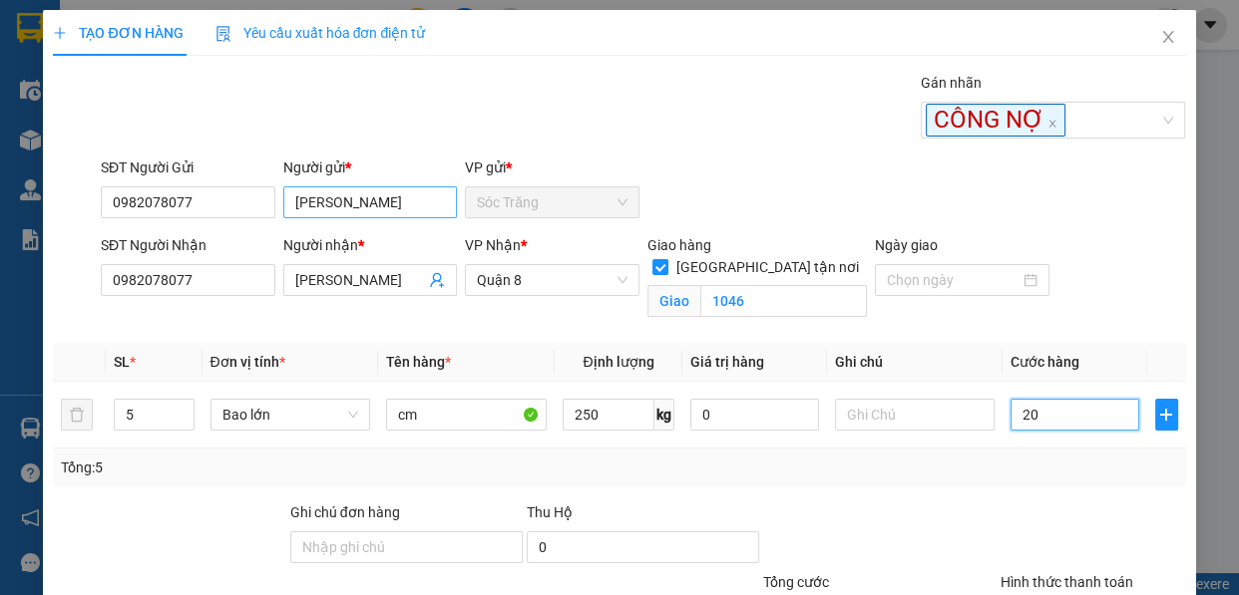
type input "200"
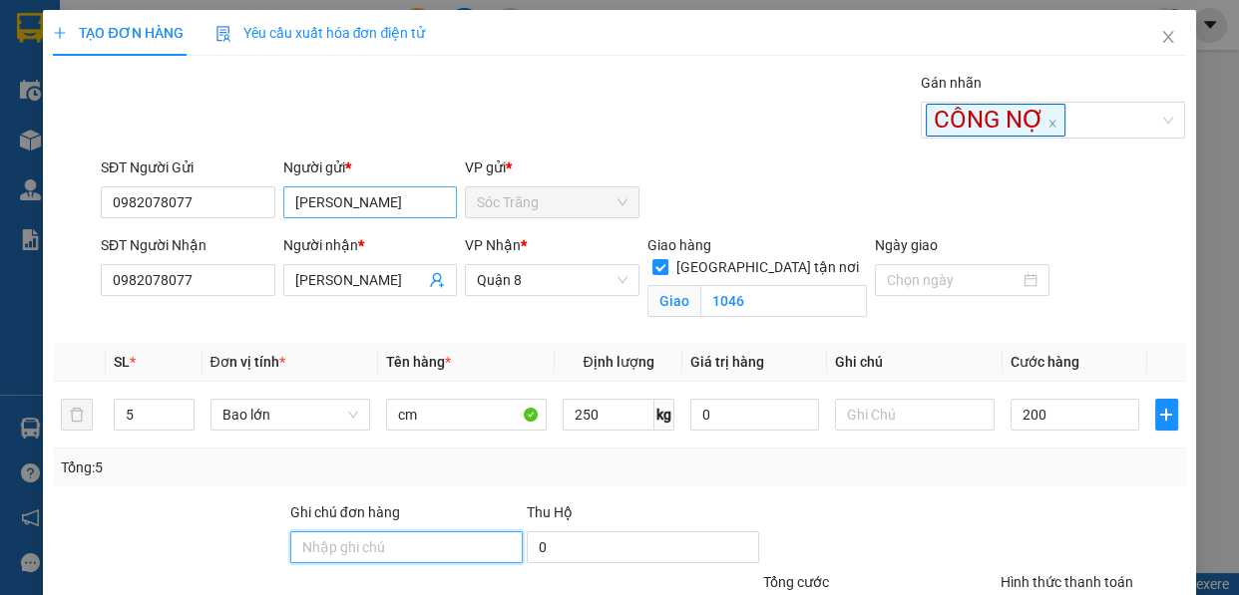
type input "200.000"
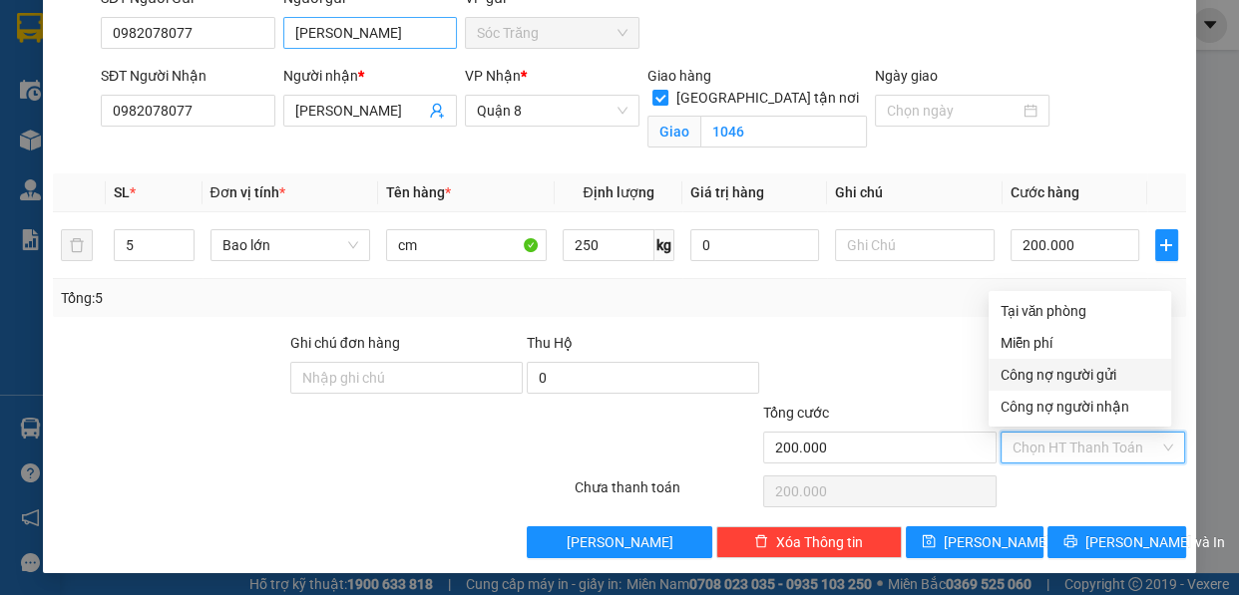
type input "0"
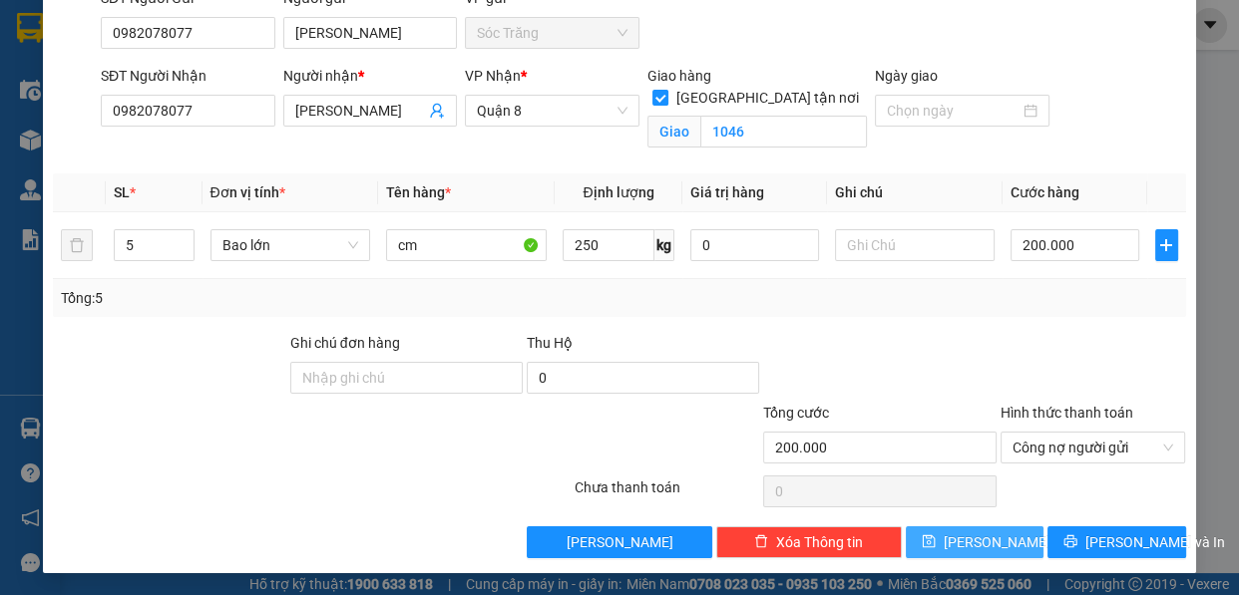
click at [1007, 546] on button "[PERSON_NAME]" at bounding box center [975, 543] width 138 height 32
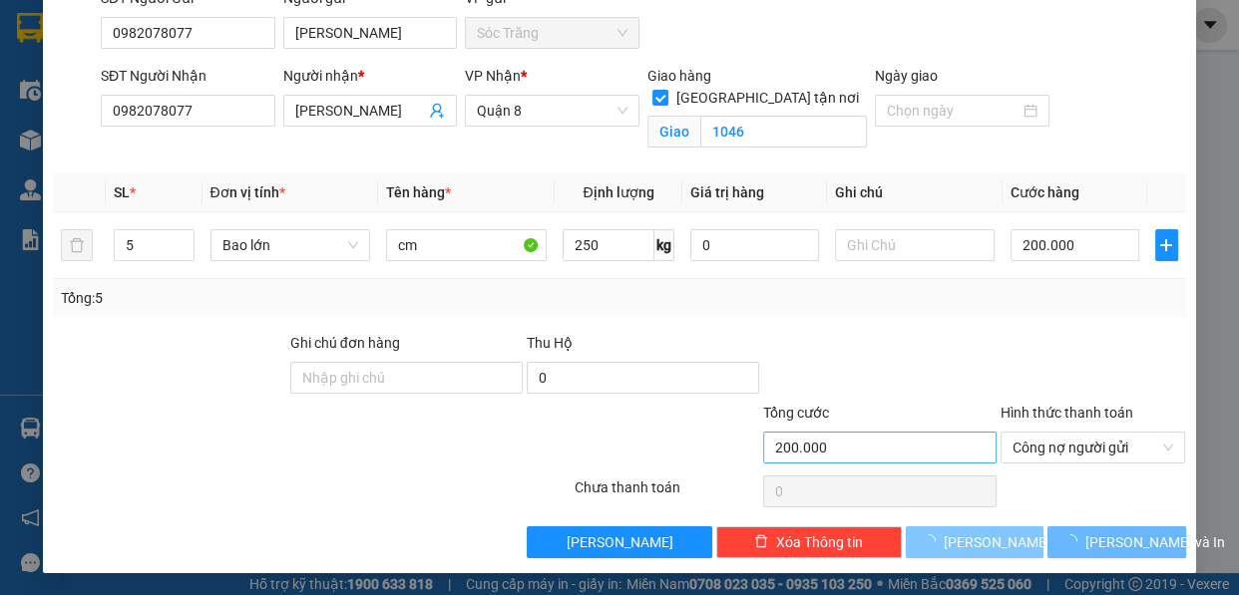
checkbox input "false"
type input "1"
type input "0"
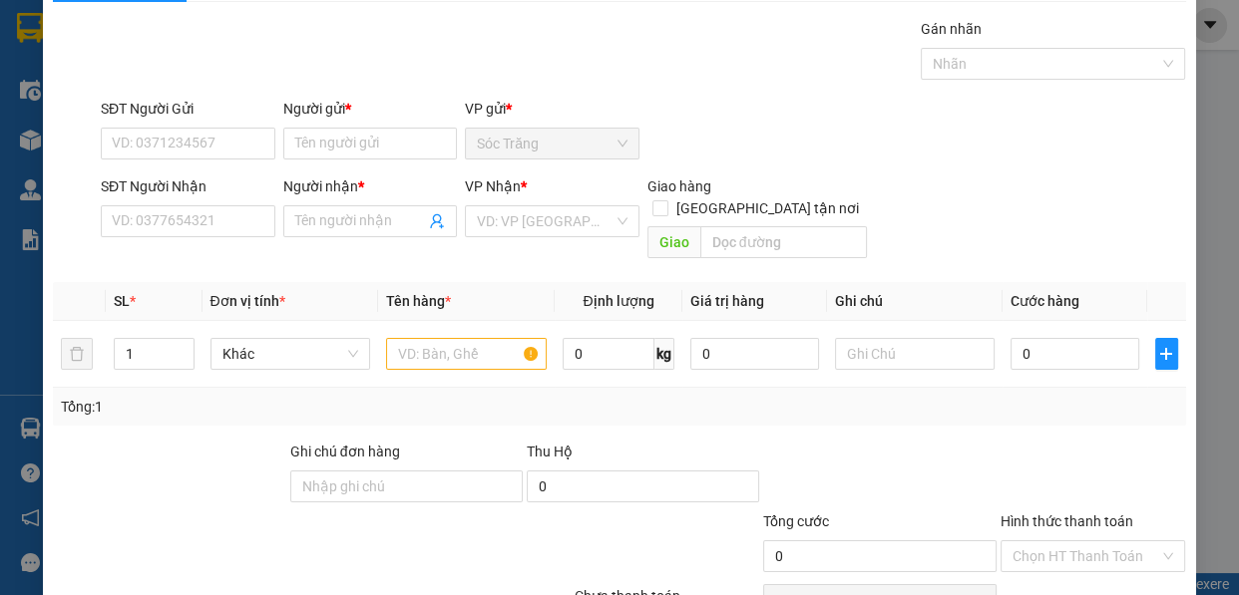
scroll to position [0, 0]
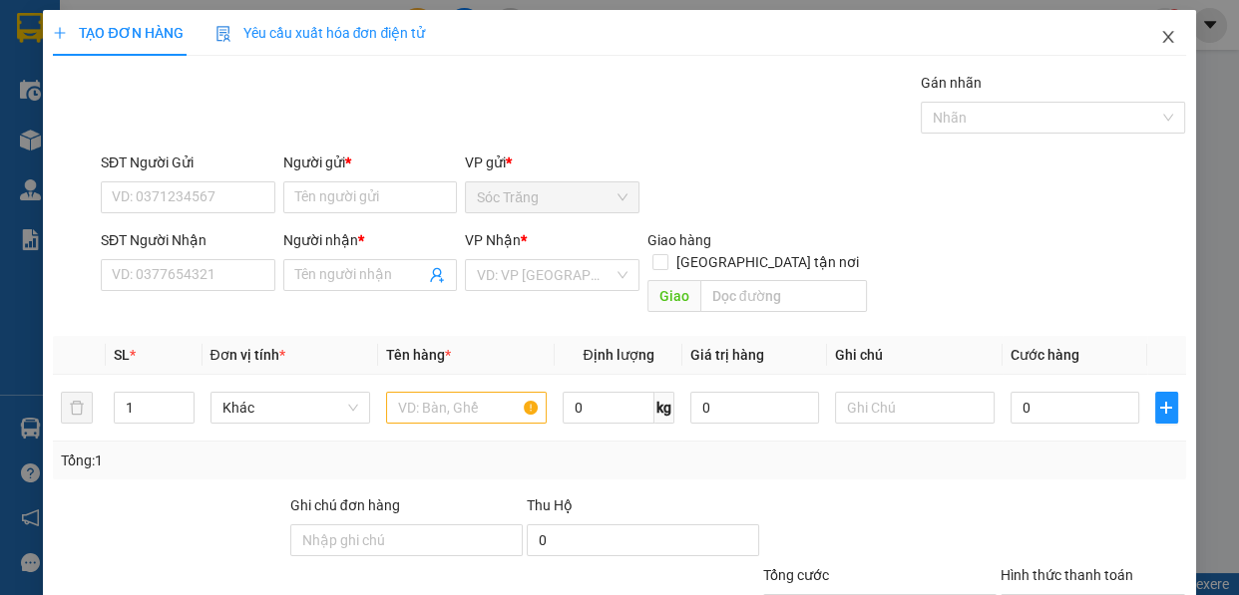
click at [1162, 37] on icon "close" at bounding box center [1167, 37] width 11 height 12
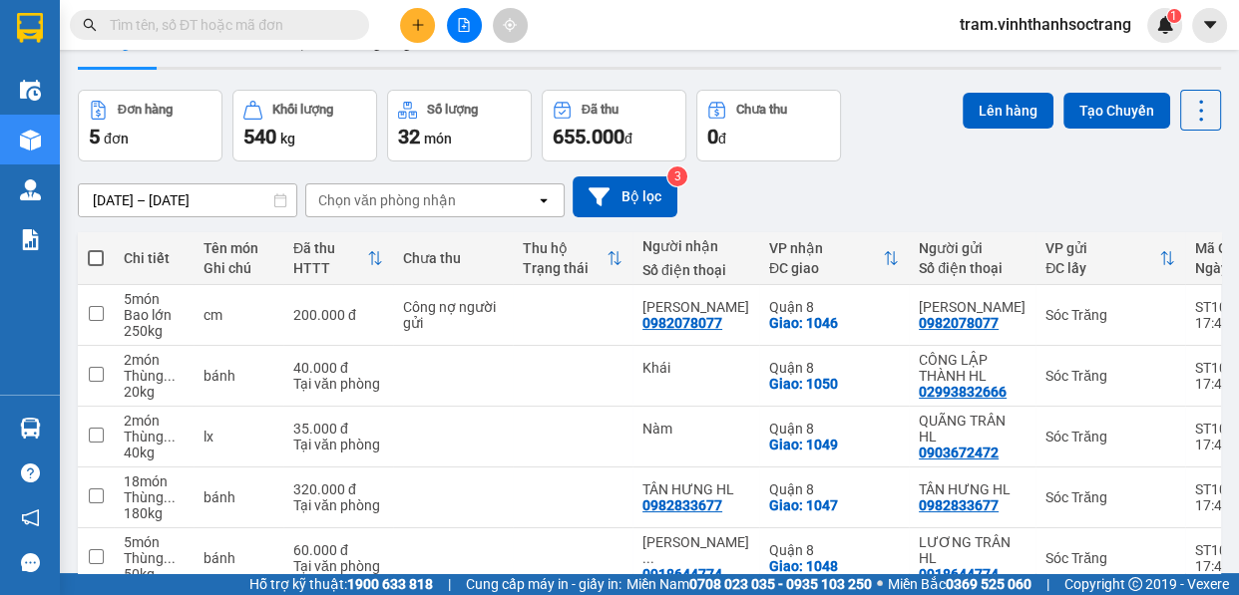
scroll to position [152, 0]
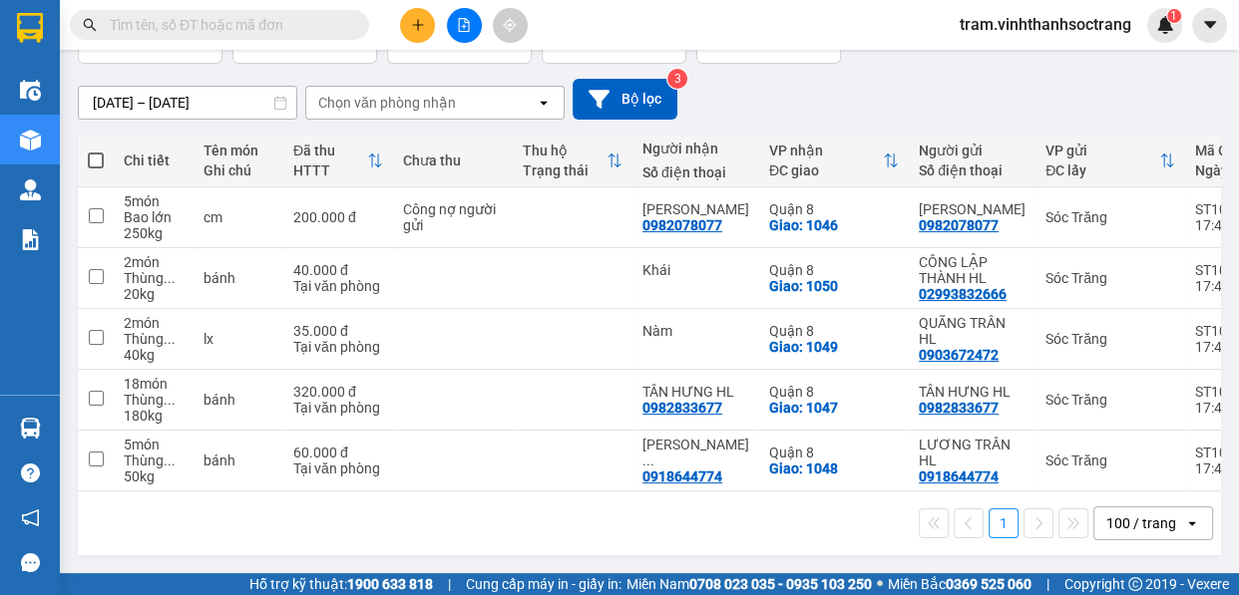
click at [84, 156] on th at bounding box center [96, 161] width 36 height 53
click at [91, 155] on span at bounding box center [96, 161] width 16 height 16
click at [96, 151] on input "checkbox" at bounding box center [96, 151] width 0 height 0
checkbox input "true"
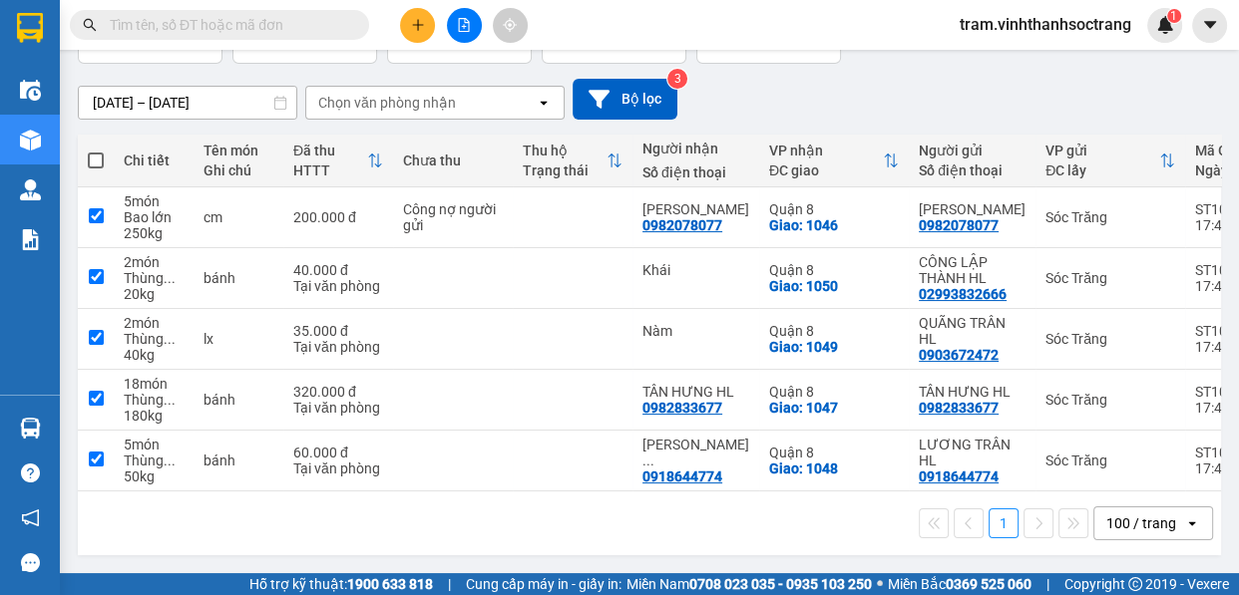
checkbox input "true"
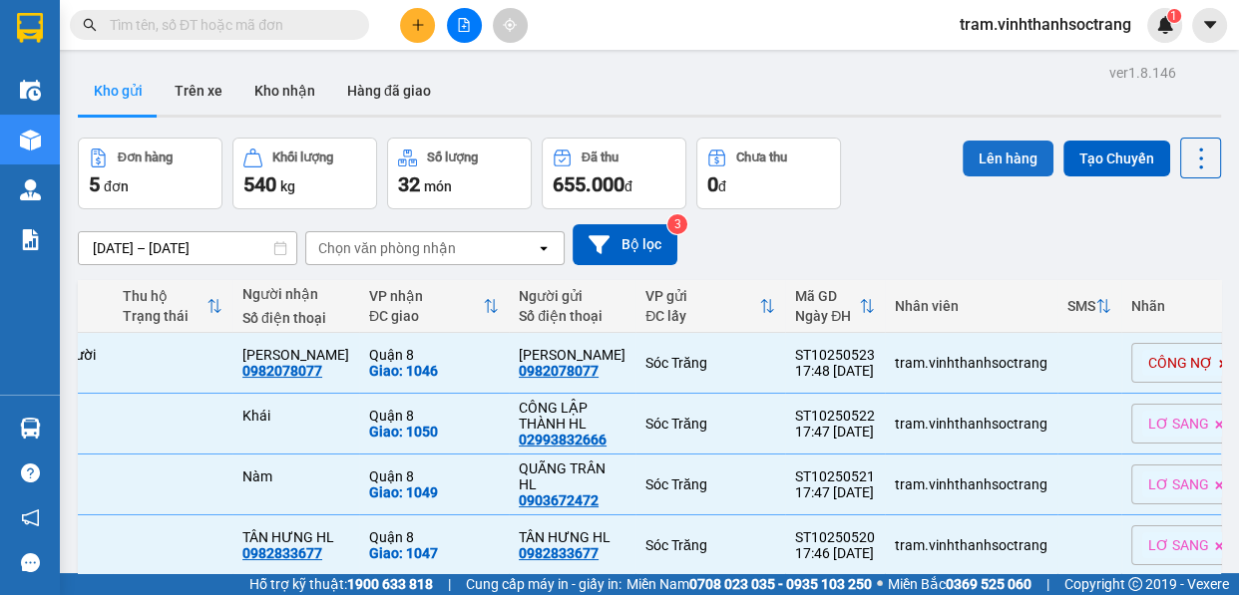
scroll to position [0, 0]
click at [997, 159] on button "Lên hàng" at bounding box center [1007, 160] width 91 height 36
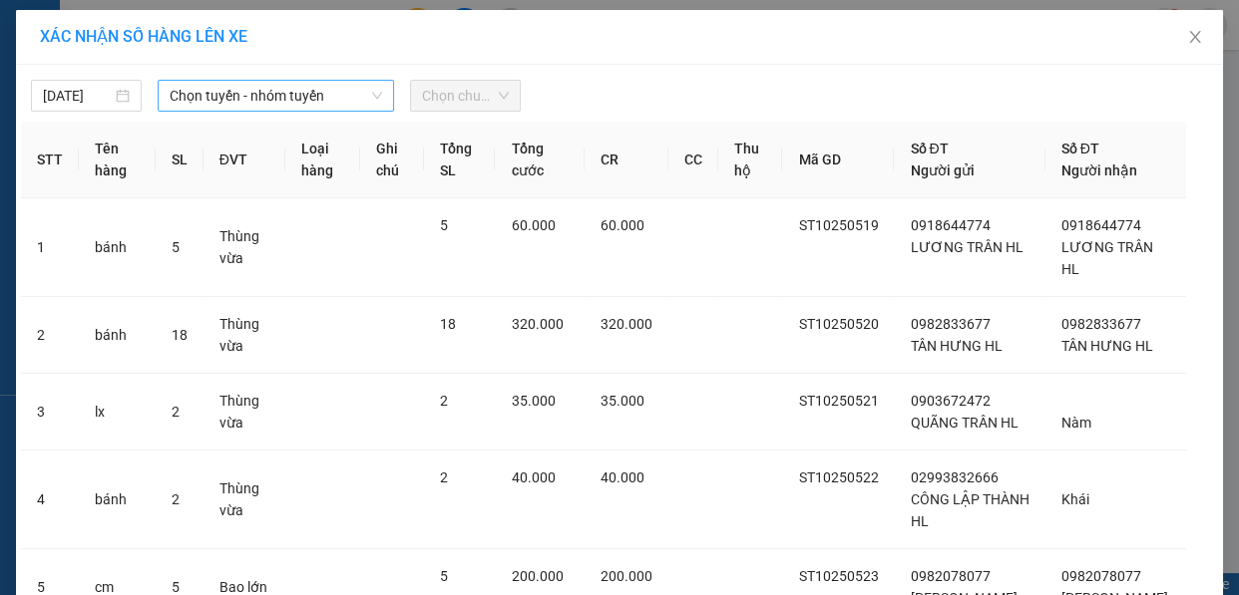
click at [337, 98] on span "Chọn tuyến - nhóm tuyến" at bounding box center [276, 96] width 212 height 30
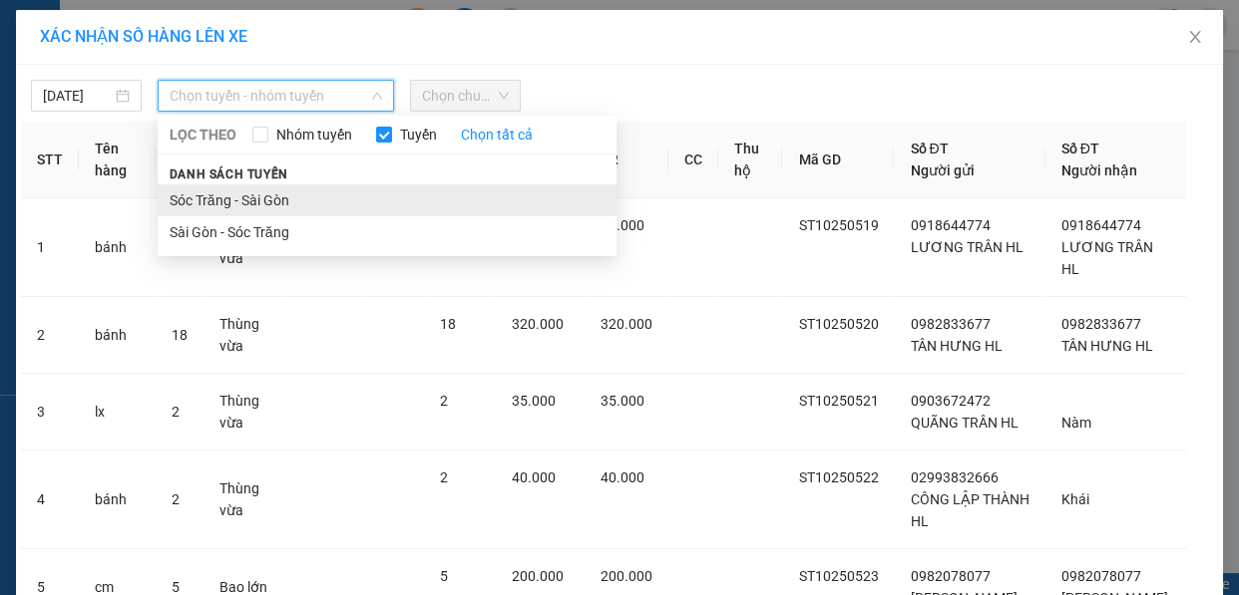
click at [375, 199] on li "Sóc Trăng - Sài Gòn" at bounding box center [387, 201] width 459 height 32
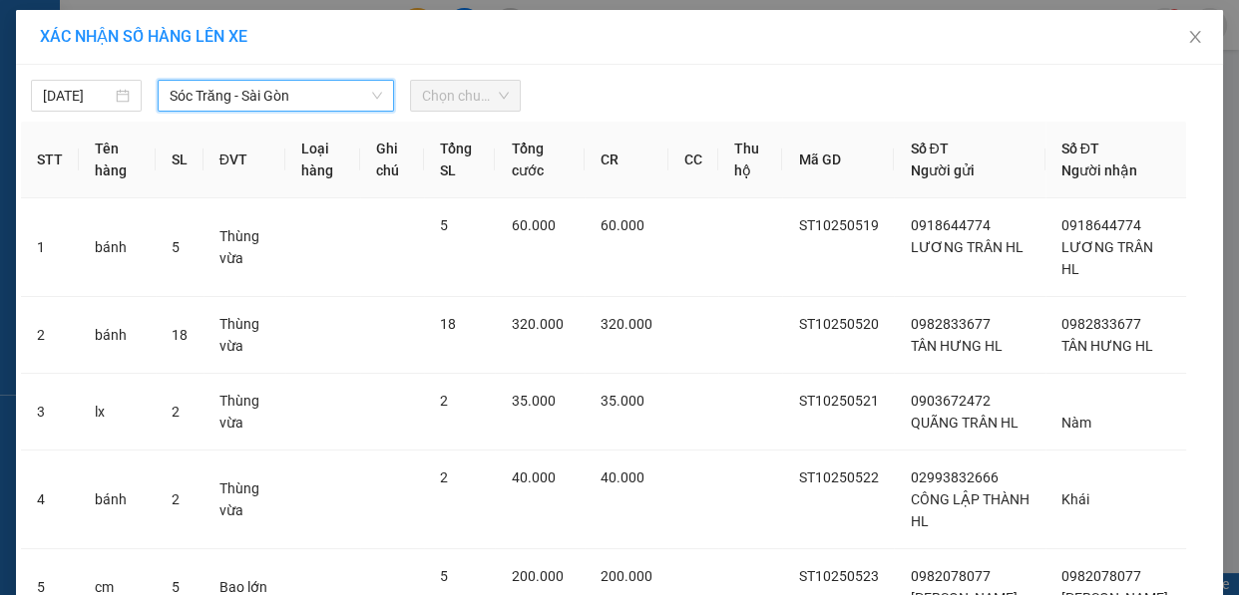
click at [439, 85] on span "Chọn chuyến" at bounding box center [465, 96] width 87 height 30
click at [443, 100] on span "Chọn chuyến" at bounding box center [465, 96] width 87 height 30
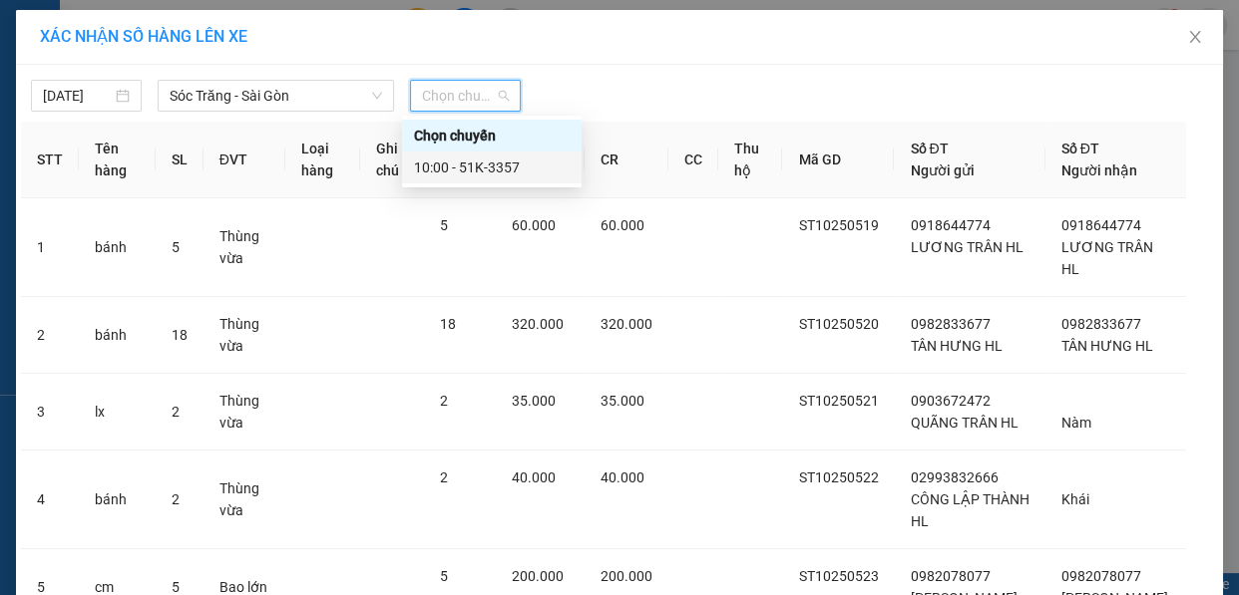
click at [531, 170] on div "10:00 - 51K-3357" at bounding box center [492, 168] width 156 height 22
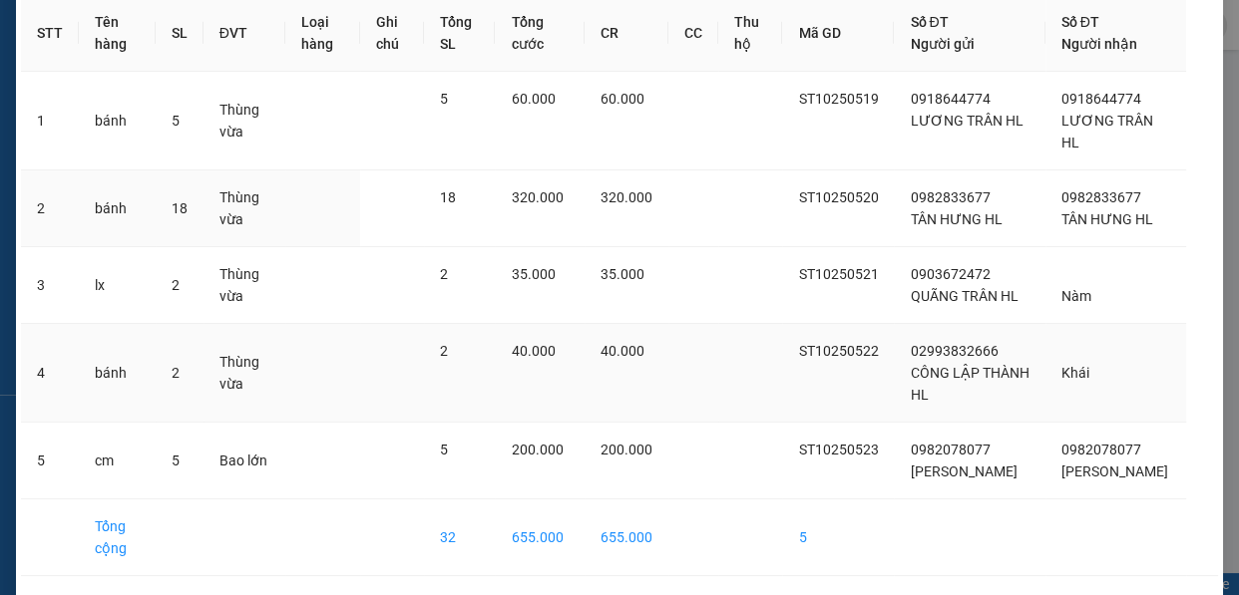
scroll to position [209, 0]
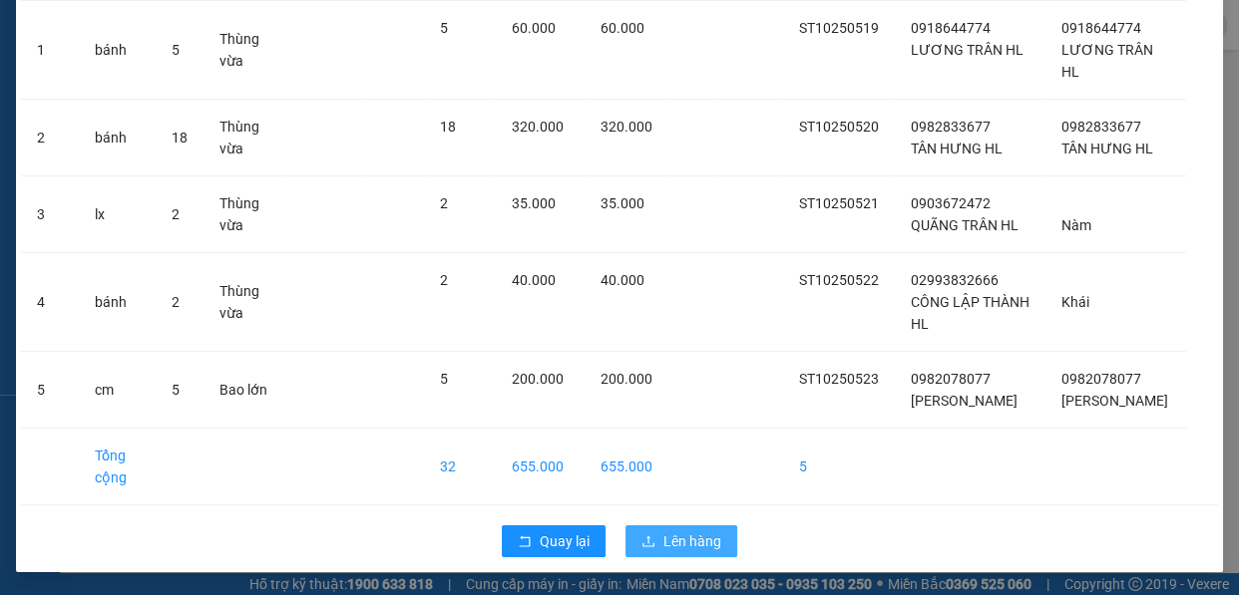
click at [703, 548] on span "Lên hàng" at bounding box center [692, 542] width 58 height 22
